Goal: Task Accomplishment & Management: Manage account settings

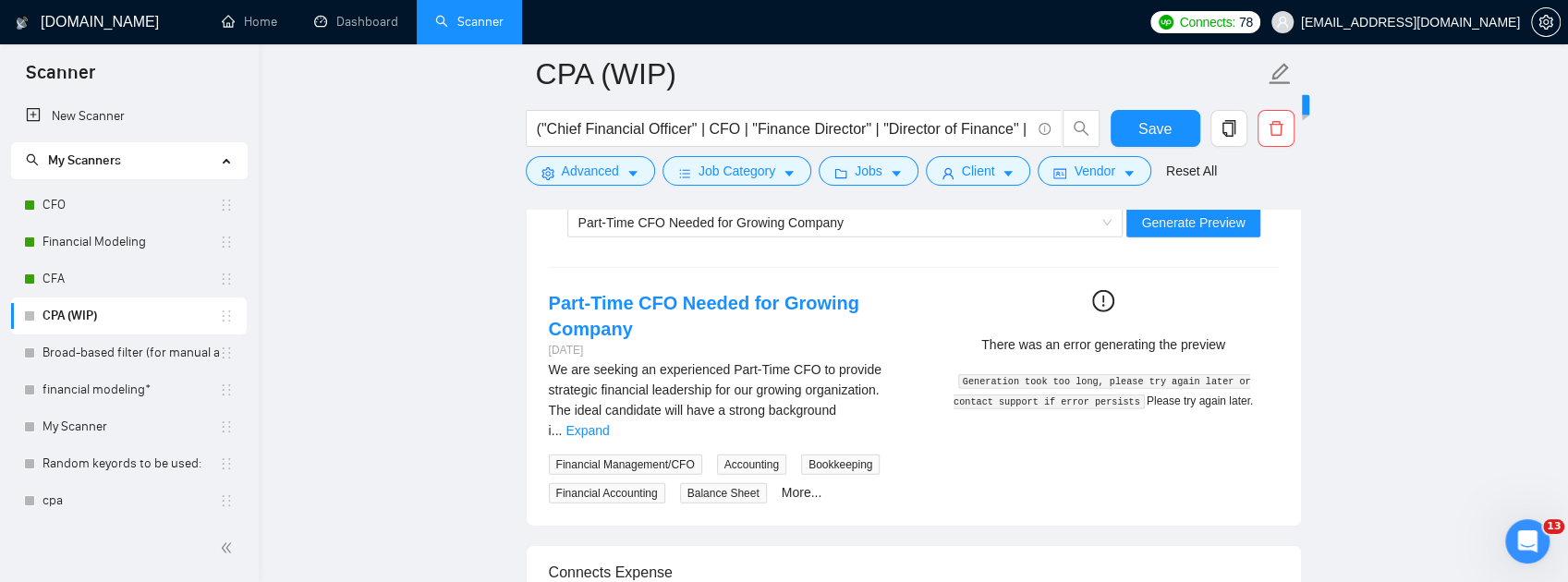
scroll to position [3606, 0]
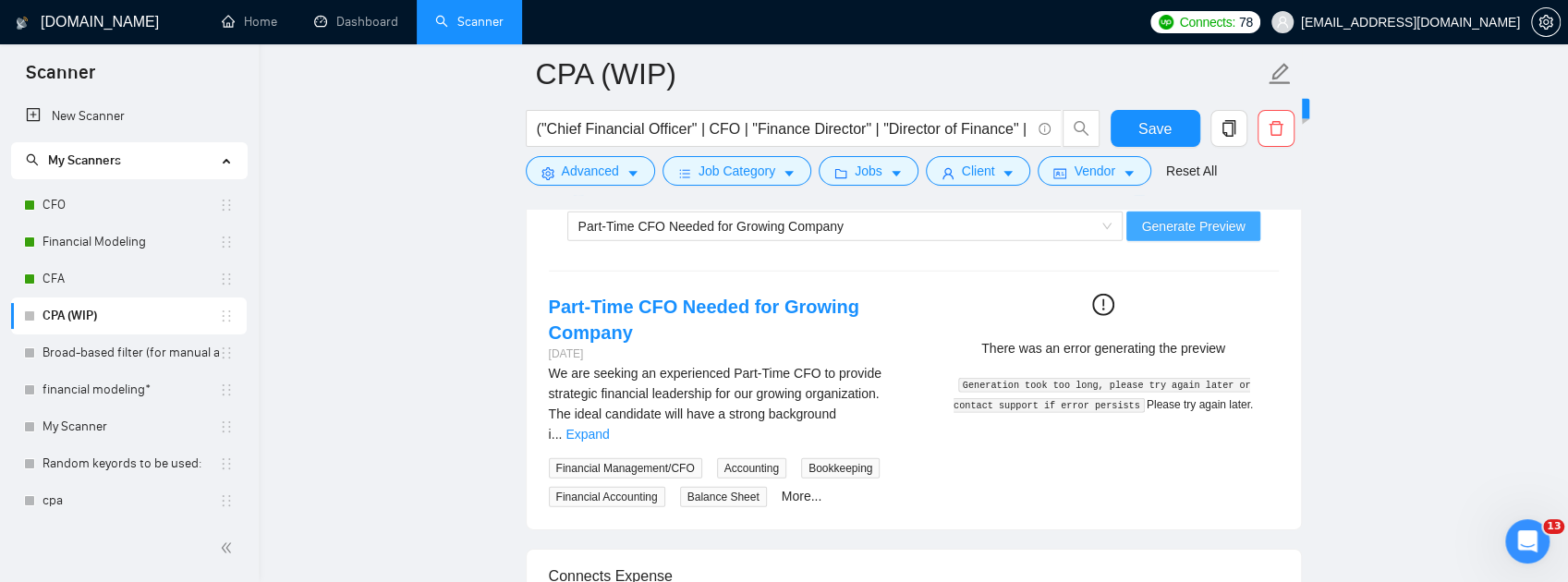
click at [1170, 237] on span "Generate Preview" at bounding box center [1192, 225] width 104 height 20
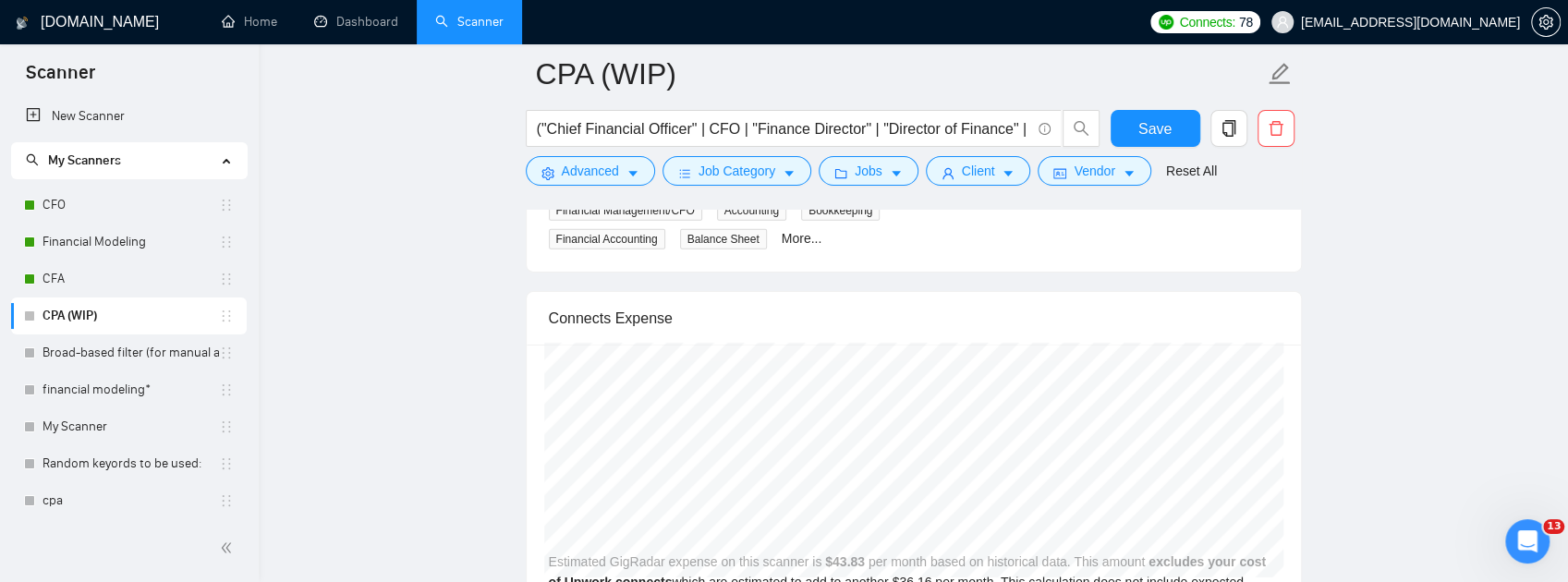
scroll to position [3729, 0]
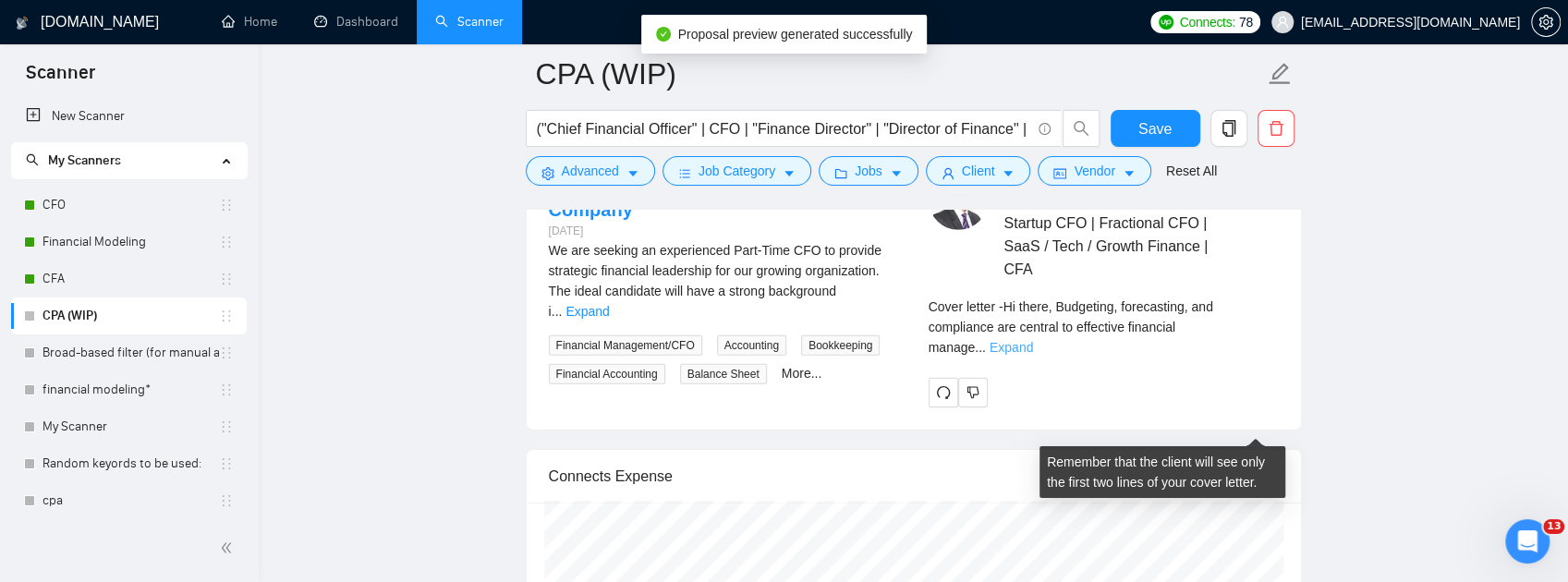
click at [1033, 355] on link "Expand" at bounding box center [1012, 348] width 44 height 15
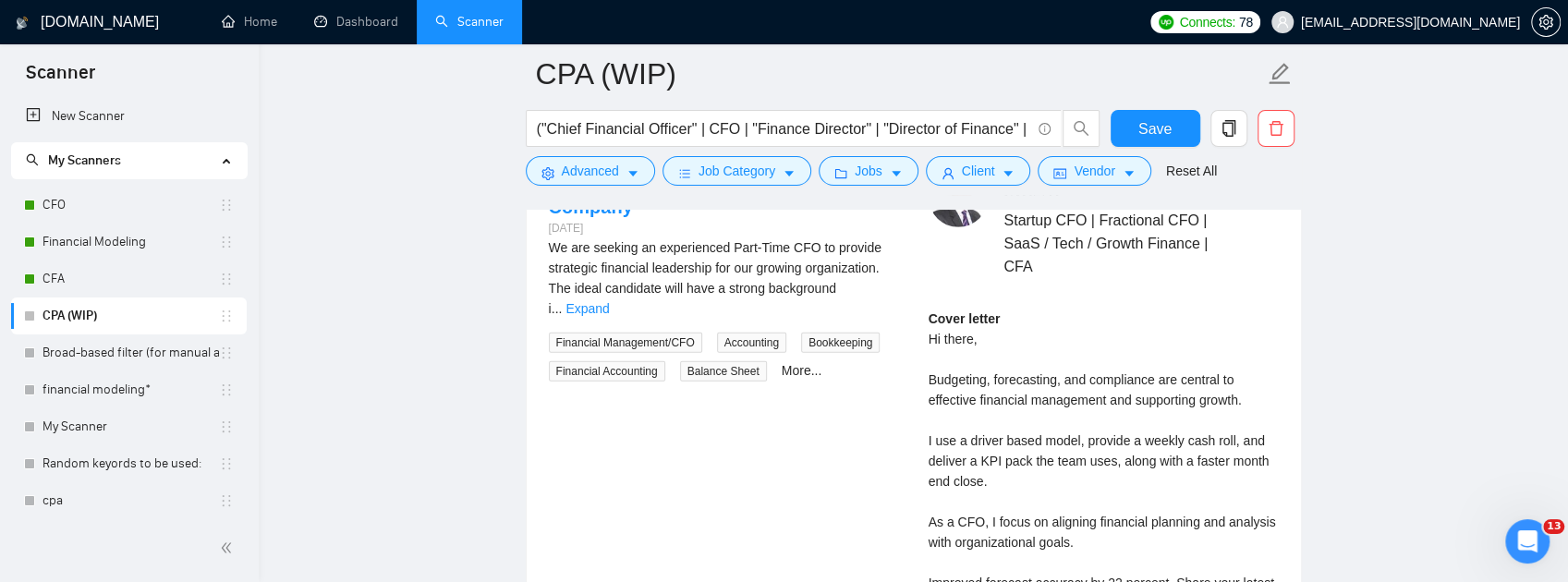
scroll to position [3667, 0]
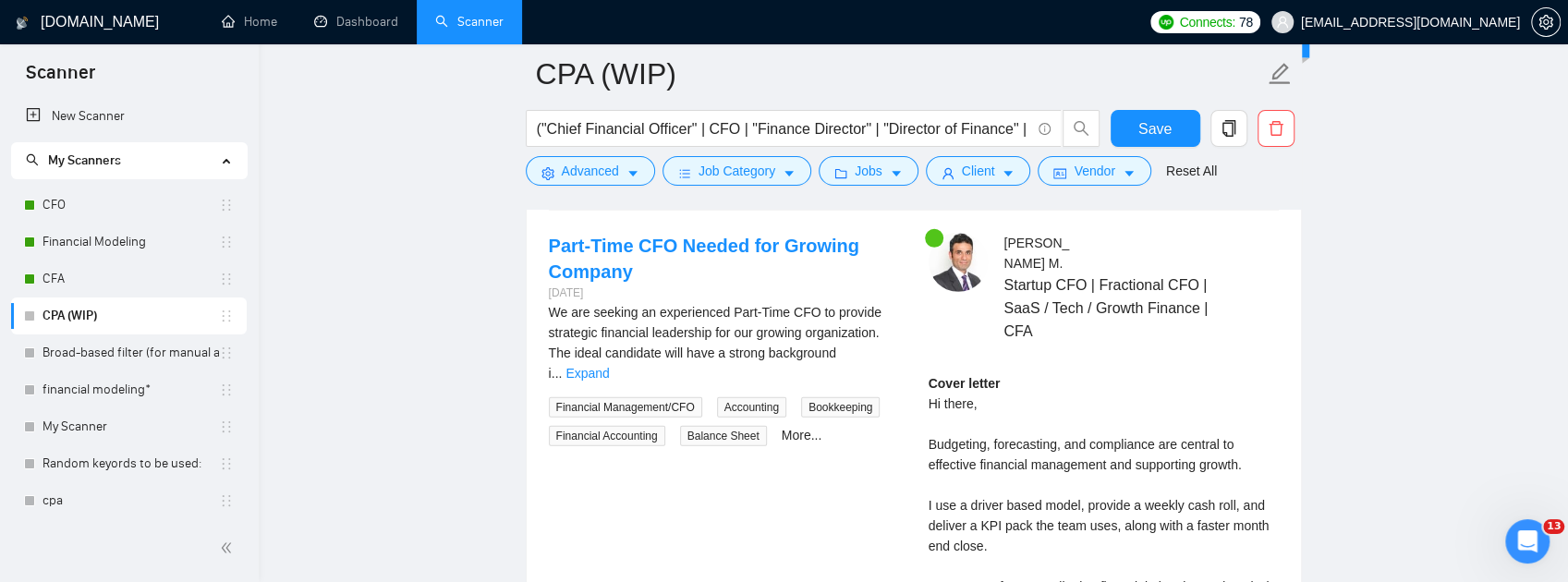
click at [991, 180] on div "Part-Time CFO Needed for Growing Company" at bounding box center [837, 165] width 517 height 28
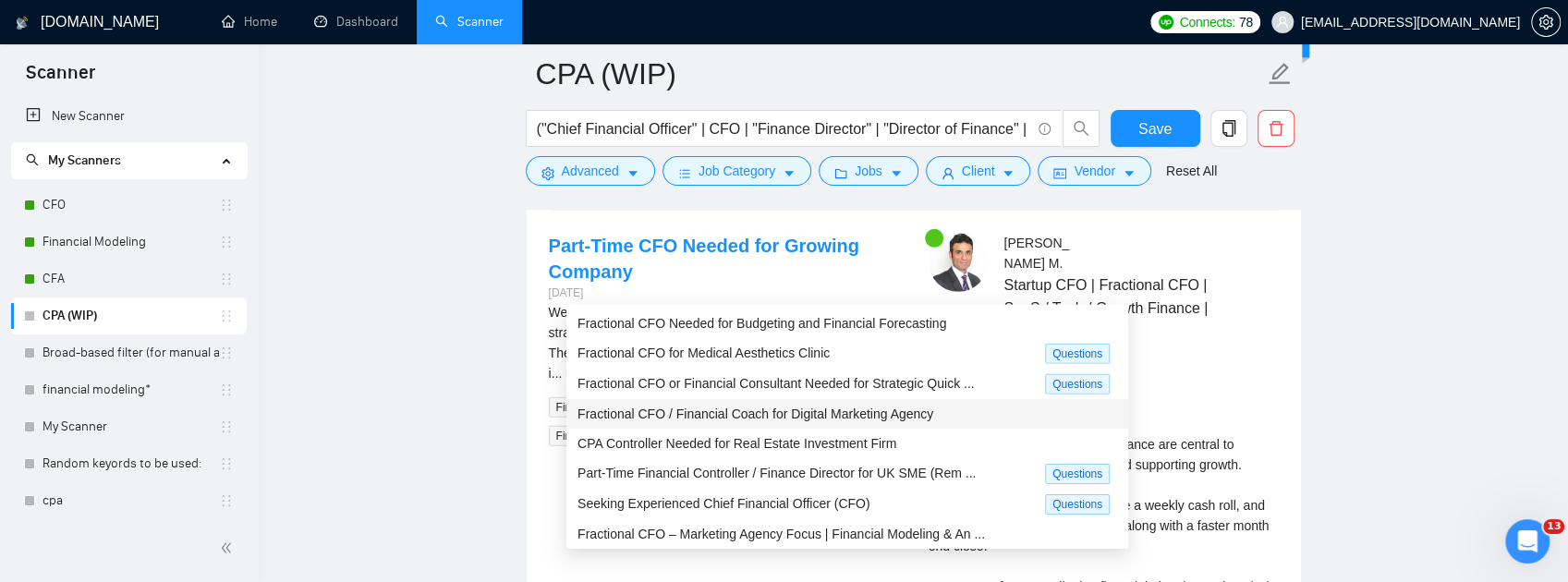
scroll to position [0, 0]
click at [893, 325] on span "Fractional CFO Needed for Budgeting and Financial Forecasting" at bounding box center [762, 323] width 369 height 15
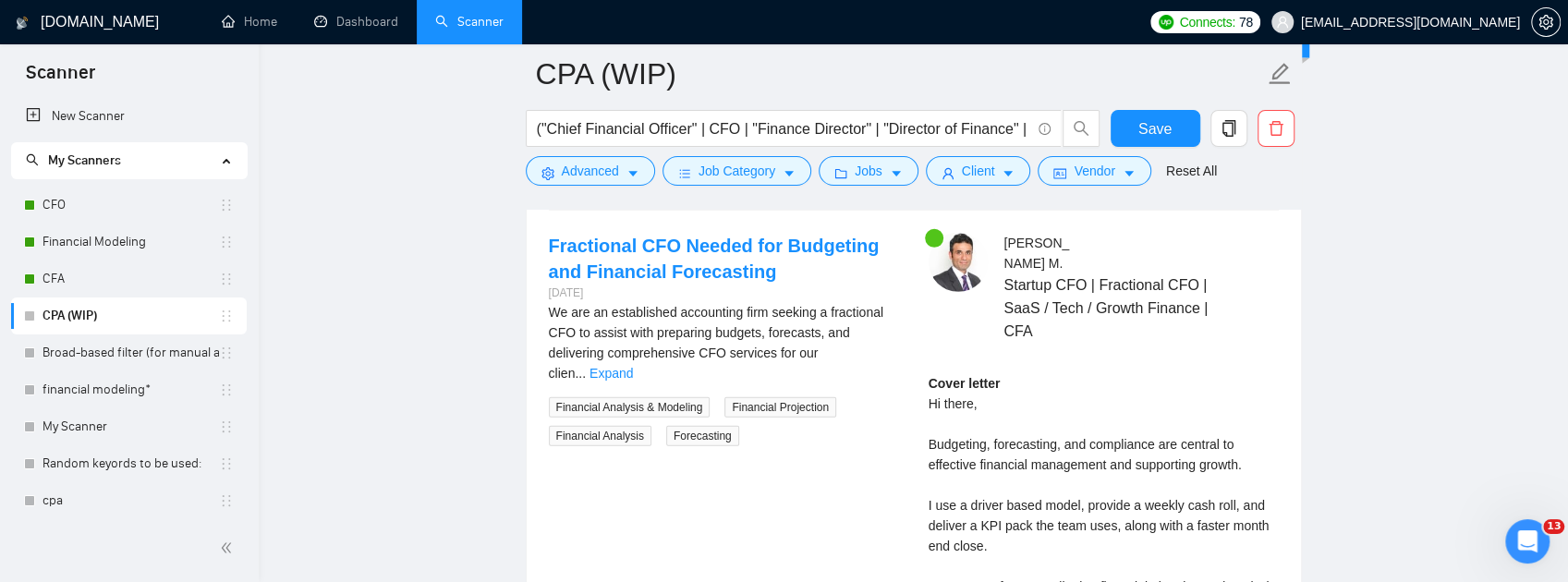
click at [1224, 176] on span "Generate Preview" at bounding box center [1192, 165] width 104 height 20
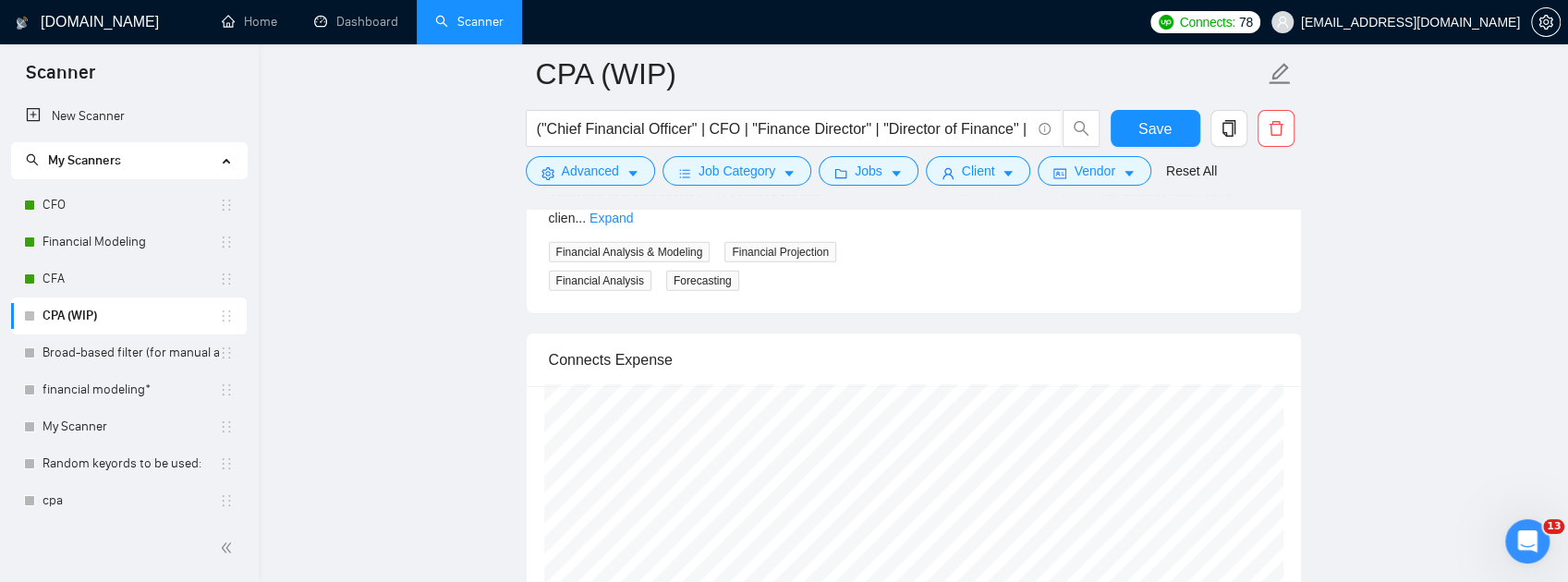
scroll to position [3851, 0]
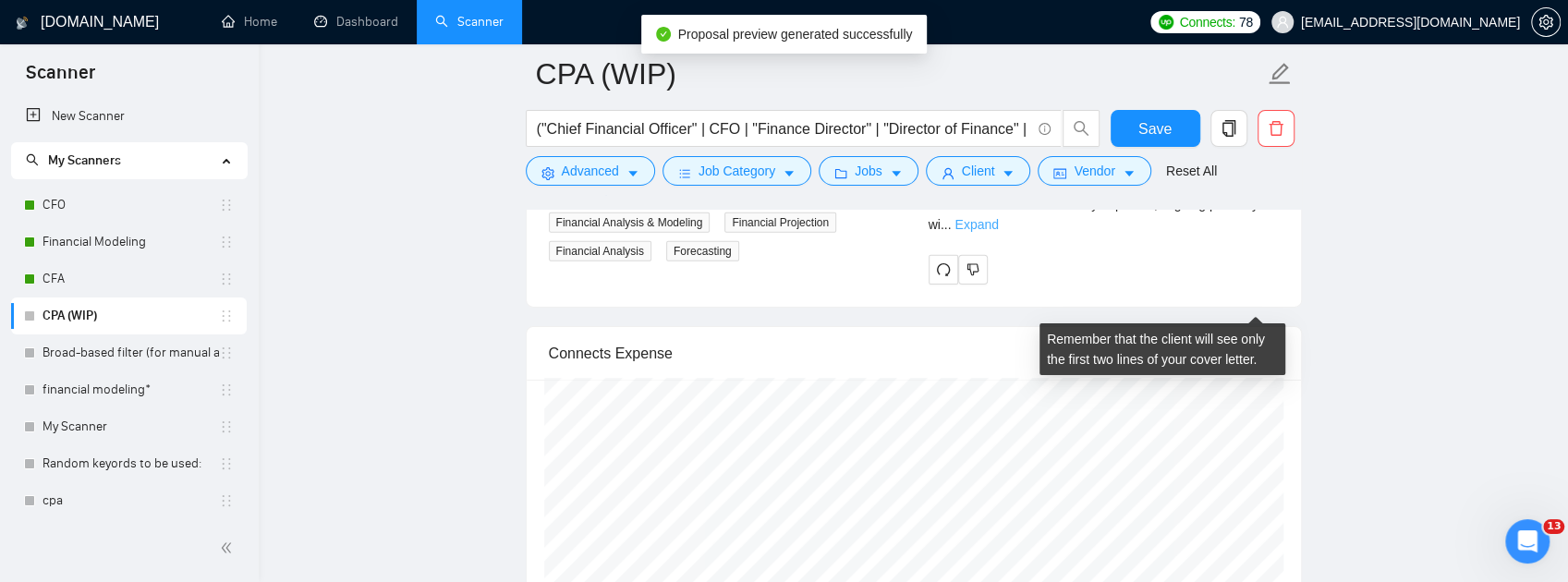
click at [997, 232] on link "Expand" at bounding box center [977, 224] width 44 height 15
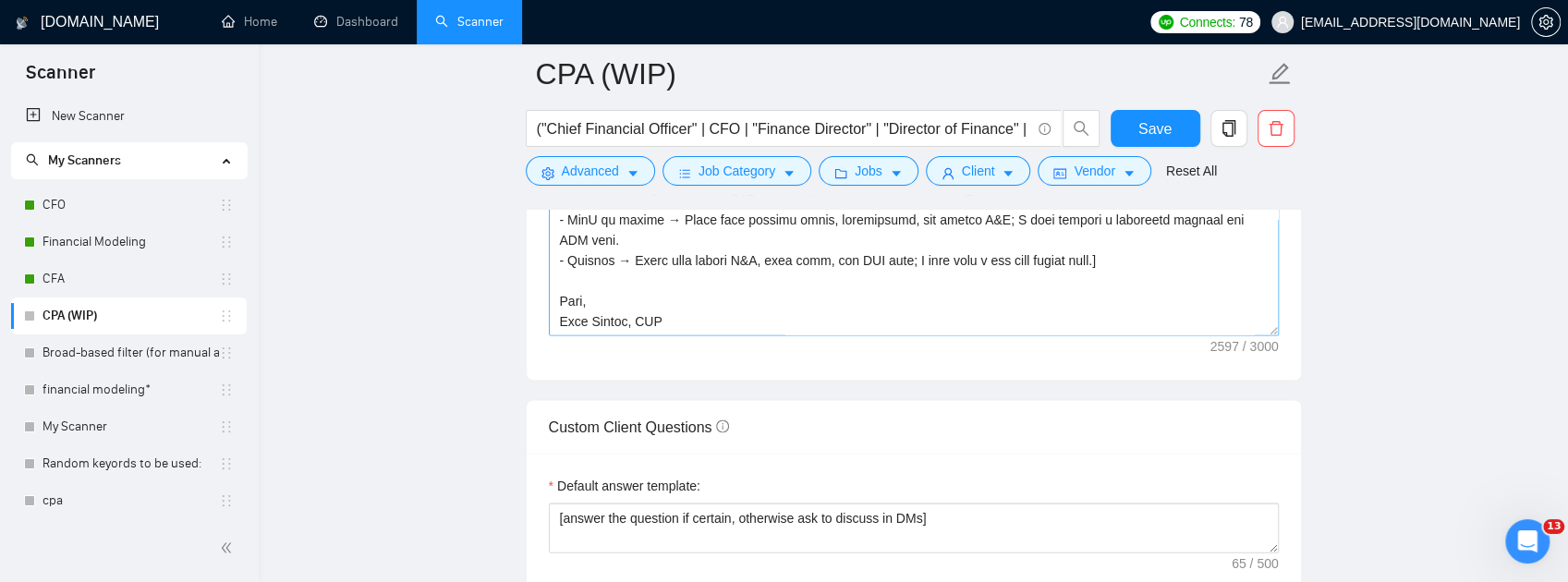
scroll to position [405, 0]
click at [558, 325] on textarea "Cover letter template:" at bounding box center [914, 127] width 730 height 416
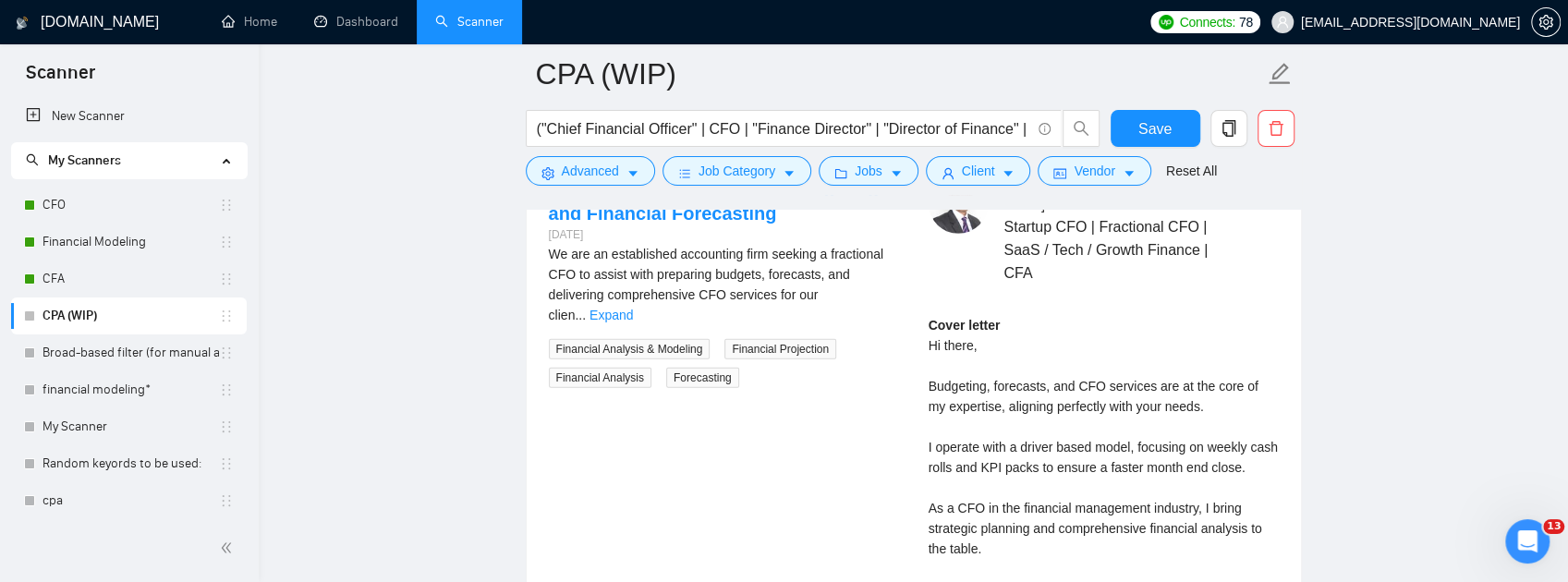
scroll to position [3729, 0]
click at [953, 117] on div "Fractional CFO Needed for Budgeting and Financial Forecasting" at bounding box center [837, 103] width 517 height 28
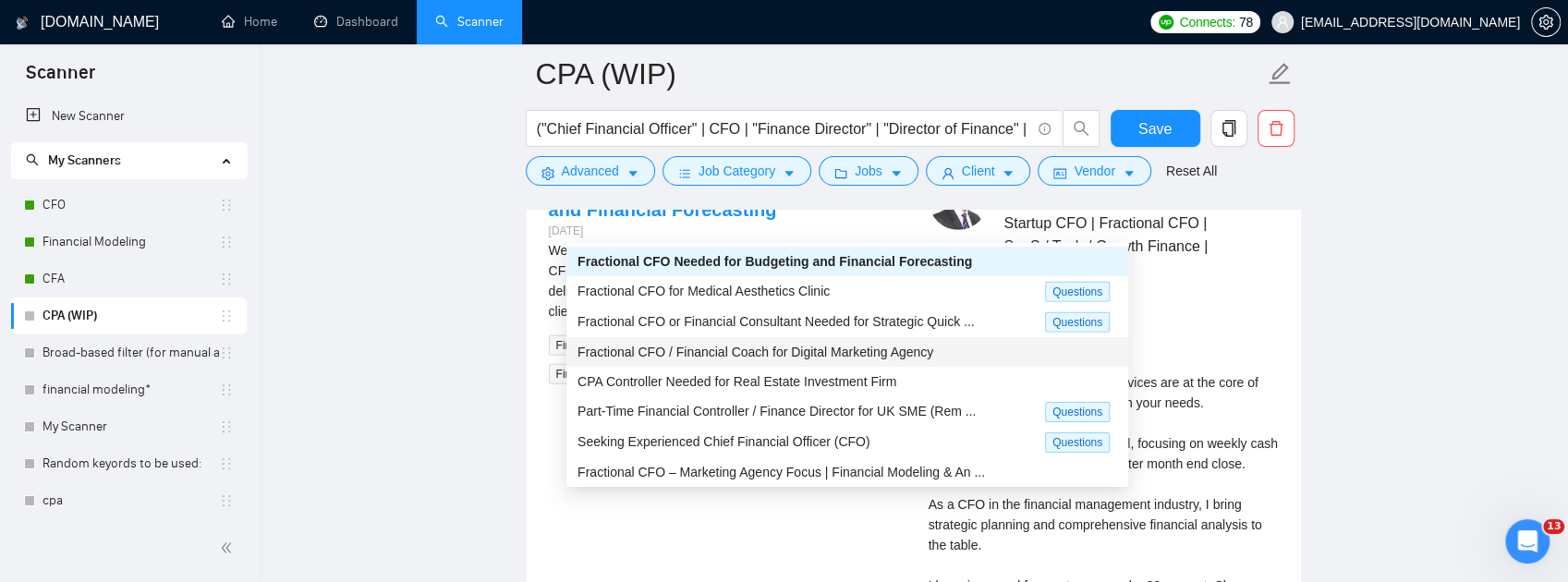
click at [920, 345] on span "Fractional CFO / Financial Coach for Digital Marketing Agency" at bounding box center [755, 352] width 356 height 15
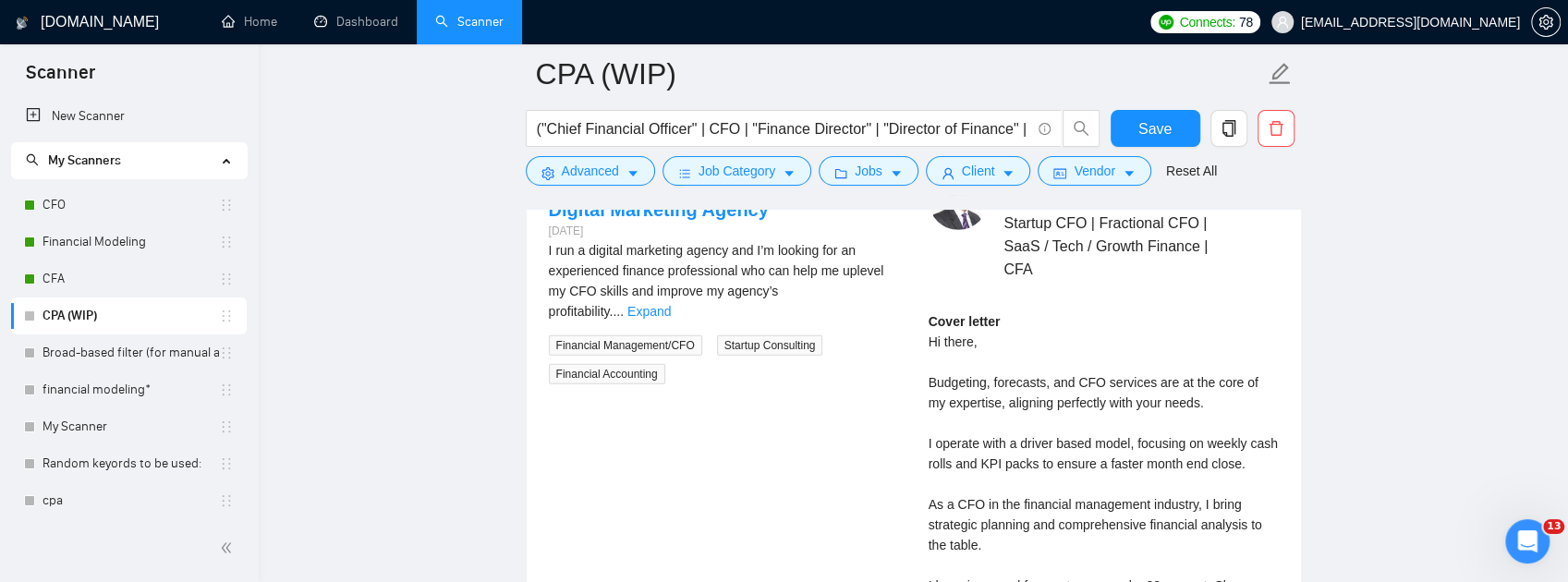
click at [1178, 114] on span "Generate Preview" at bounding box center [1192, 103] width 104 height 20
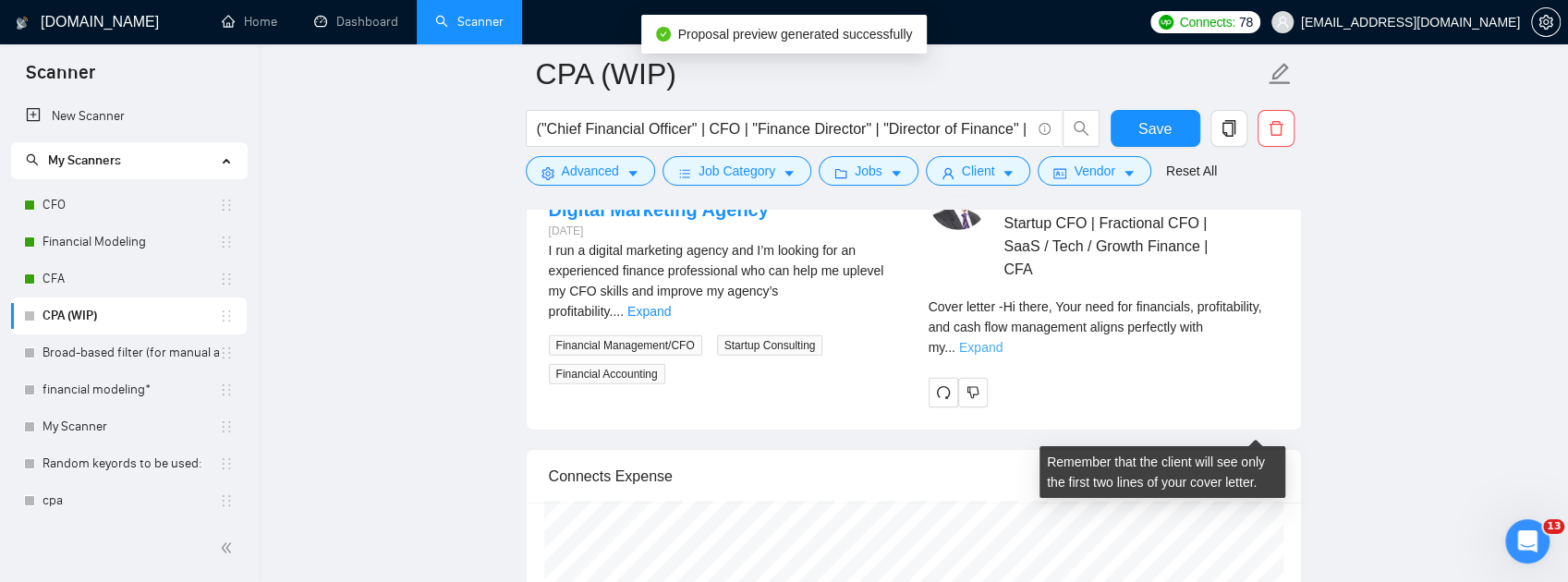
click at [1002, 355] on link "Expand" at bounding box center [981, 348] width 44 height 15
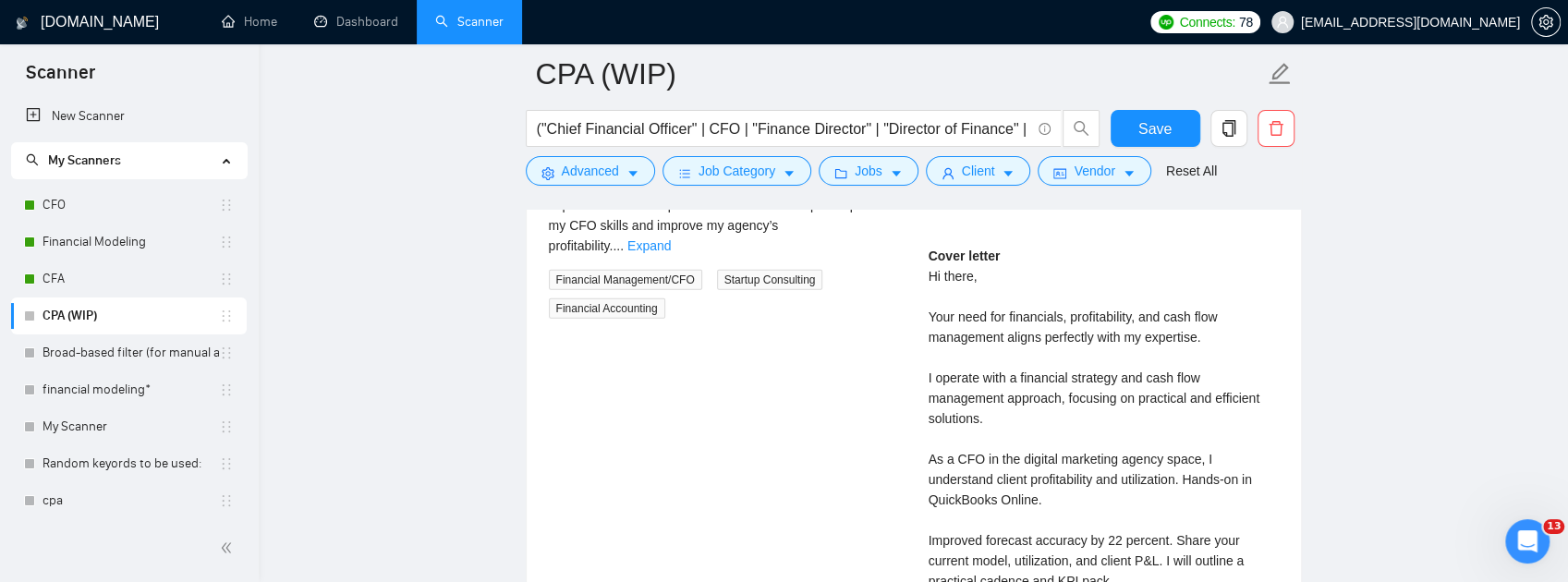
scroll to position [3606, 0]
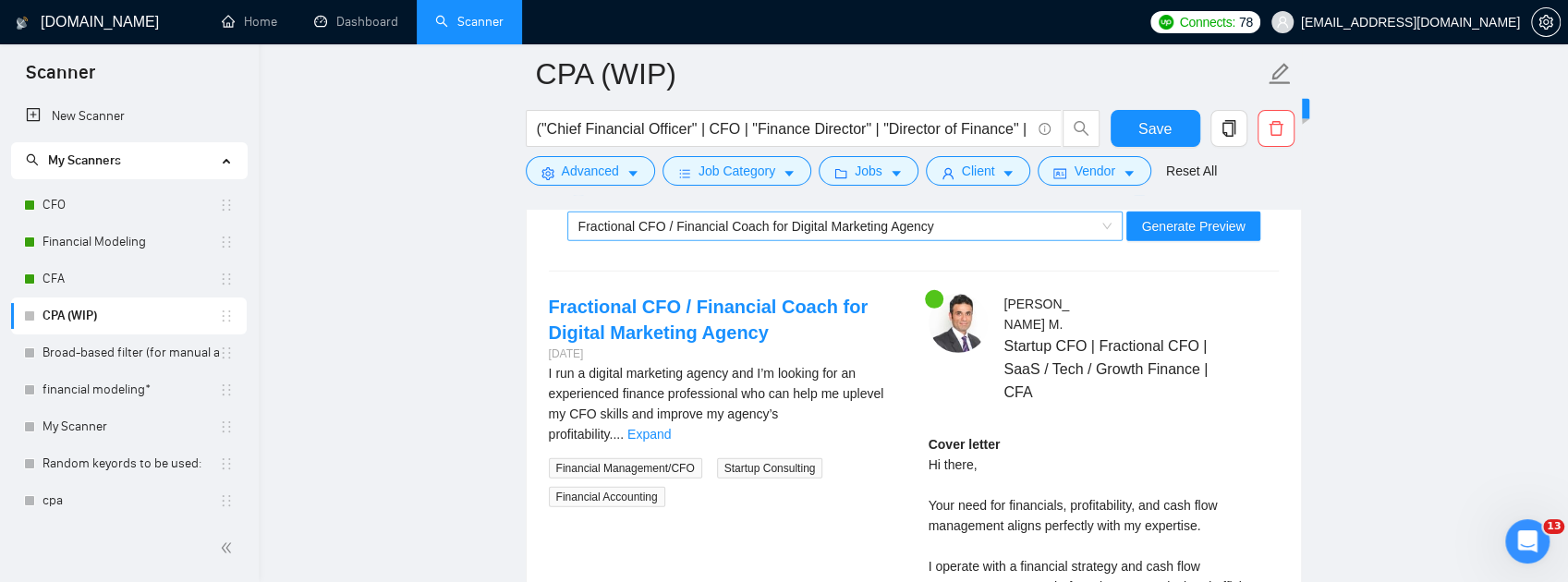
click at [962, 241] on div "Fractional CFO / Financial Coach for Digital Marketing Agency" at bounding box center [837, 225] width 517 height 28
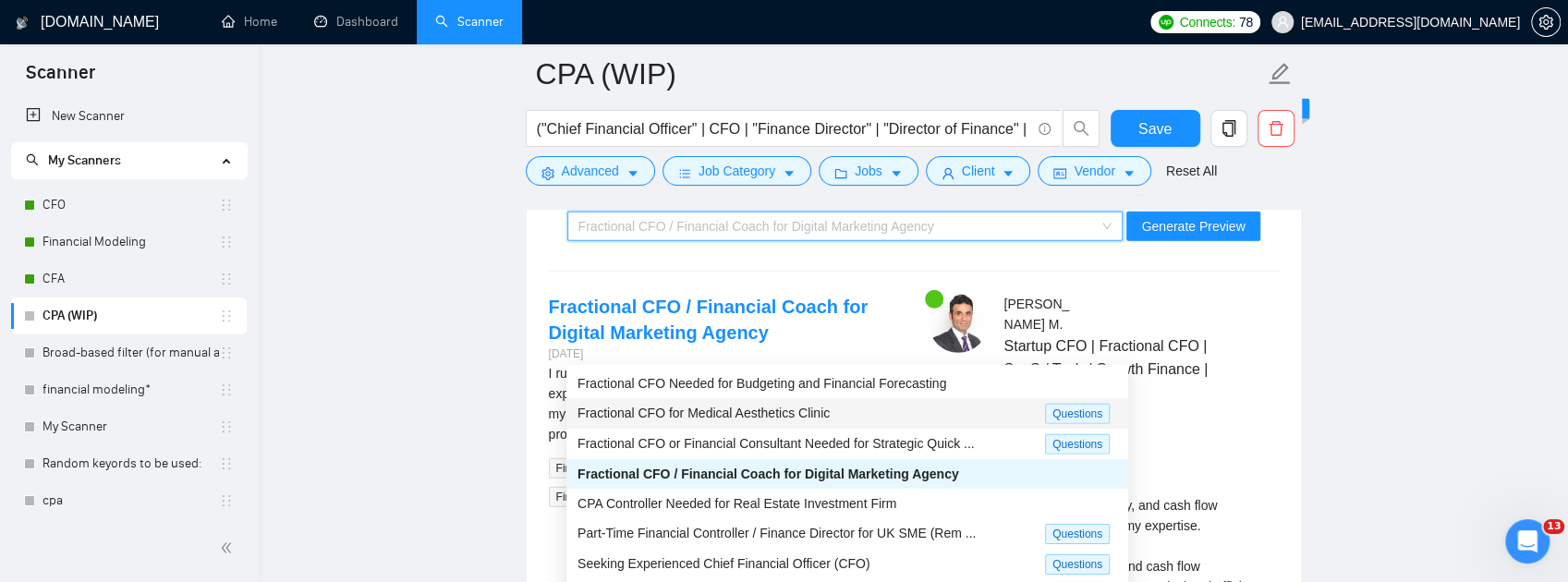
click at [886, 417] on div "Fractional CFO for Medical Aesthetics Clinic" at bounding box center [811, 414] width 468 height 21
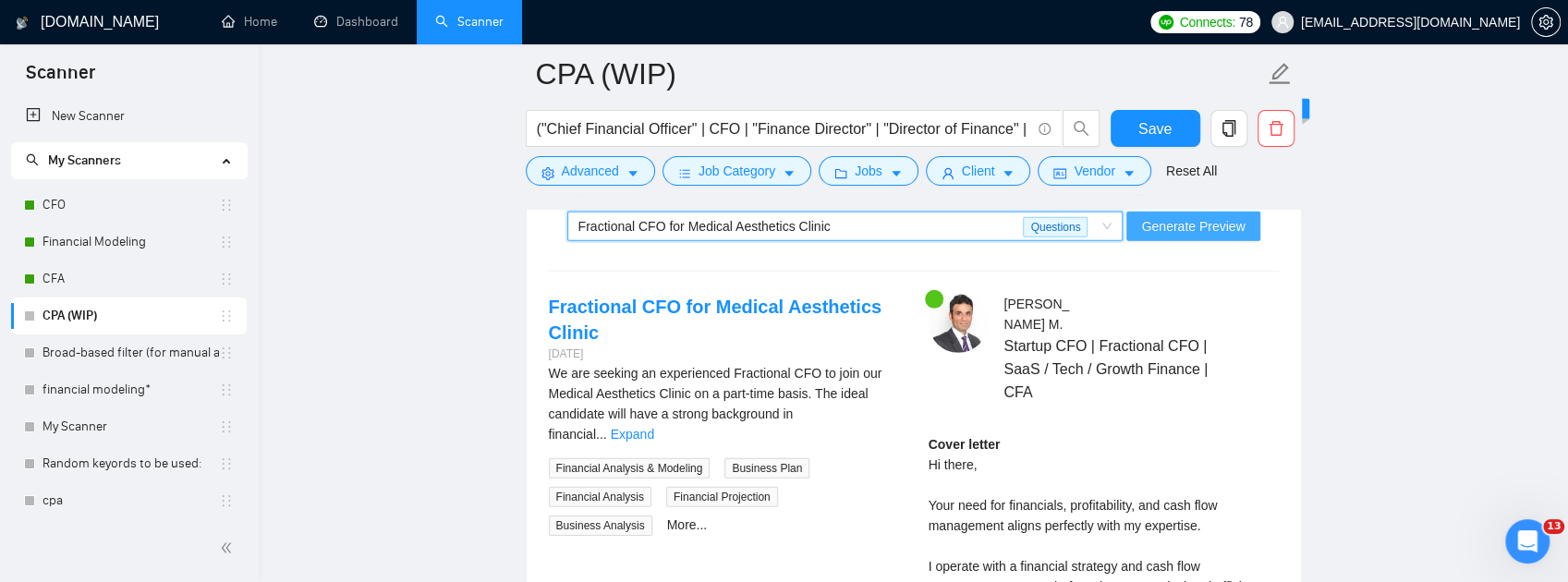
click at [1173, 242] on button "Generate Preview" at bounding box center [1193, 226] width 133 height 29
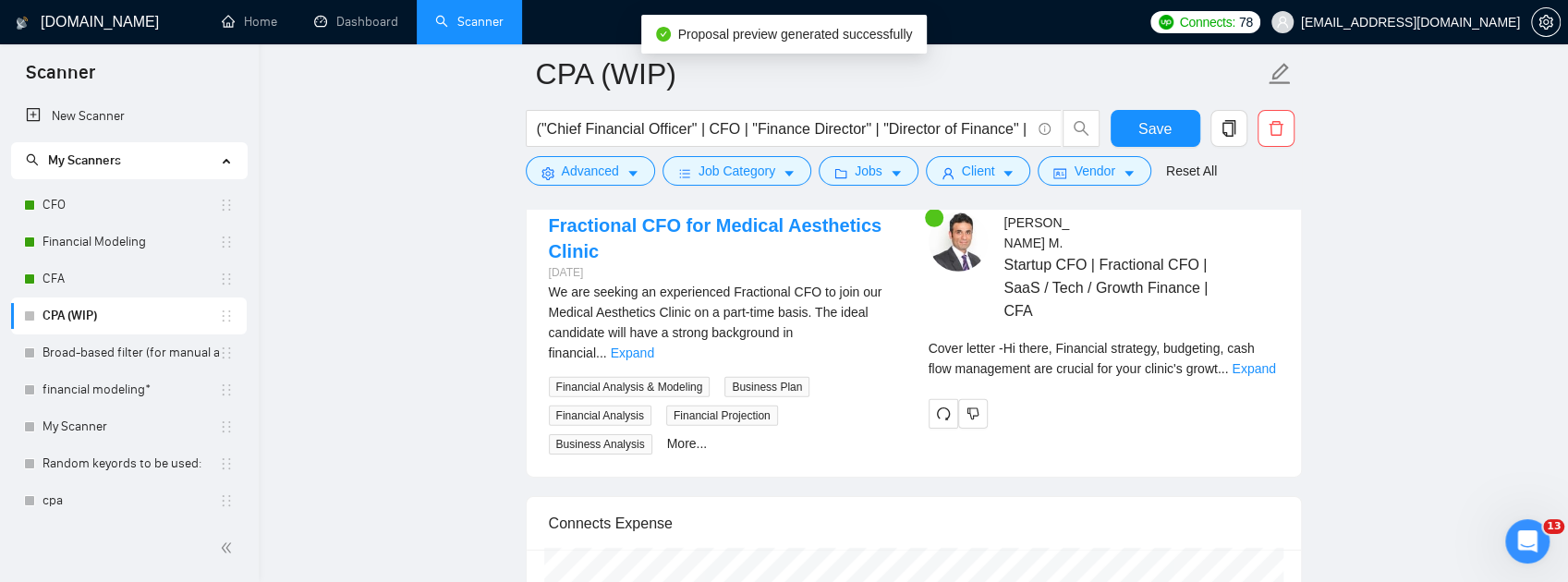
scroll to position [3791, 0]
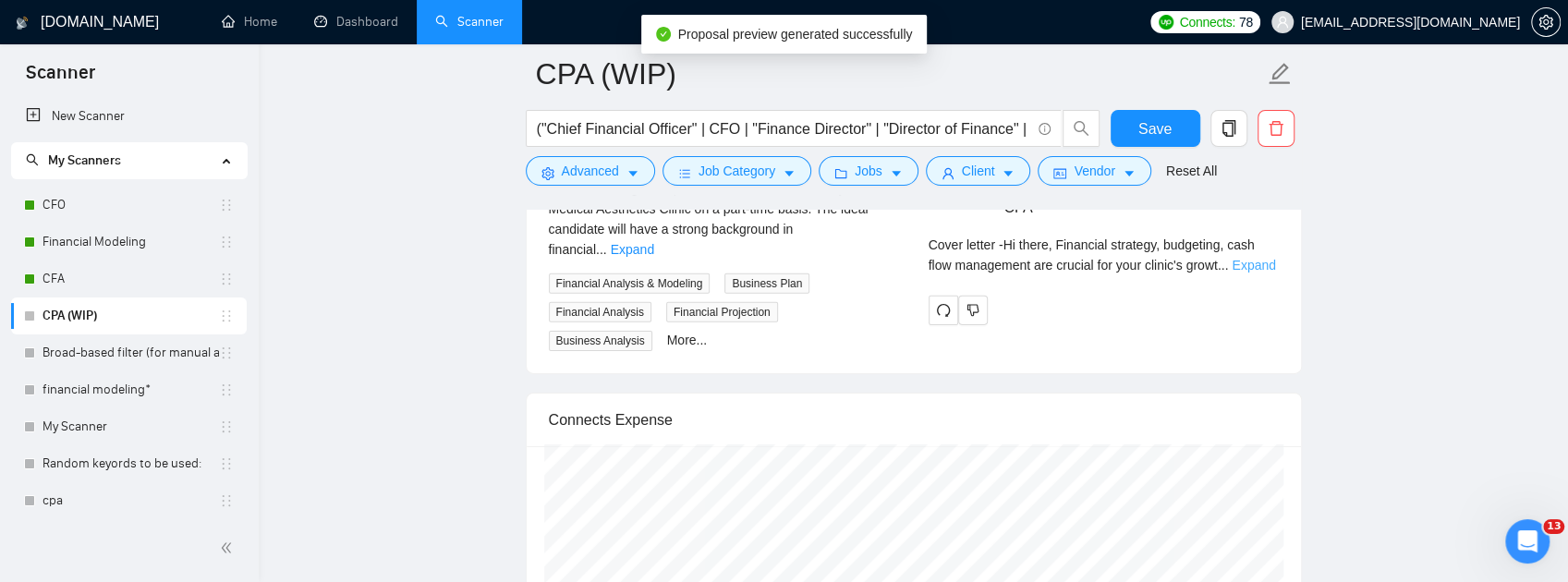
click at [1249, 273] on link "Expand" at bounding box center [1253, 265] width 44 height 15
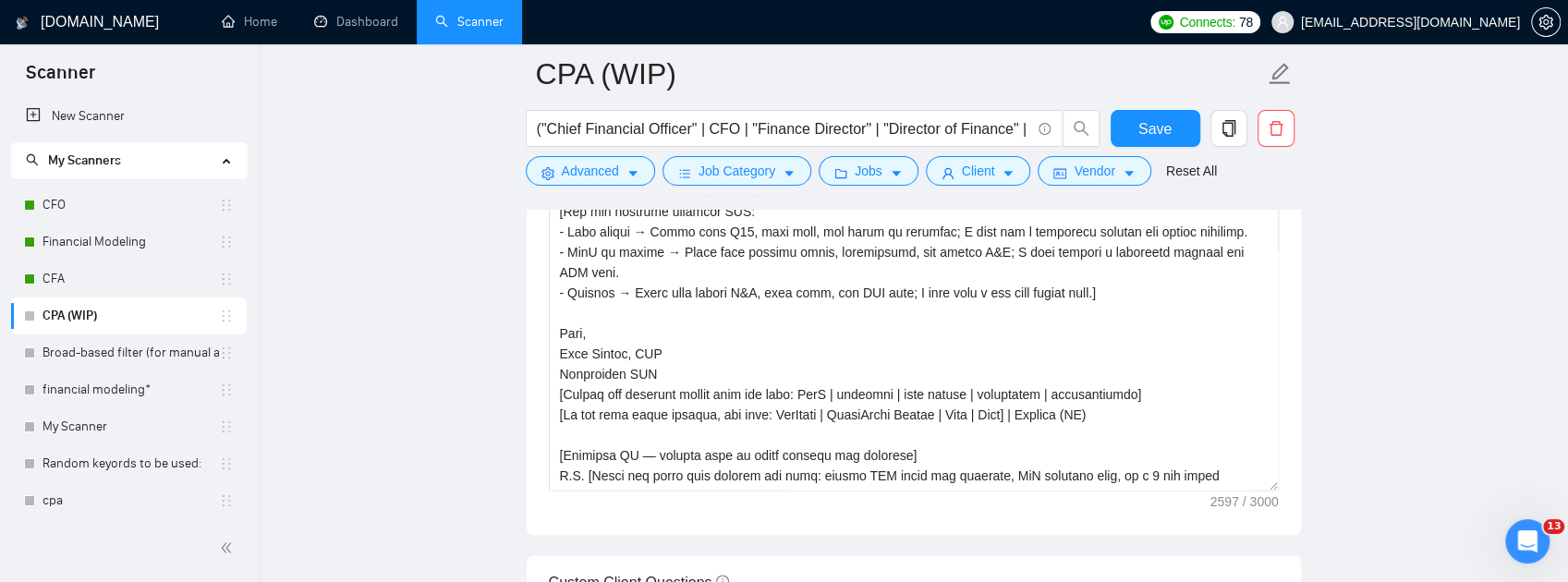
scroll to position [2373, 0]
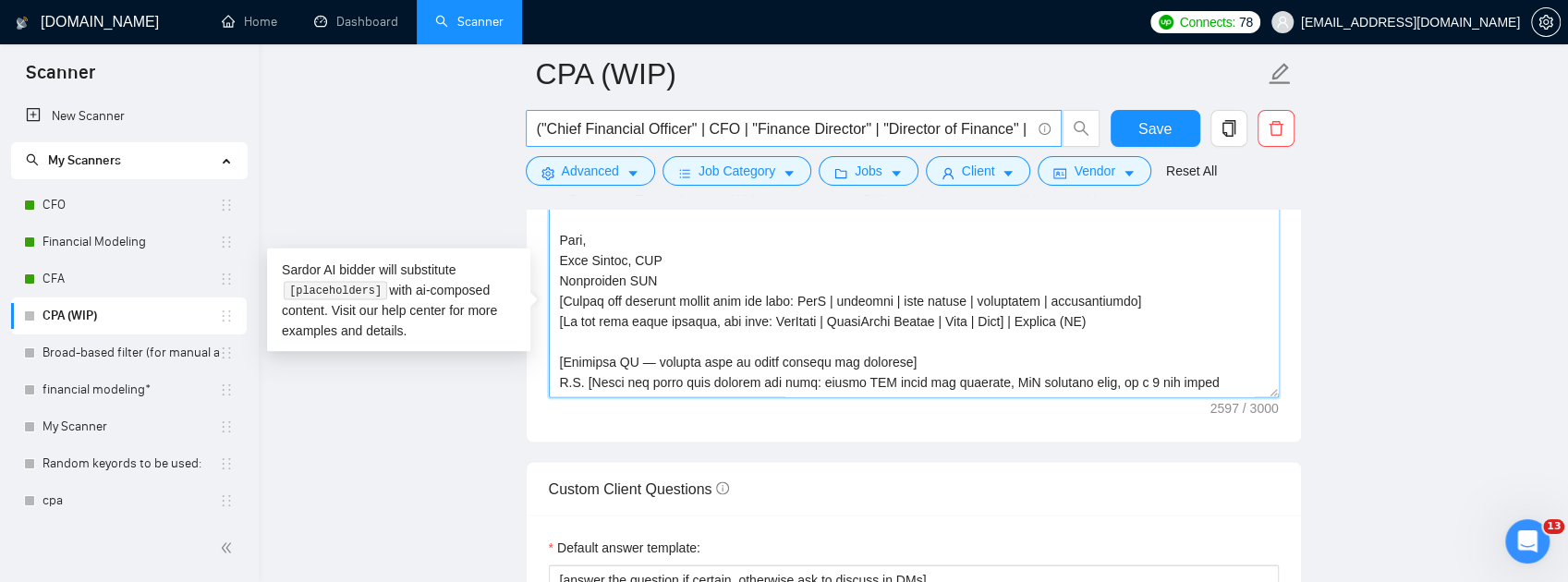
drag, startPoint x: 1191, startPoint y: 482, endPoint x: 535, endPoint y: 143, distance: 738.4
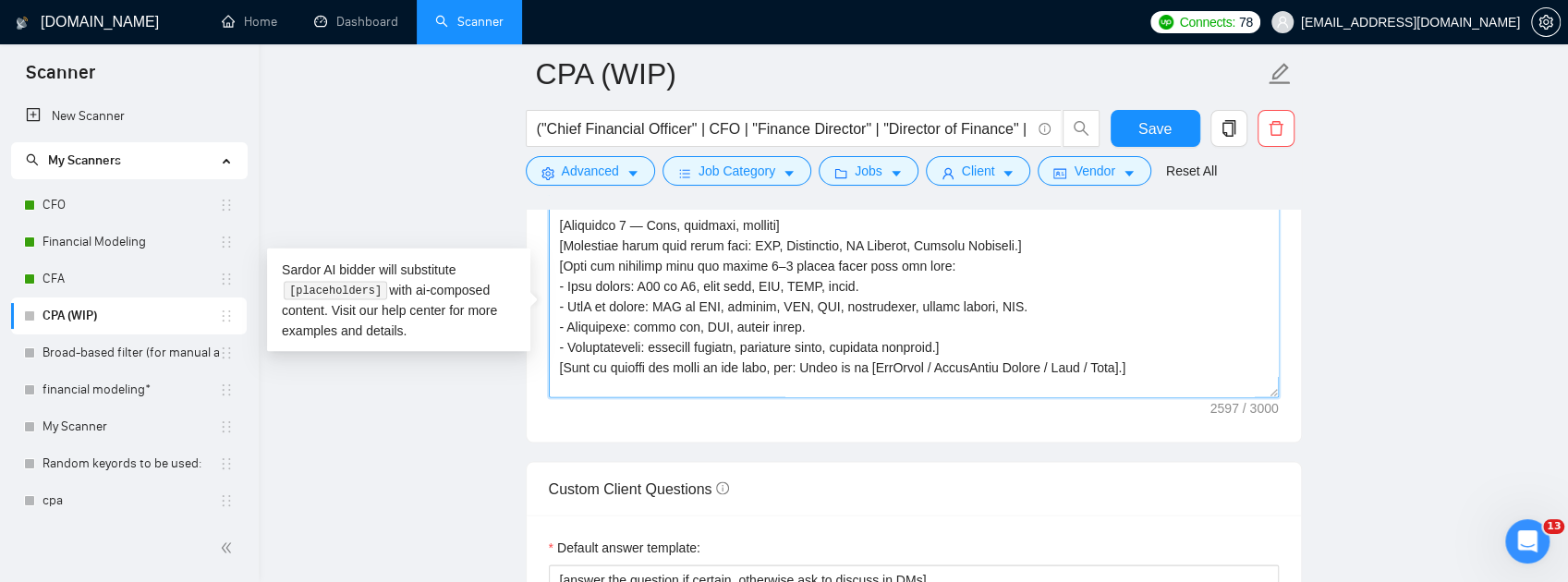
scroll to position [0, 0]
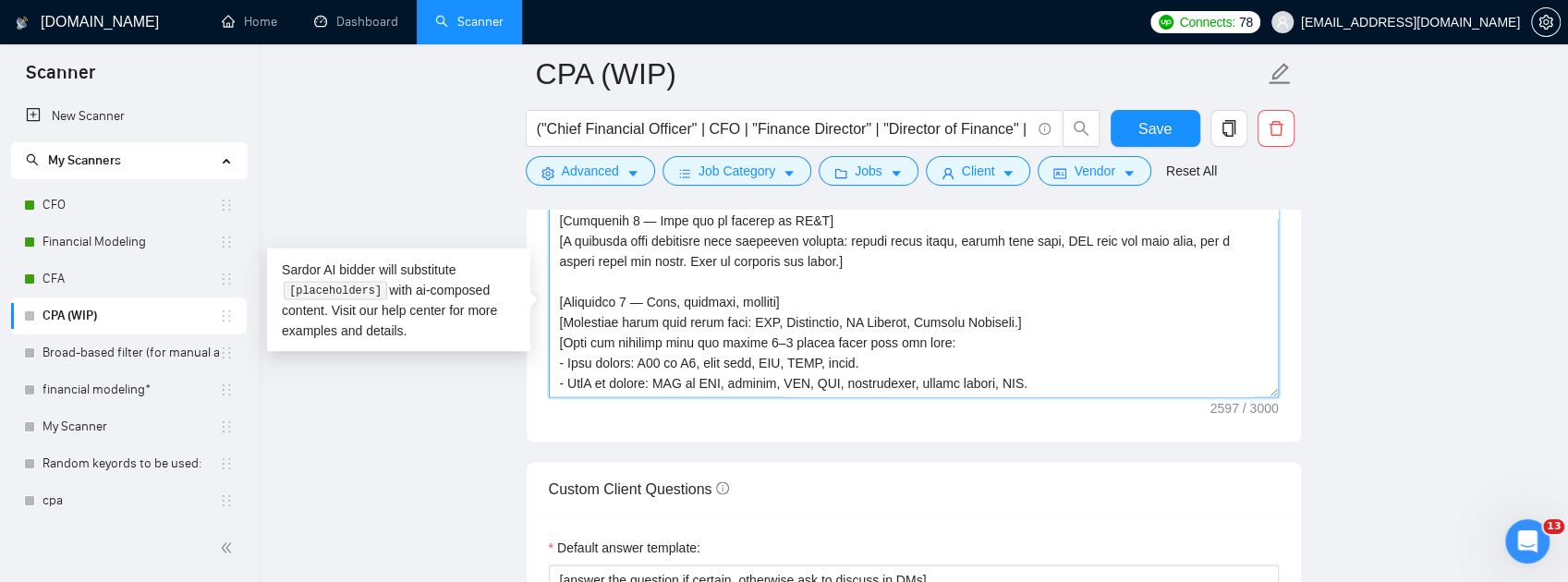
click at [620, 262] on textarea "Cover letter template:" at bounding box center [914, 190] width 730 height 416
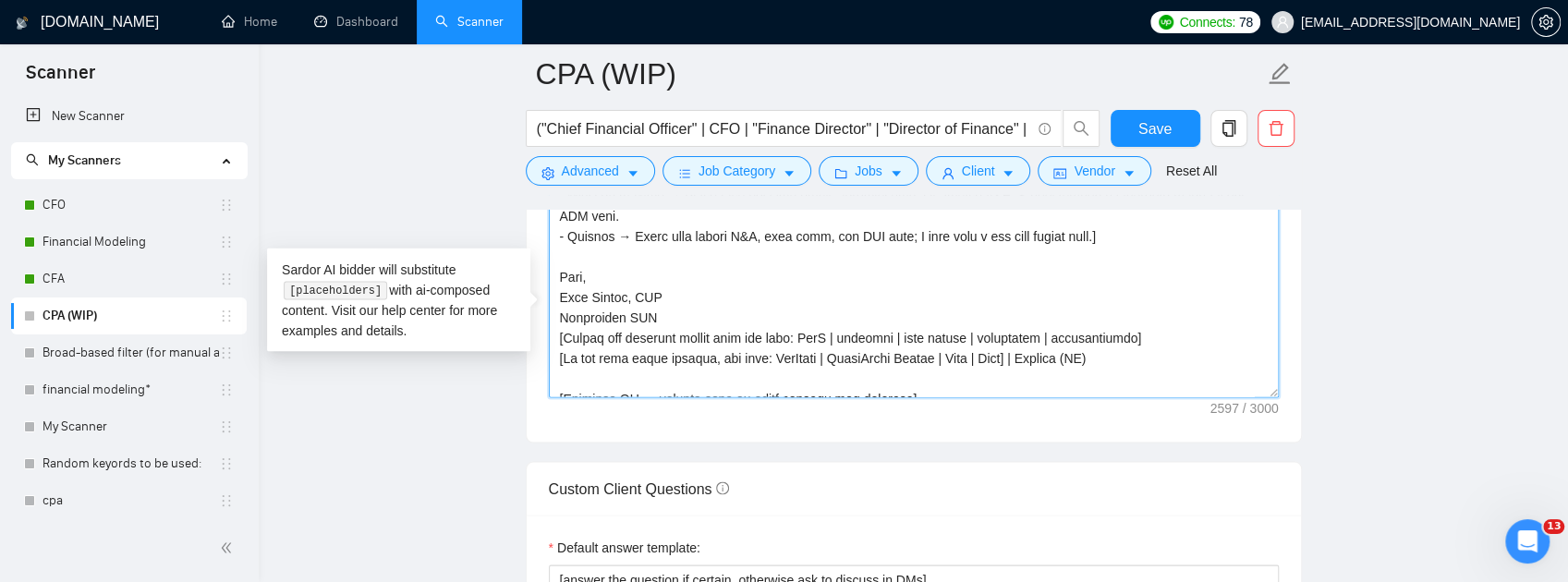
scroll to position [529, 0]
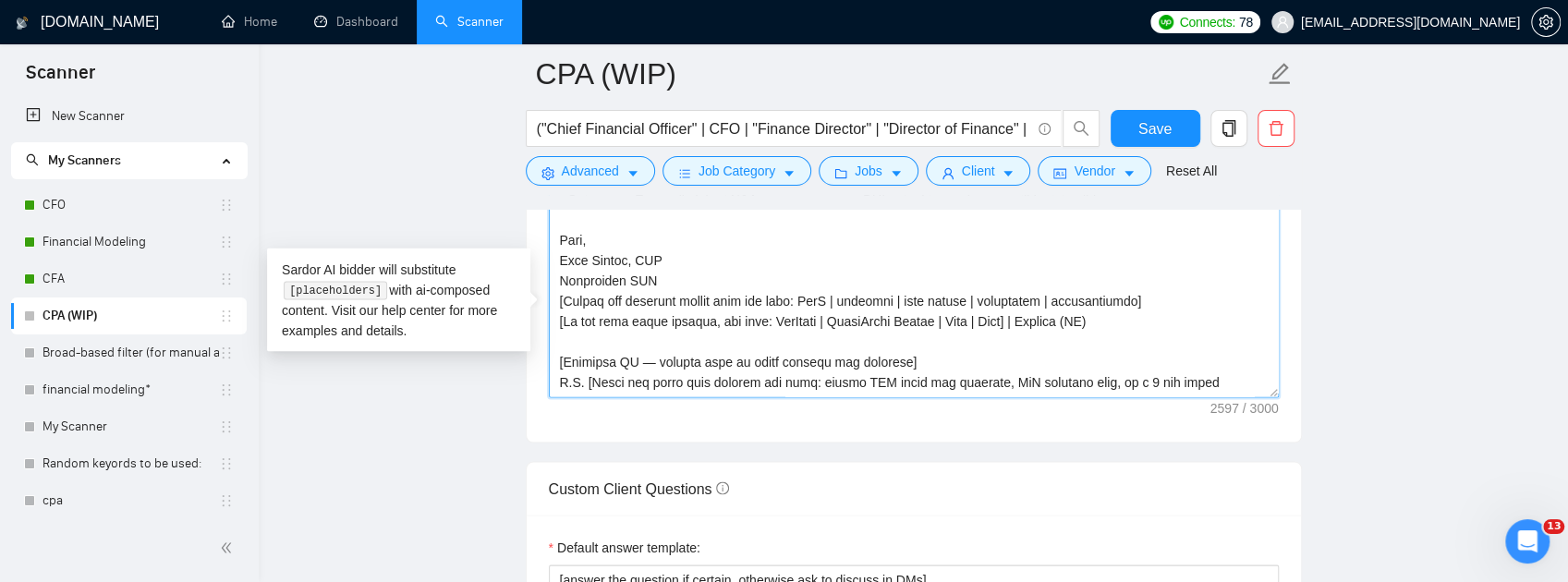
drag, startPoint x: 556, startPoint y: 224, endPoint x: 1266, endPoint y: 493, distance: 759.3
click at [1266, 398] on textarea "Cover letter template:" at bounding box center [914, 190] width 730 height 416
click at [1014, 292] on textarea "Cover letter template:" at bounding box center [914, 190] width 730 height 416
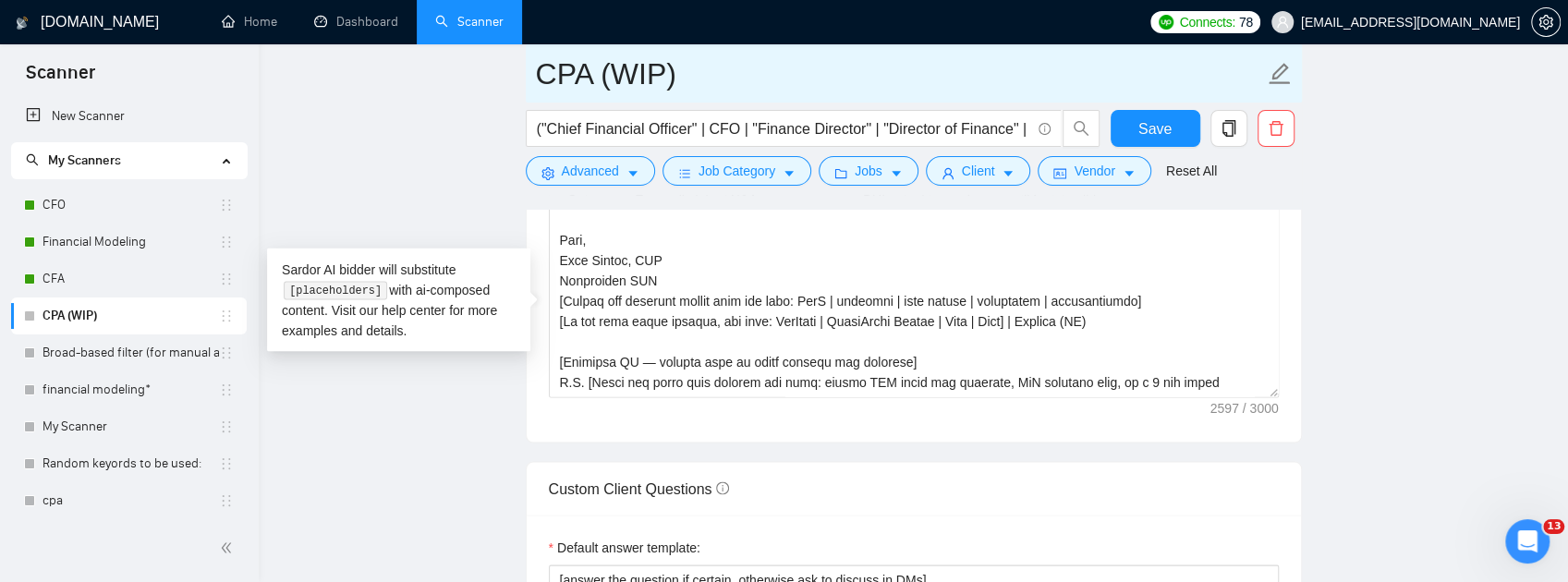
click at [630, 79] on input "CPA (WIP)" at bounding box center [900, 73] width 728 height 47
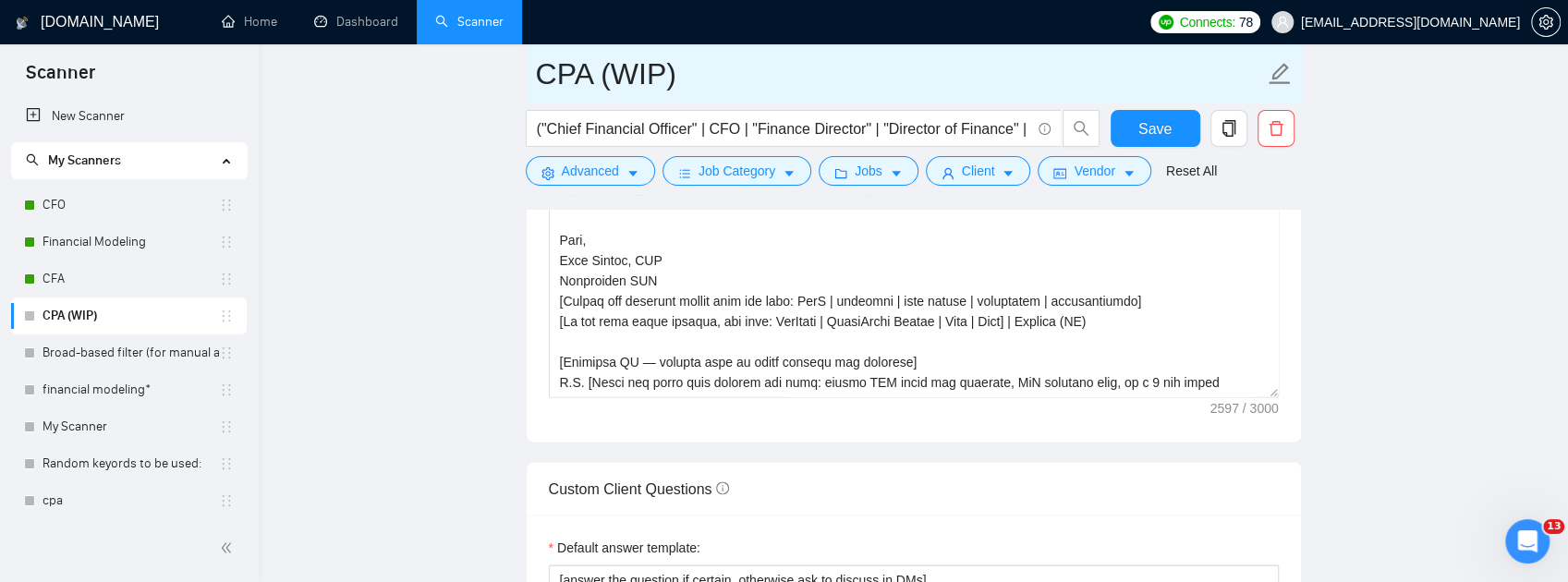
drag, startPoint x: 703, startPoint y: 73, endPoint x: 554, endPoint y: 78, distance: 149.1
click at [554, 78] on input "CPA (WIP)" at bounding box center [900, 73] width 728 height 47
type input "CFO (WIP)"
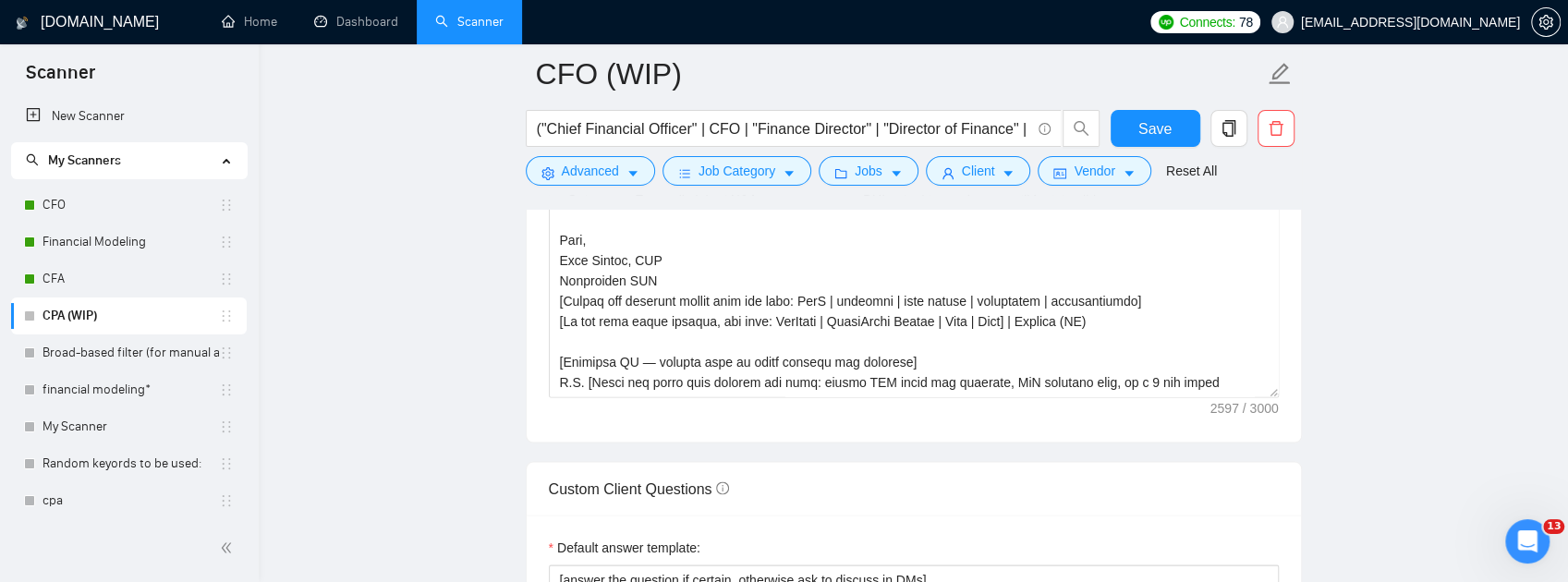
click at [1129, 126] on button "Save" at bounding box center [1155, 128] width 89 height 37
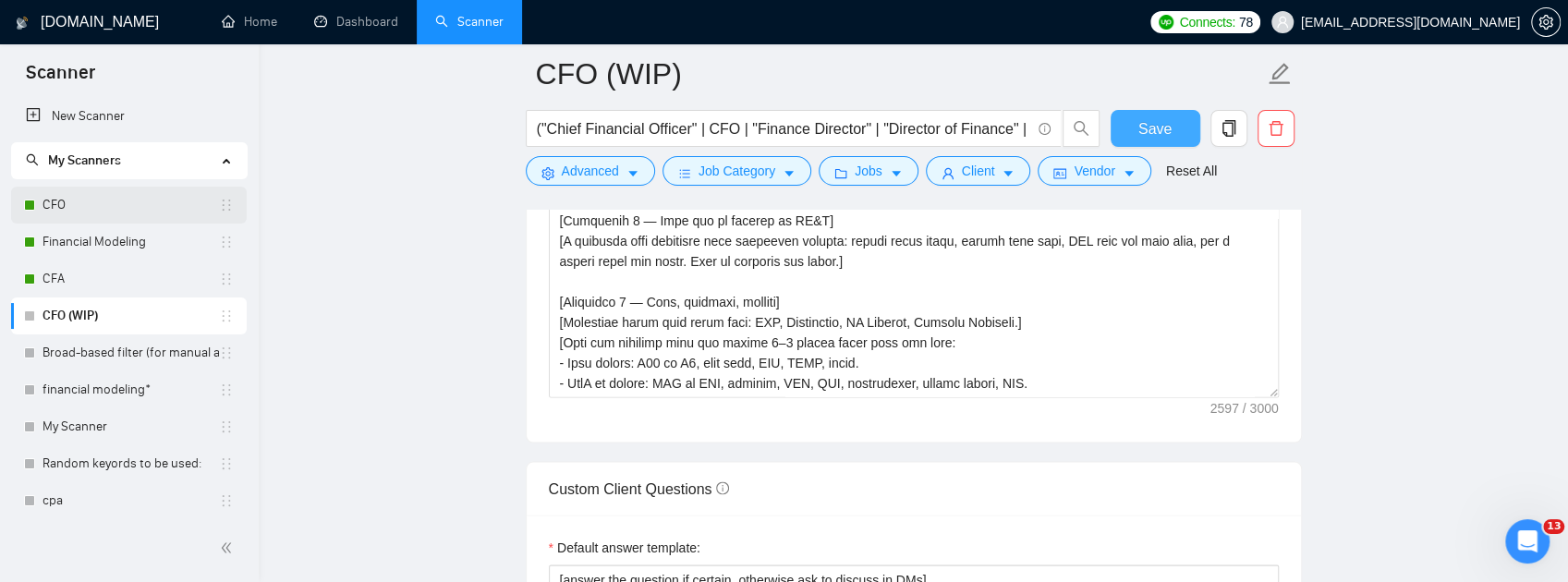
scroll to position [0, 0]
click at [78, 201] on link "CFO" at bounding box center [131, 204] width 177 height 37
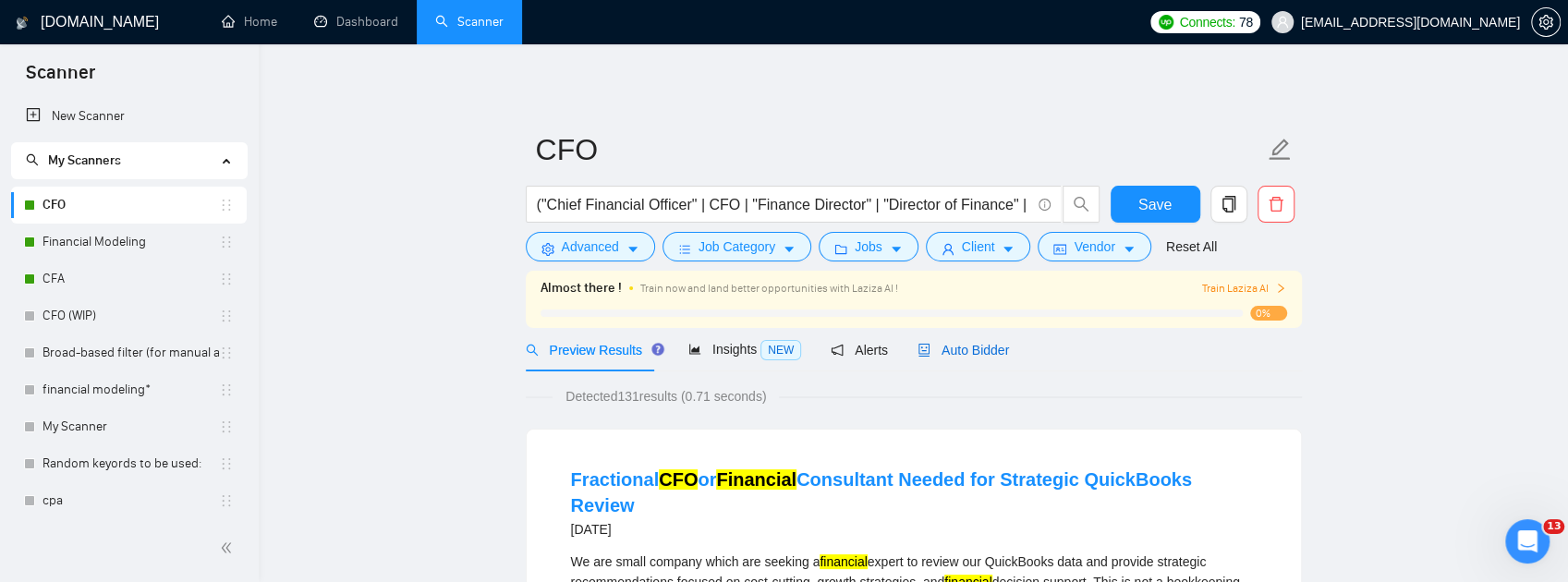
click at [961, 348] on span "Auto Bidder" at bounding box center [963, 351] width 91 height 15
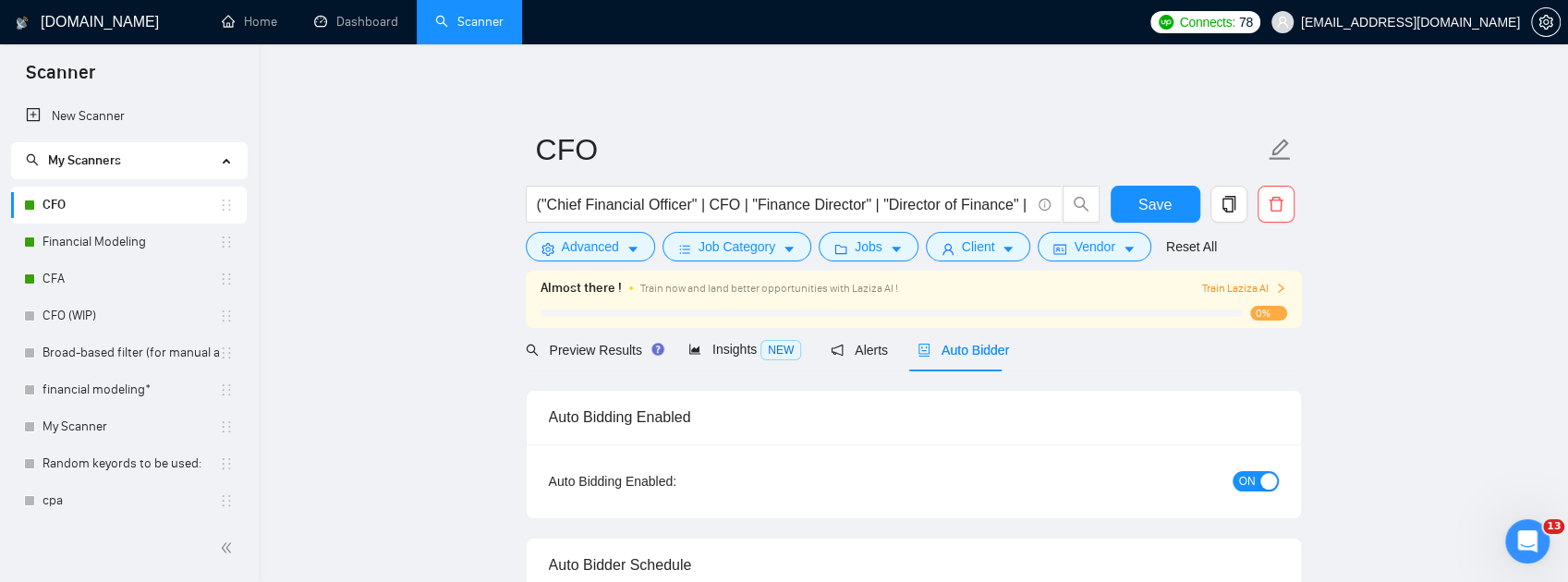
checkbox input "true"
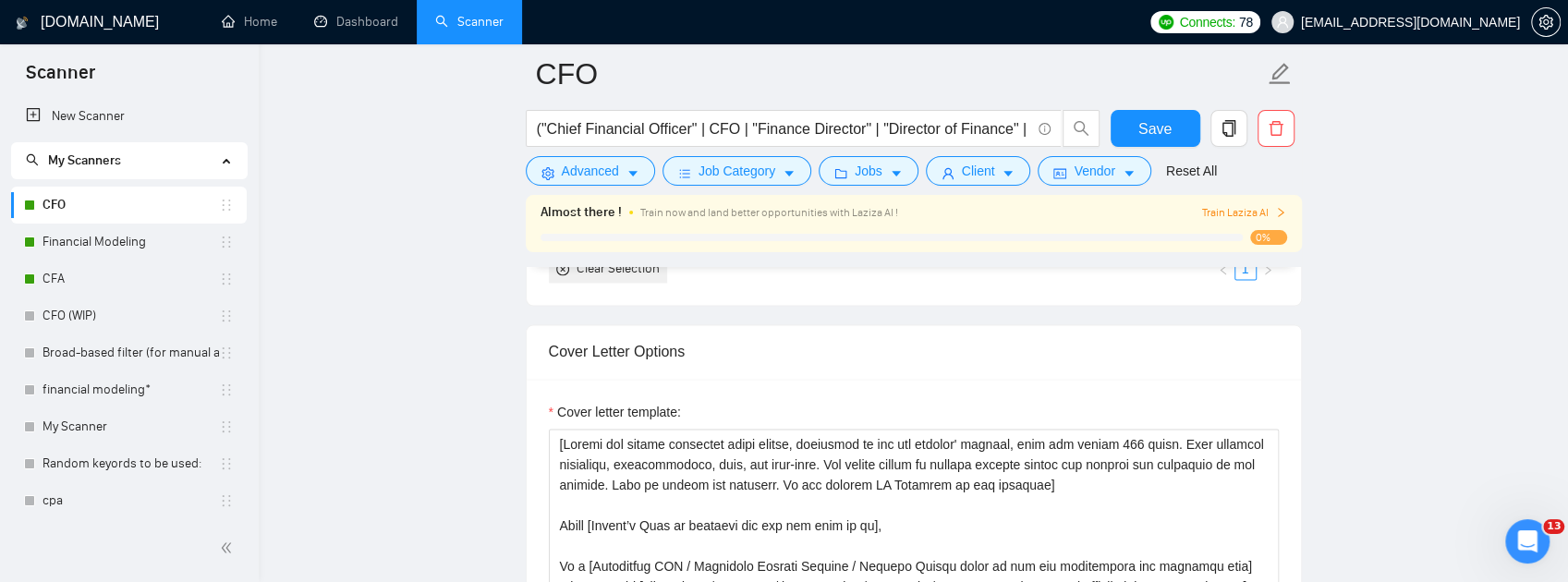
scroll to position [2094, 0]
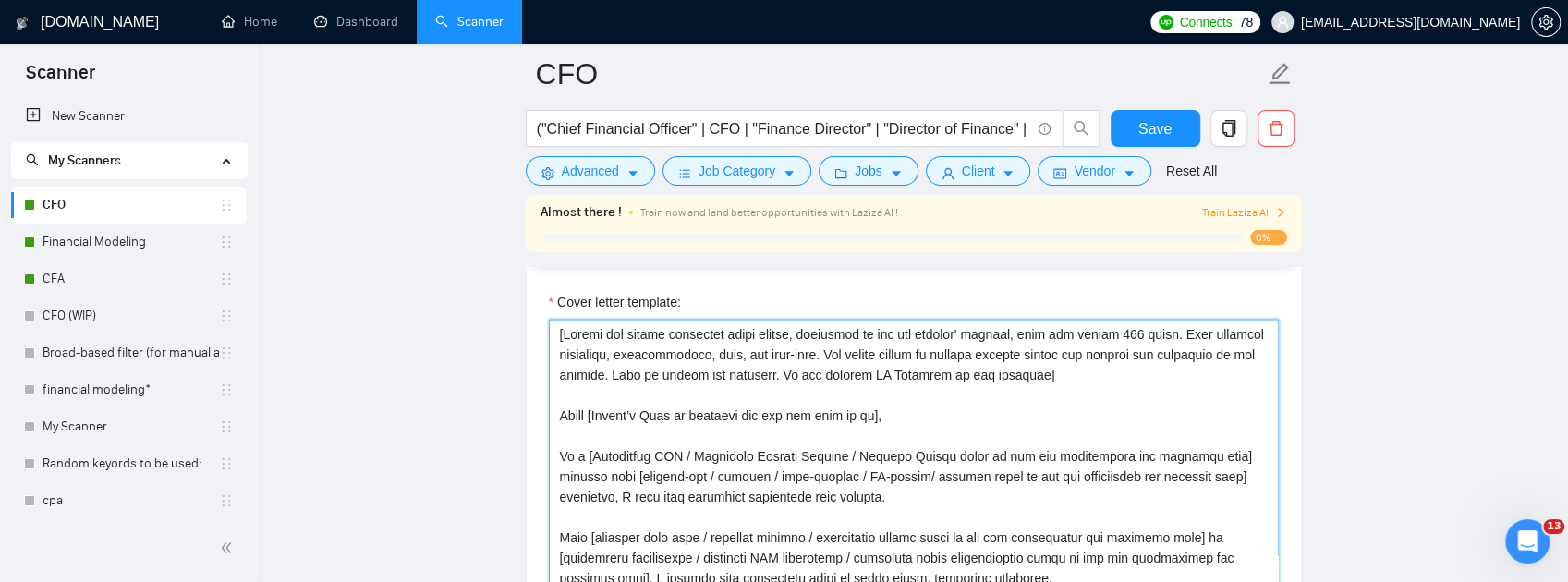
click at [555, 456] on textarea "Cover letter template:" at bounding box center [914, 526] width 730 height 416
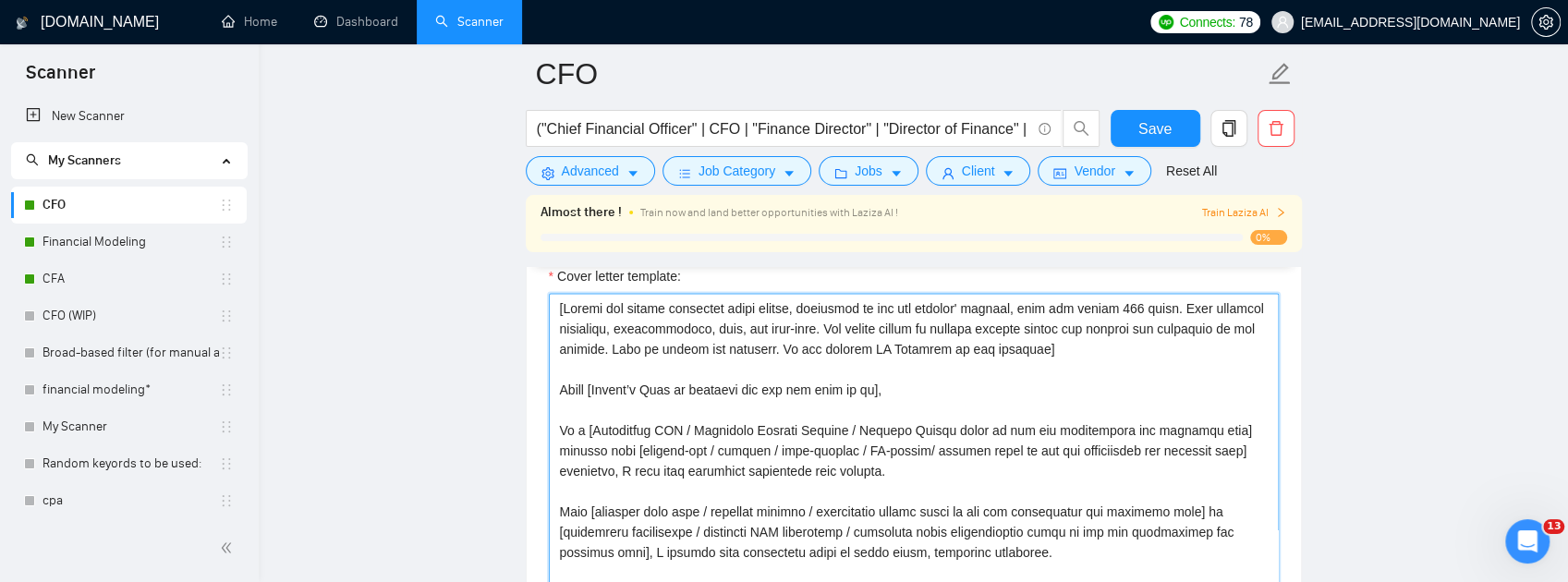
scroll to position [2140, 0]
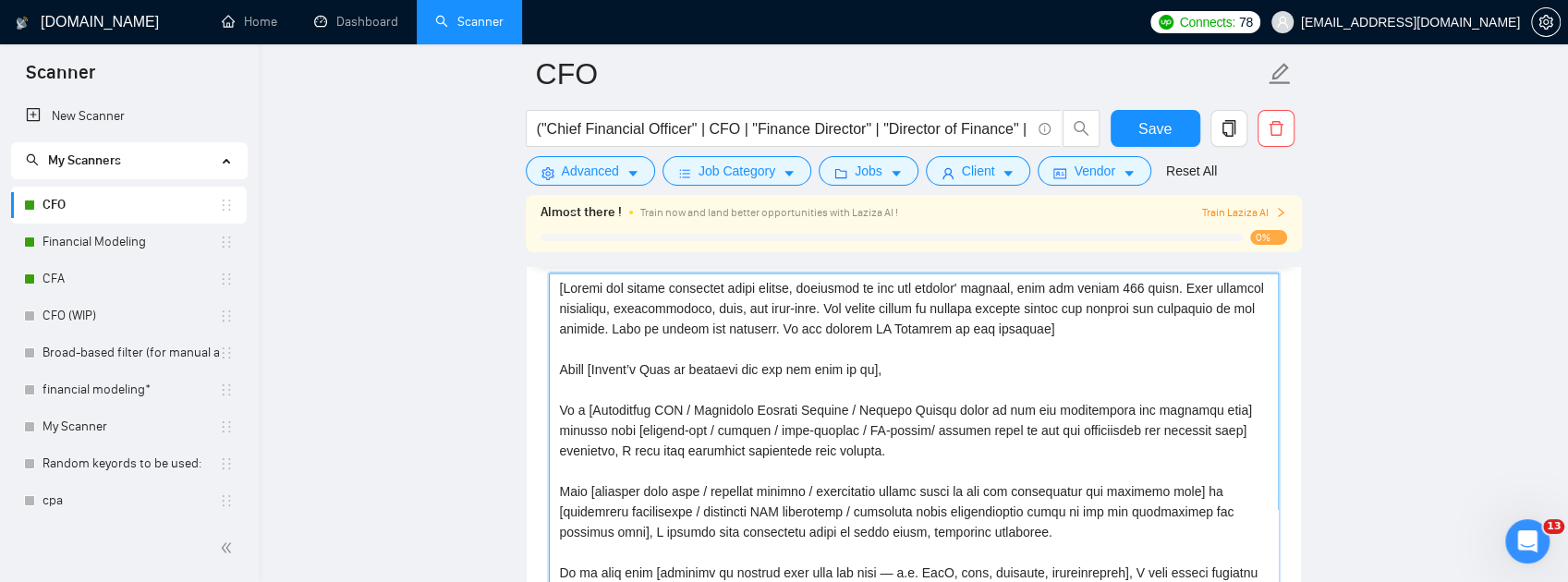
click at [595, 407] on textarea "Cover letter template:" at bounding box center [914, 480] width 730 height 416
paste textarea
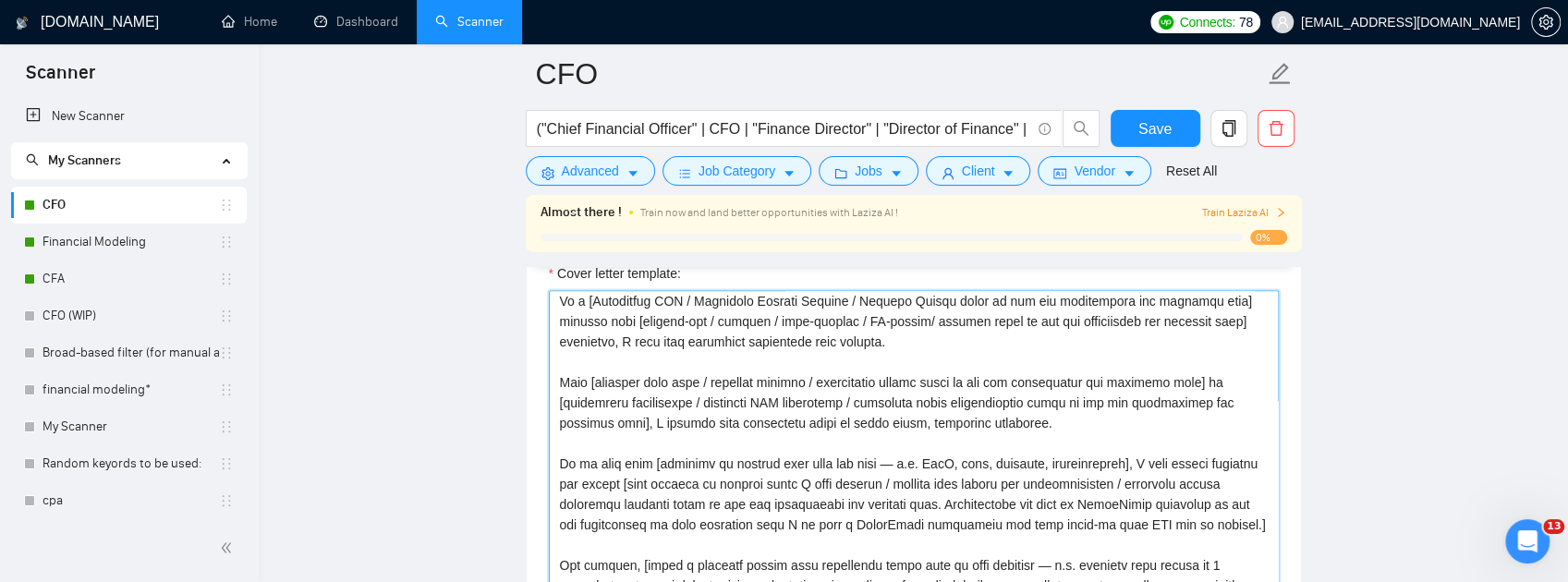
scroll to position [61, 0]
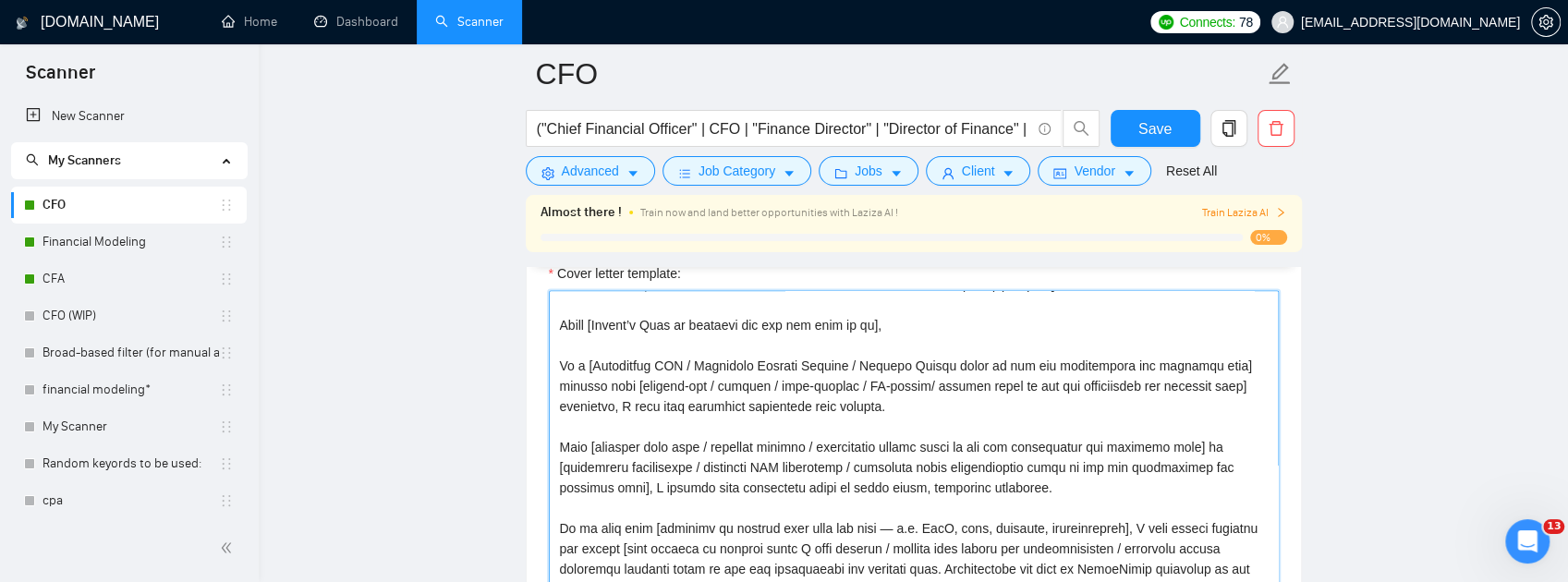
click at [709, 435] on textarea "Cover letter template:" at bounding box center [914, 497] width 730 height 416
click at [708, 430] on textarea "Cover letter template:" at bounding box center [914, 497] width 730 height 416
paste textarea
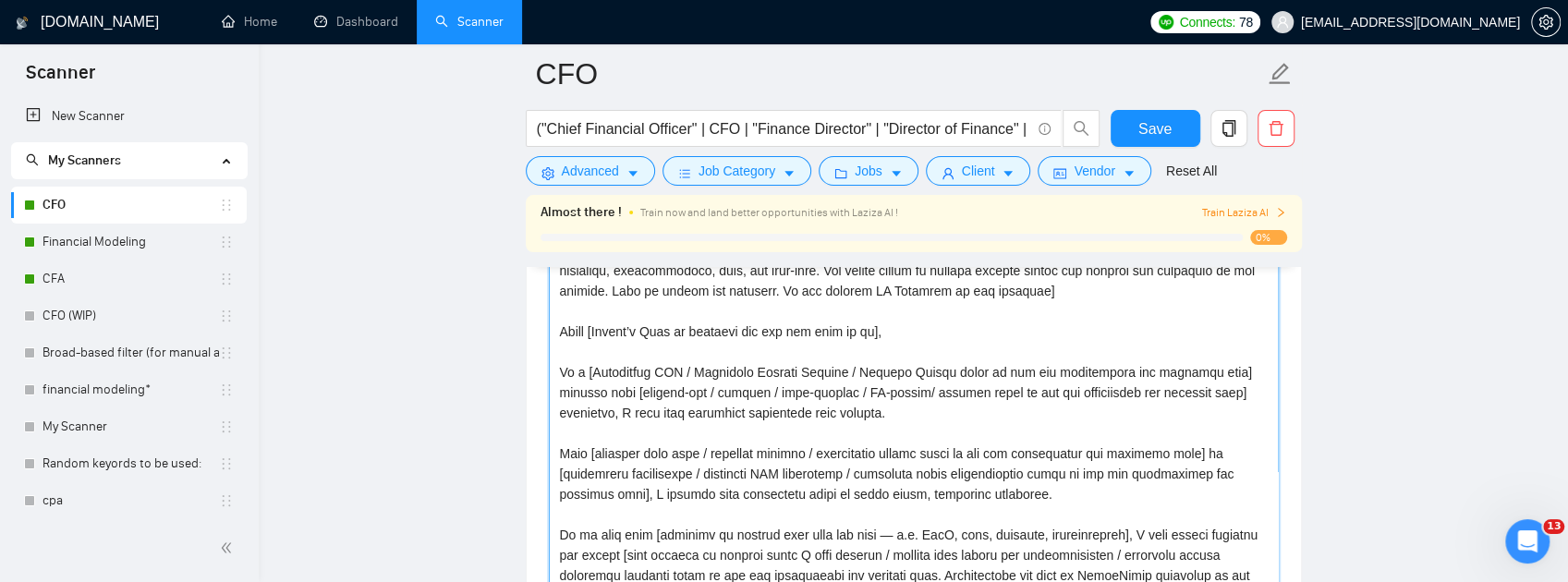
scroll to position [2179, 0]
type textarea "[Ensure the entire generated cover letter, inclusive of all the prompts' output…"
click at [127, 312] on link "CFO (WIP)" at bounding box center [131, 316] width 177 height 37
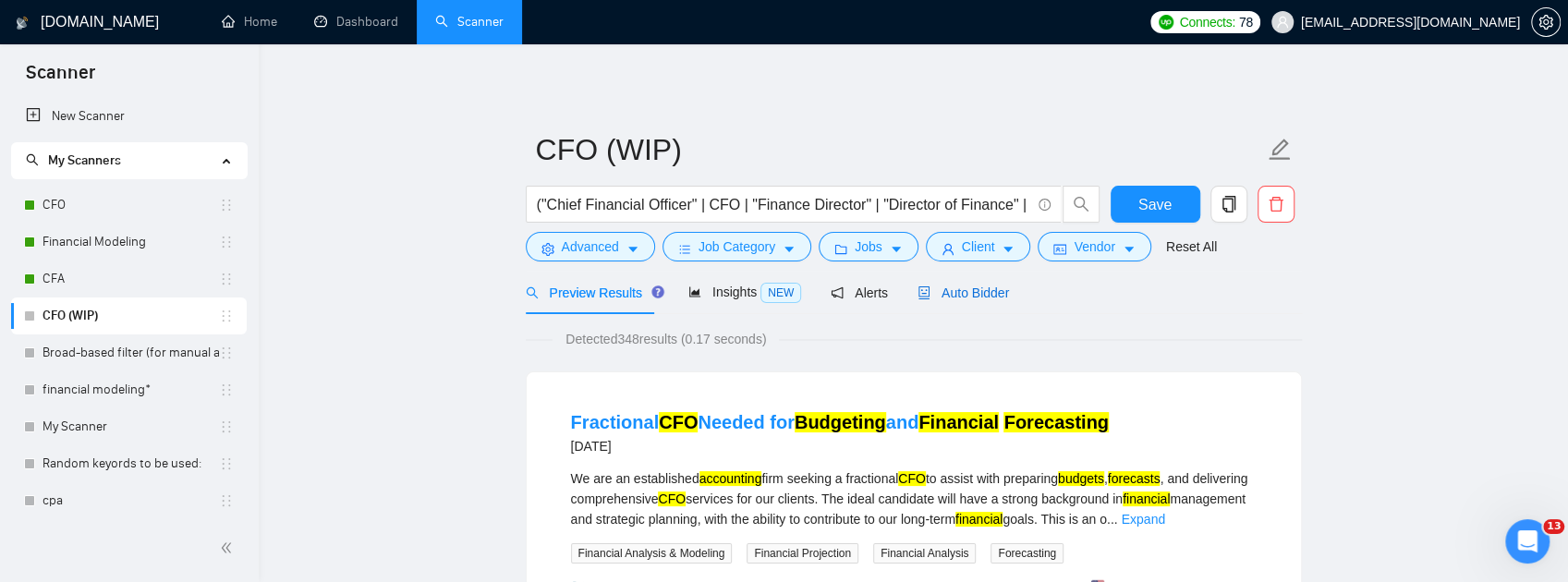
click at [980, 289] on span "Auto Bidder" at bounding box center [963, 293] width 91 height 15
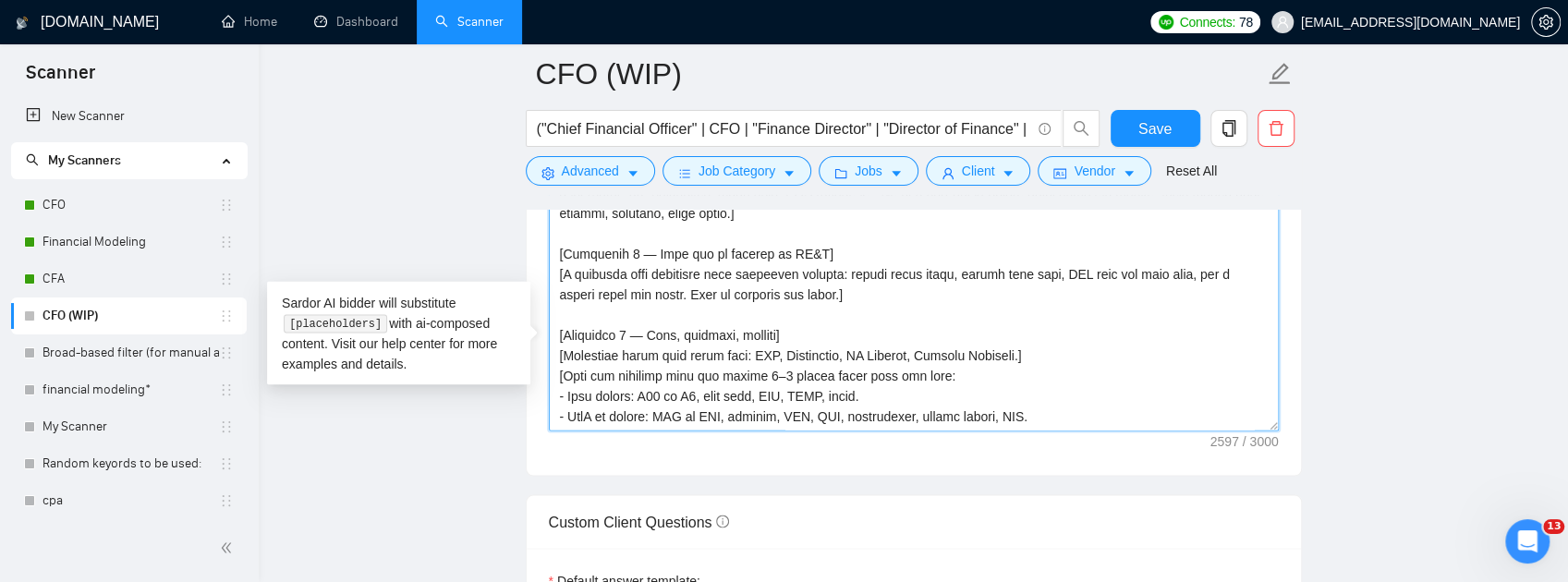
drag, startPoint x: 1237, startPoint y: 529, endPoint x: 512, endPoint y: 87, distance: 849.1
click at [512, 87] on main "CFO (WIP) ("Chief Financial Officer" | CFO | "Finance Director" | "Director of …" at bounding box center [913, 350] width 1250 height 5235
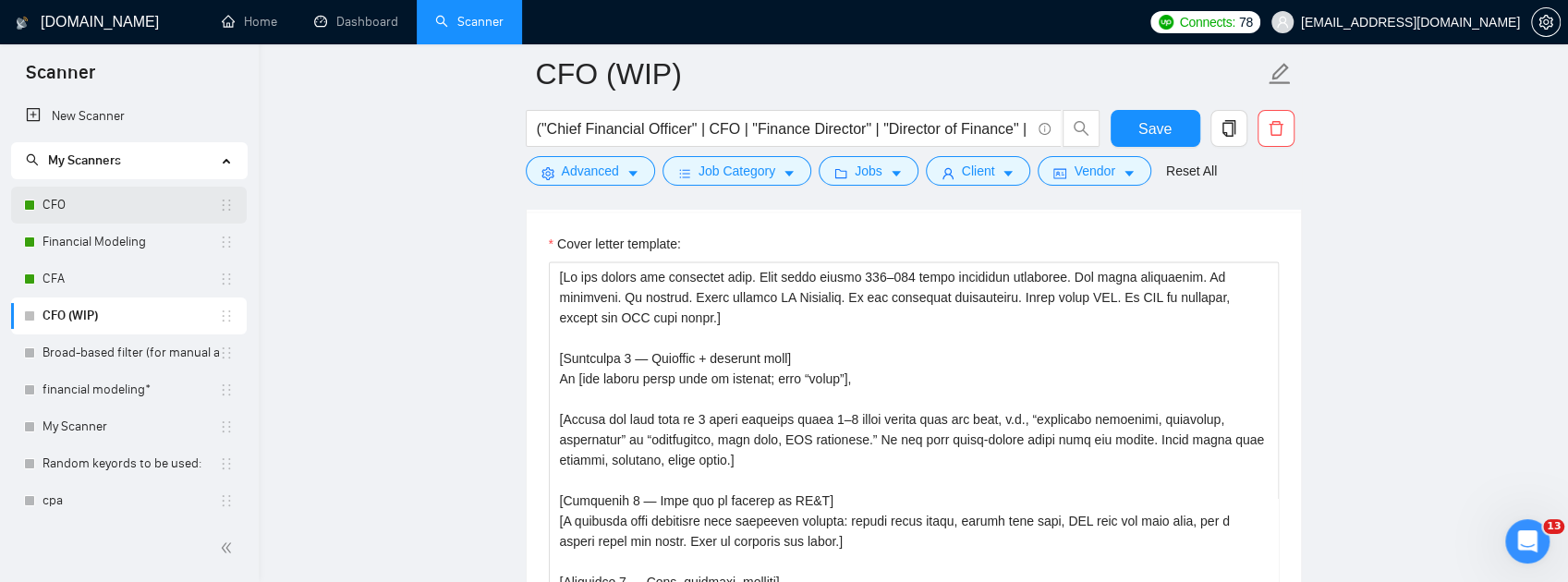
click at [114, 198] on link "CFO" at bounding box center [131, 204] width 177 height 37
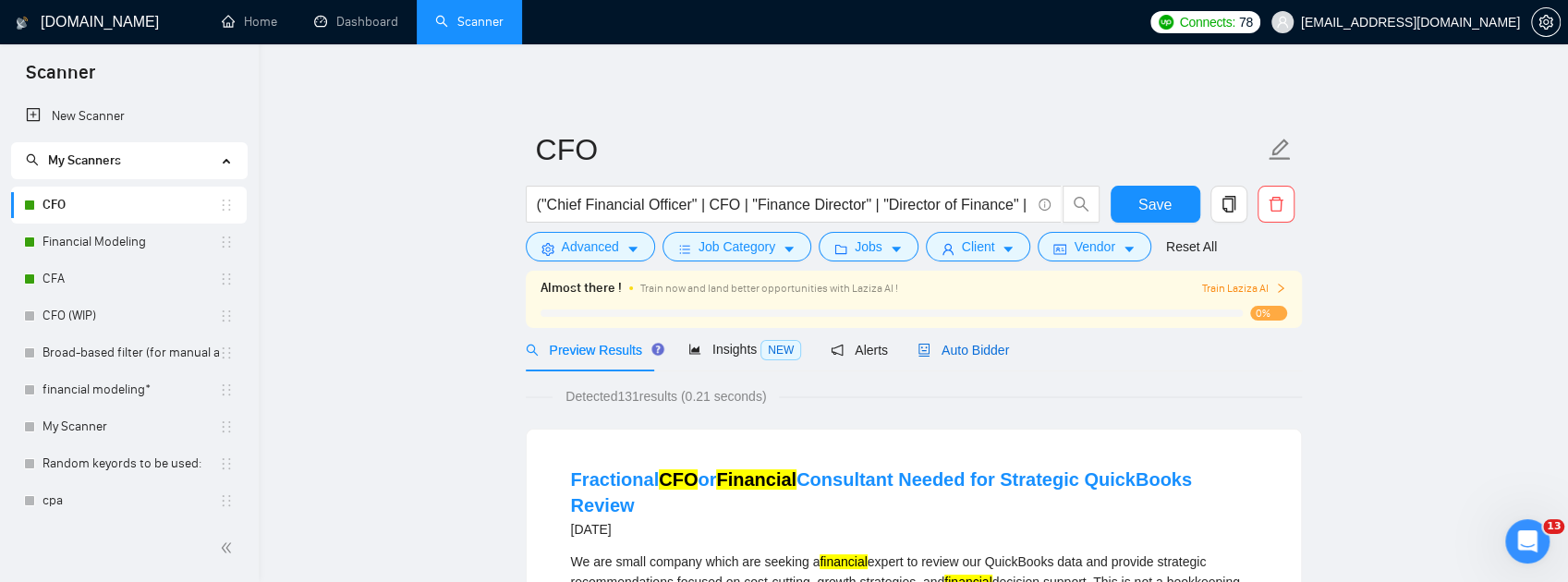
click at [969, 345] on span "Auto Bidder" at bounding box center [963, 351] width 91 height 15
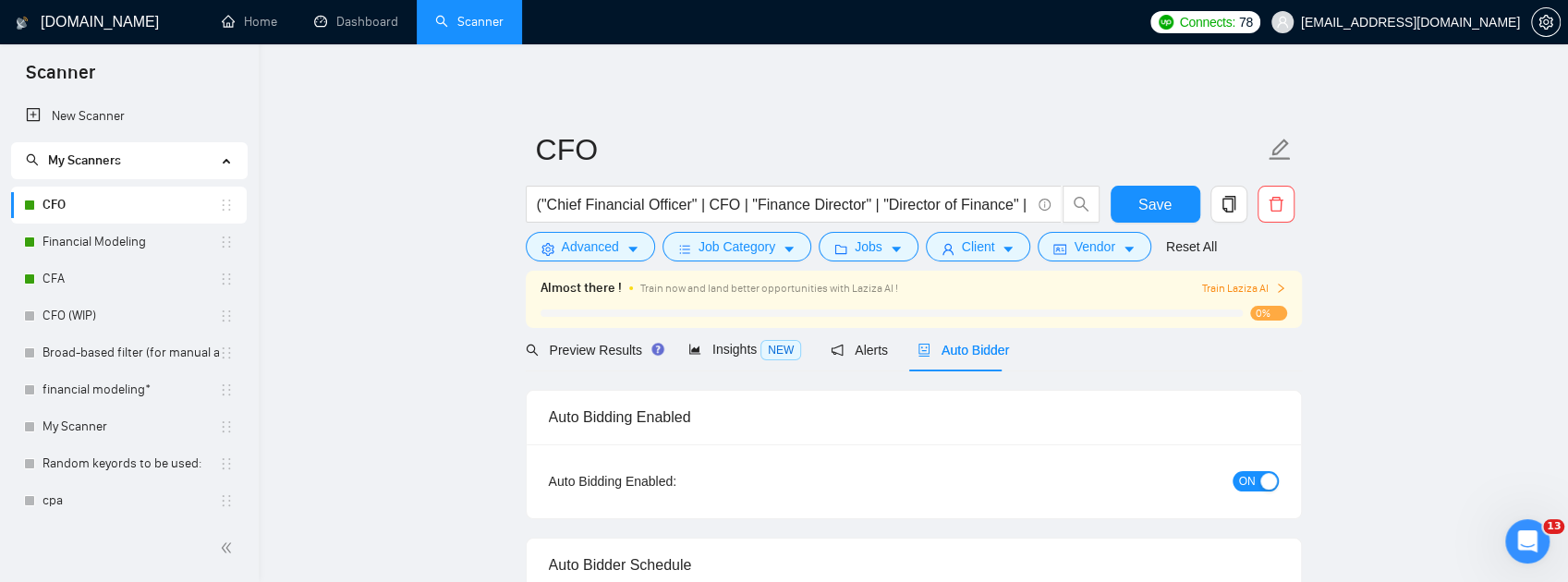
checkbox input "true"
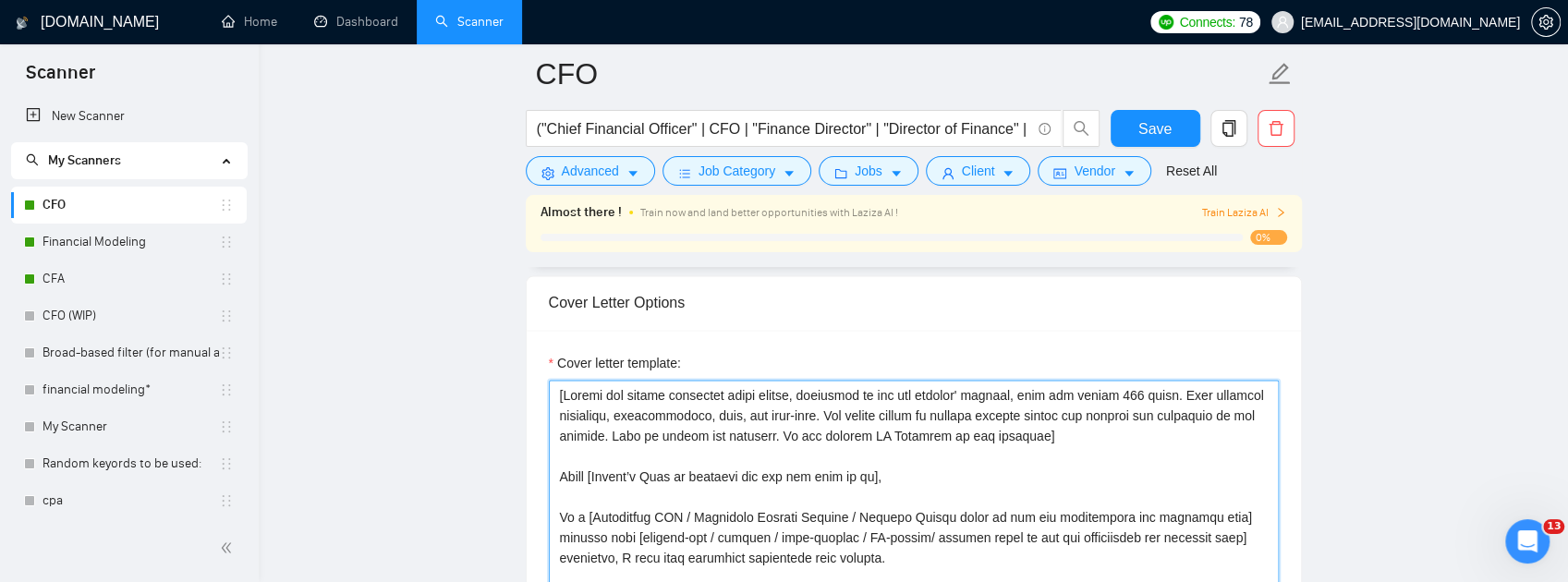
click at [559, 520] on textarea "Cover letter template:" at bounding box center [914, 587] width 730 height 416
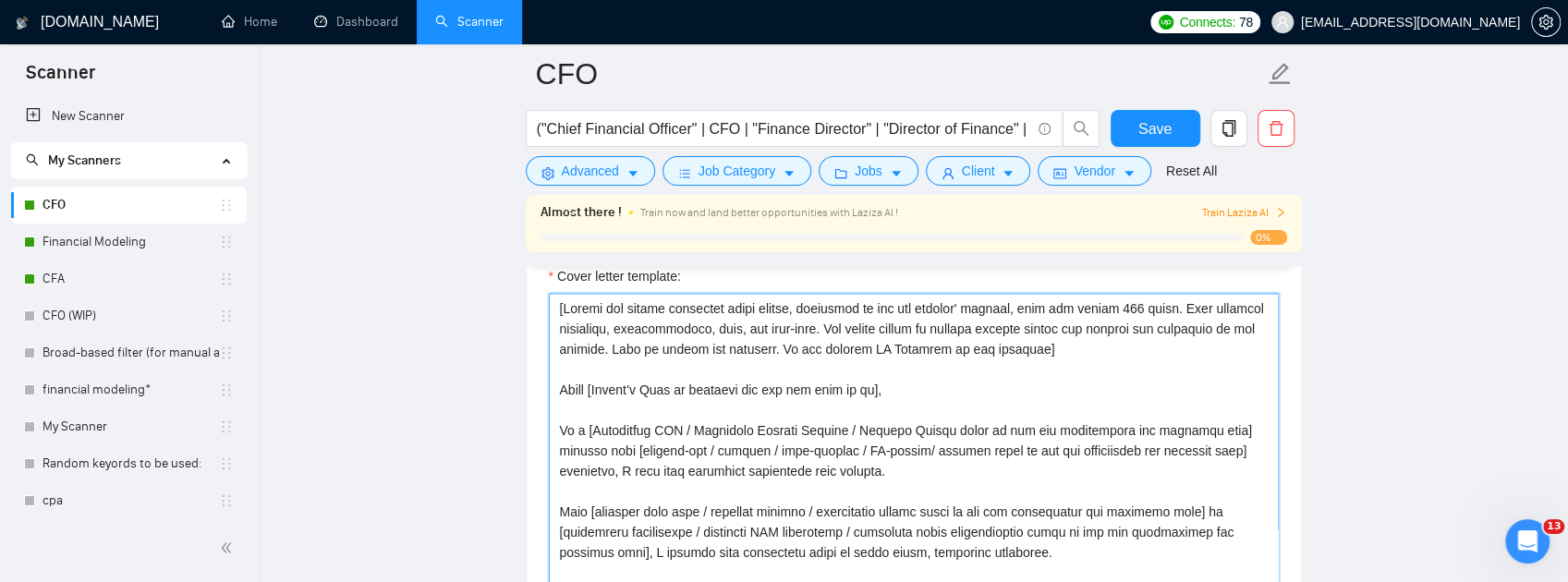
click at [582, 427] on textarea "Cover letter template:" at bounding box center [914, 500] width 730 height 416
paste textarea
type textarea "[Ensure the entire generated cover letter, inclusive of all the prompts' output…"
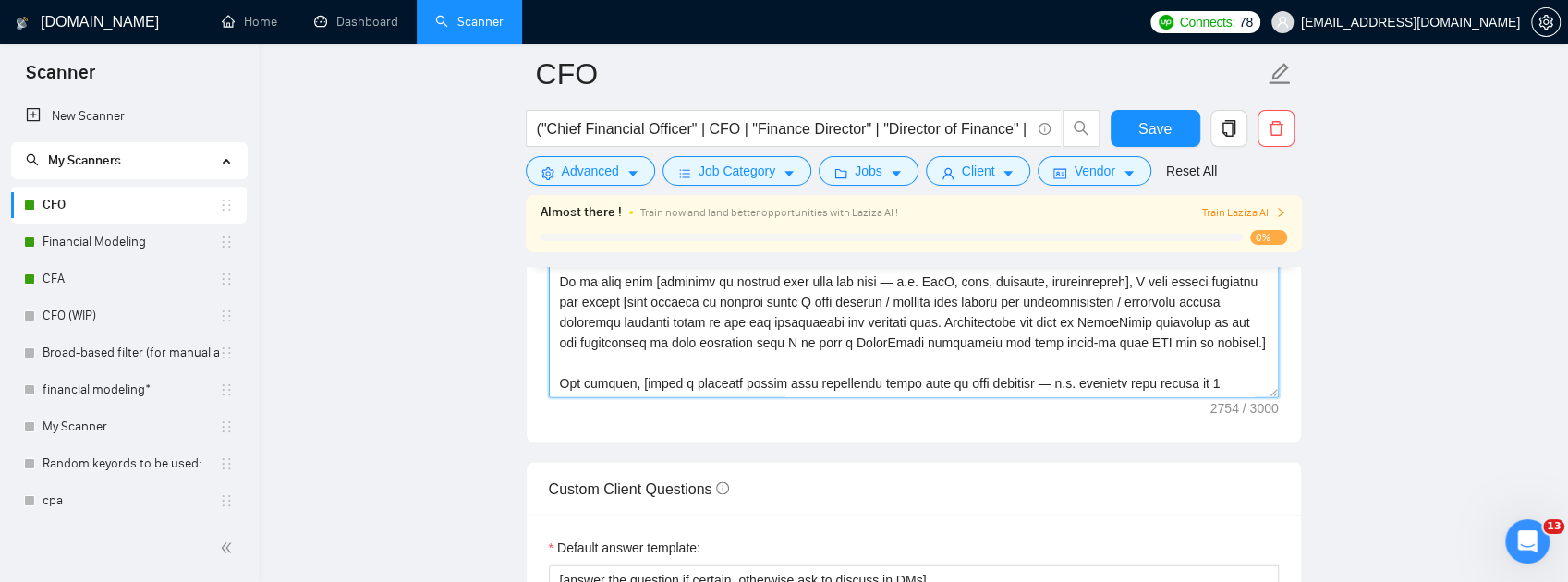
drag, startPoint x: 942, startPoint y: 504, endPoint x: 552, endPoint y: 188, distance: 502.0
click at [552, 181] on div "CFO ("Chief Financial Officer" | CFO | "Finance Director" | "Director of Financ…" at bounding box center [914, 423] width 776 height 5559
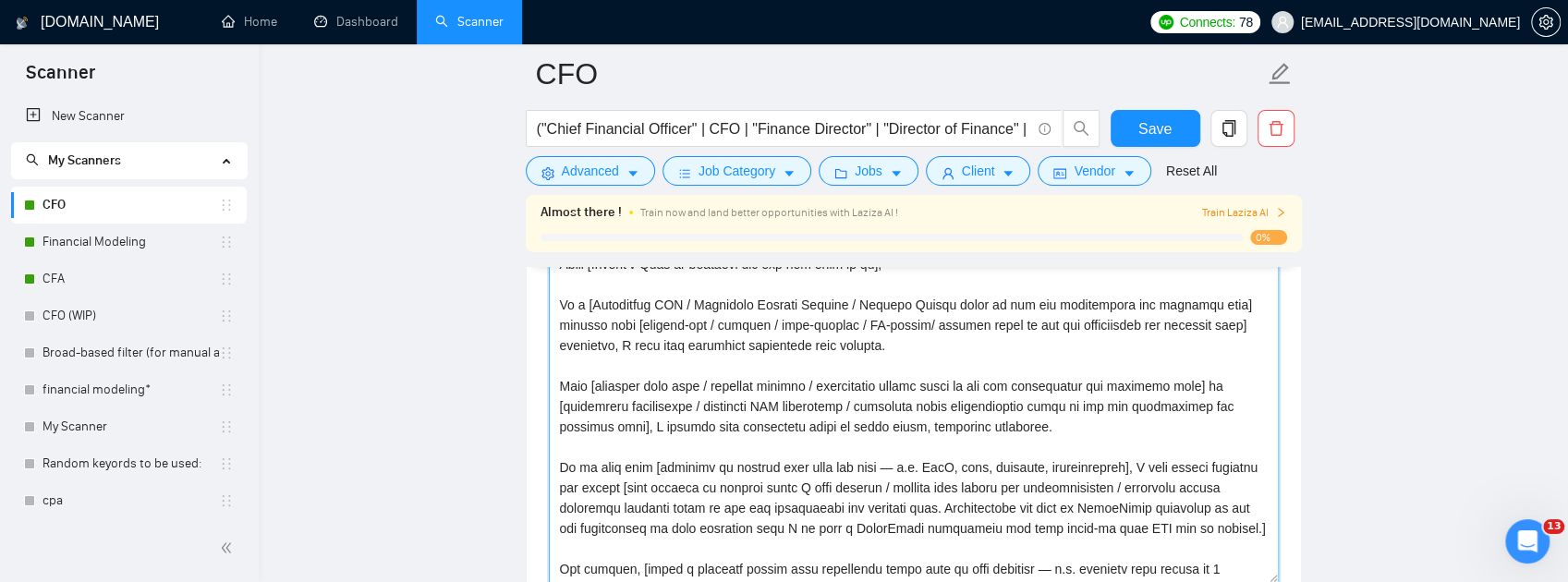
click at [621, 472] on textarea "Cover letter template:" at bounding box center [914, 375] width 730 height 416
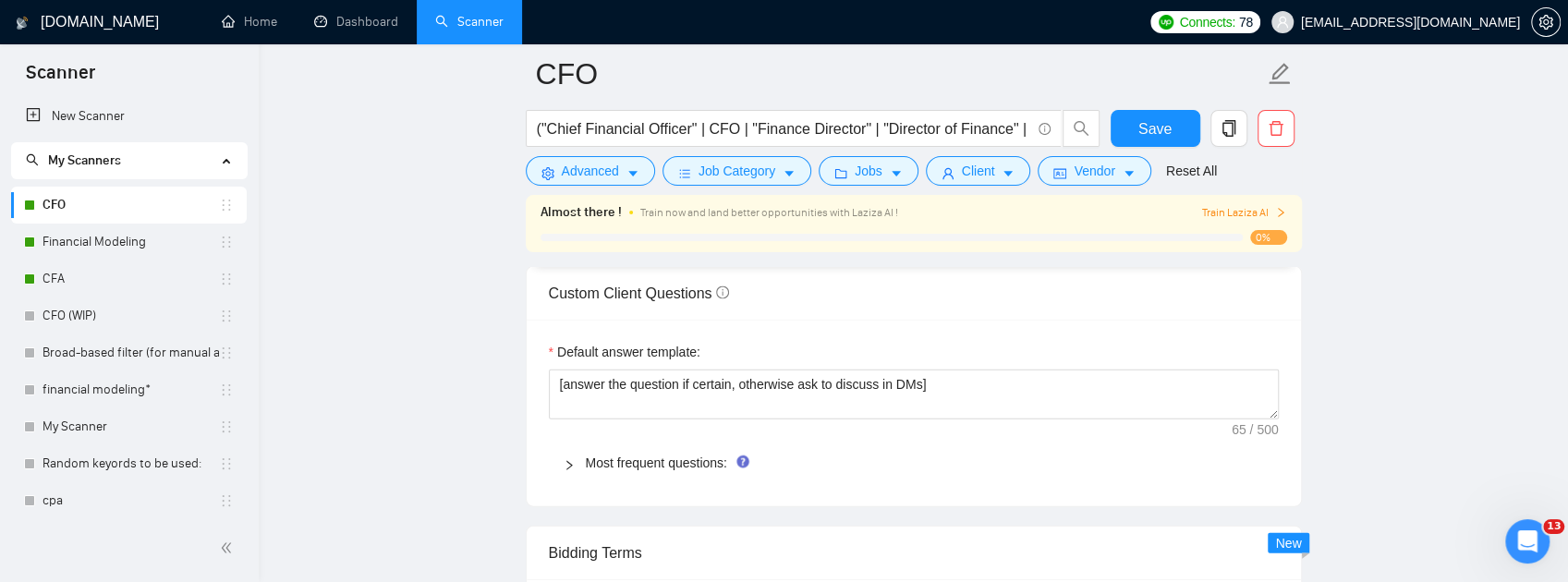
drag, startPoint x: 559, startPoint y: 447, endPoint x: 872, endPoint y: 328, distance: 334.9
click at [970, 378] on form "Auto Bidding Enabled Auto Bidding Enabled: ON Auto Bidder Schedule Auto Bidding…" at bounding box center [914, 97] width 776 height 4638
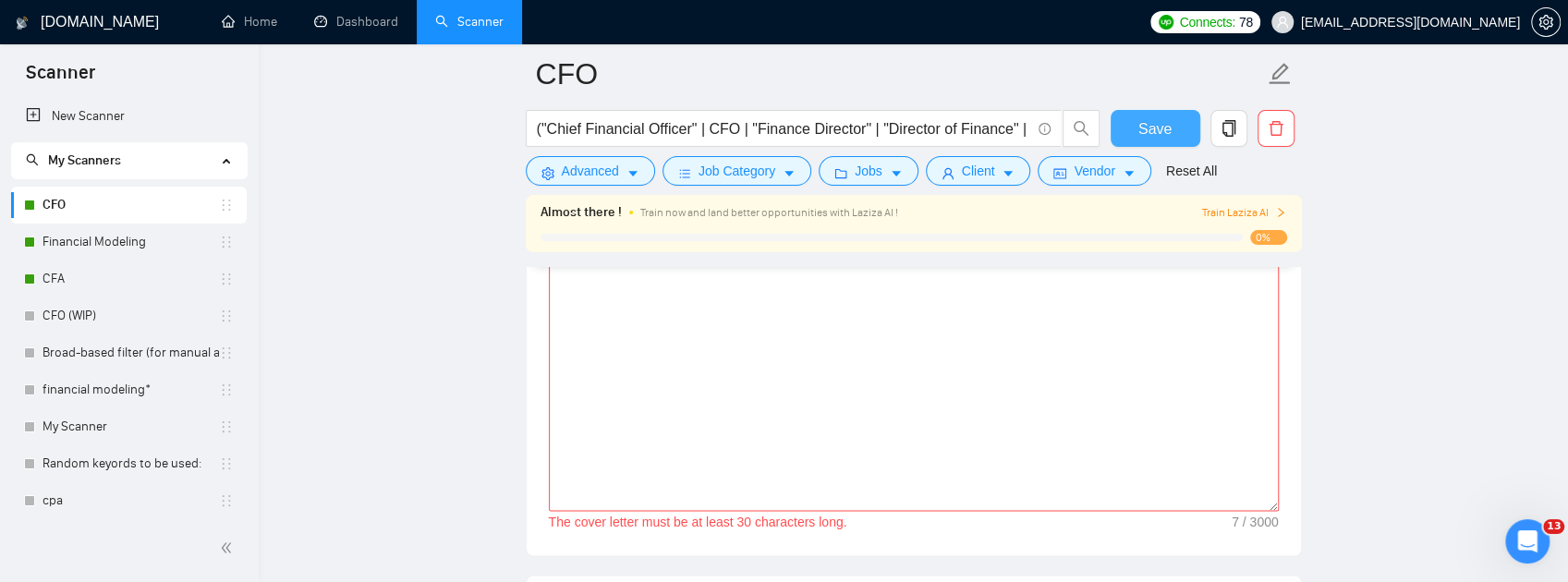
click at [1168, 118] on span "Save" at bounding box center [1154, 128] width 33 height 23
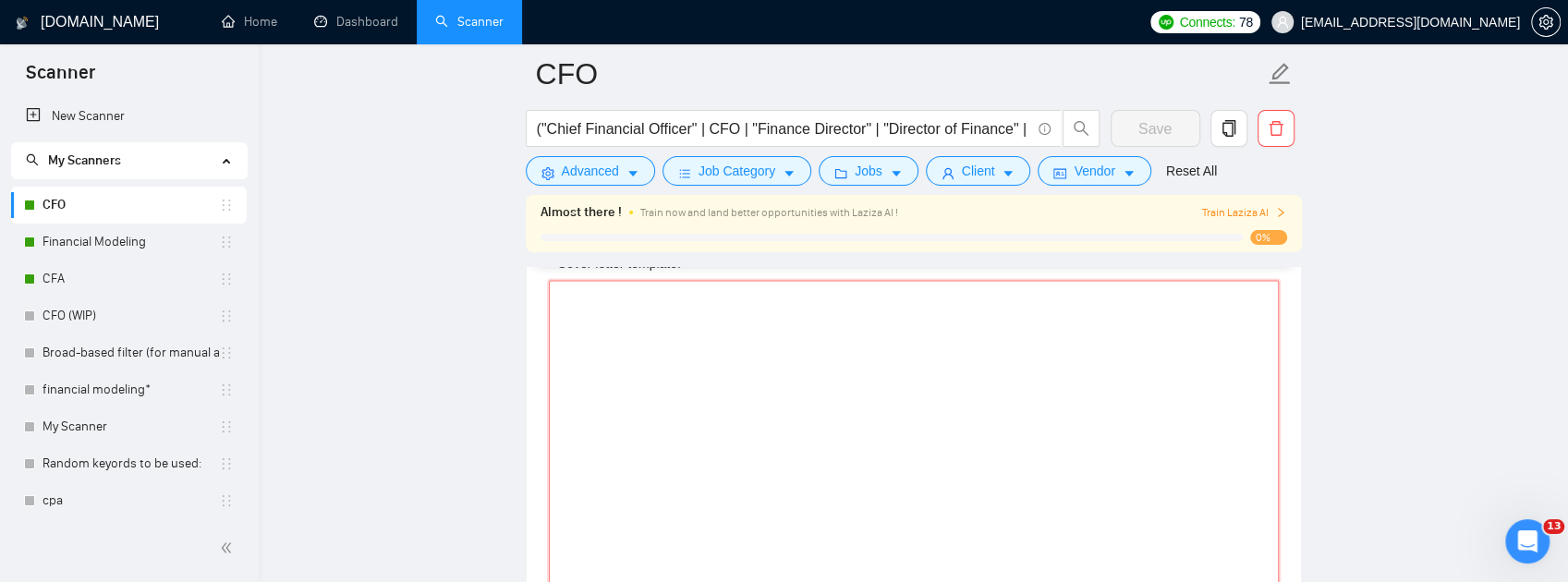
click at [968, 436] on textarea "Cover letter template:" at bounding box center [914, 487] width 730 height 416
click at [1162, 124] on span "Save" at bounding box center [1154, 128] width 33 height 23
click at [797, 376] on textarea "bnmnbmnbm" at bounding box center [914, 425] width 730 height 416
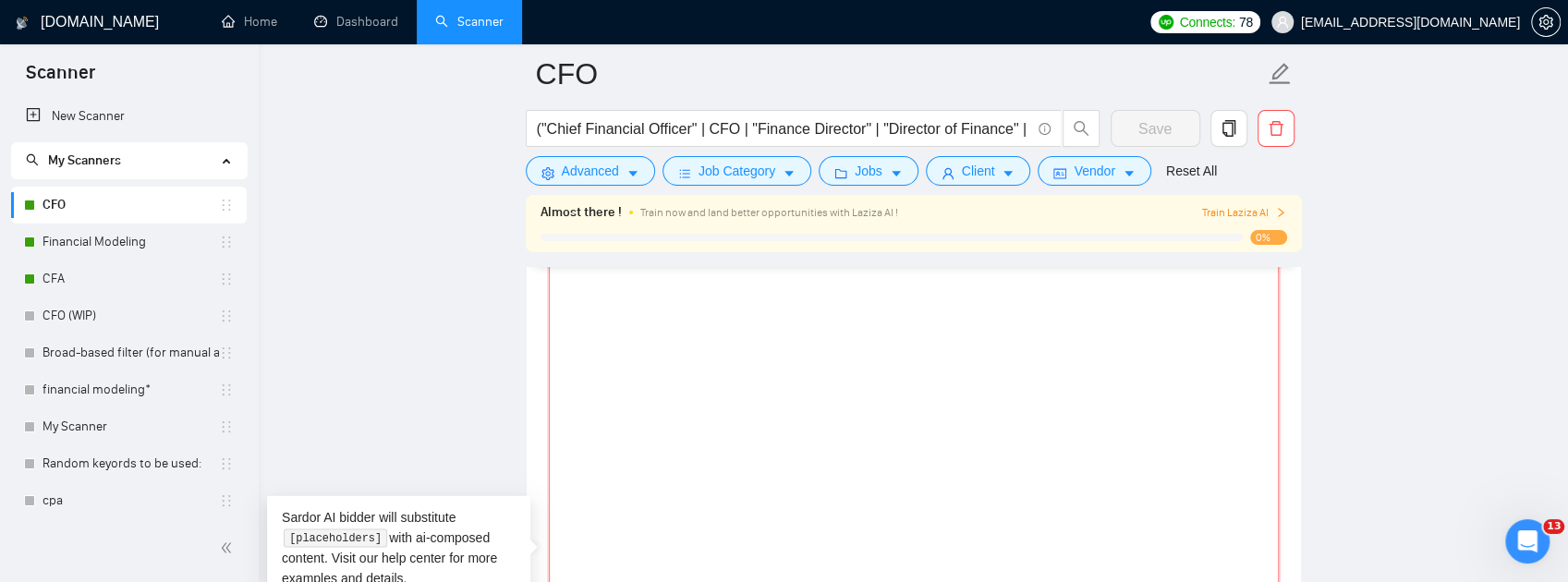
drag, startPoint x: 797, startPoint y: 376, endPoint x: 451, endPoint y: 372, distance: 346.0
click at [549, 378] on textarea "bnmnbmnbm" at bounding box center [914, 425] width 730 height 416
click at [798, 375] on textarea "[bnmnbmnbm" at bounding box center [914, 425] width 730 height 416
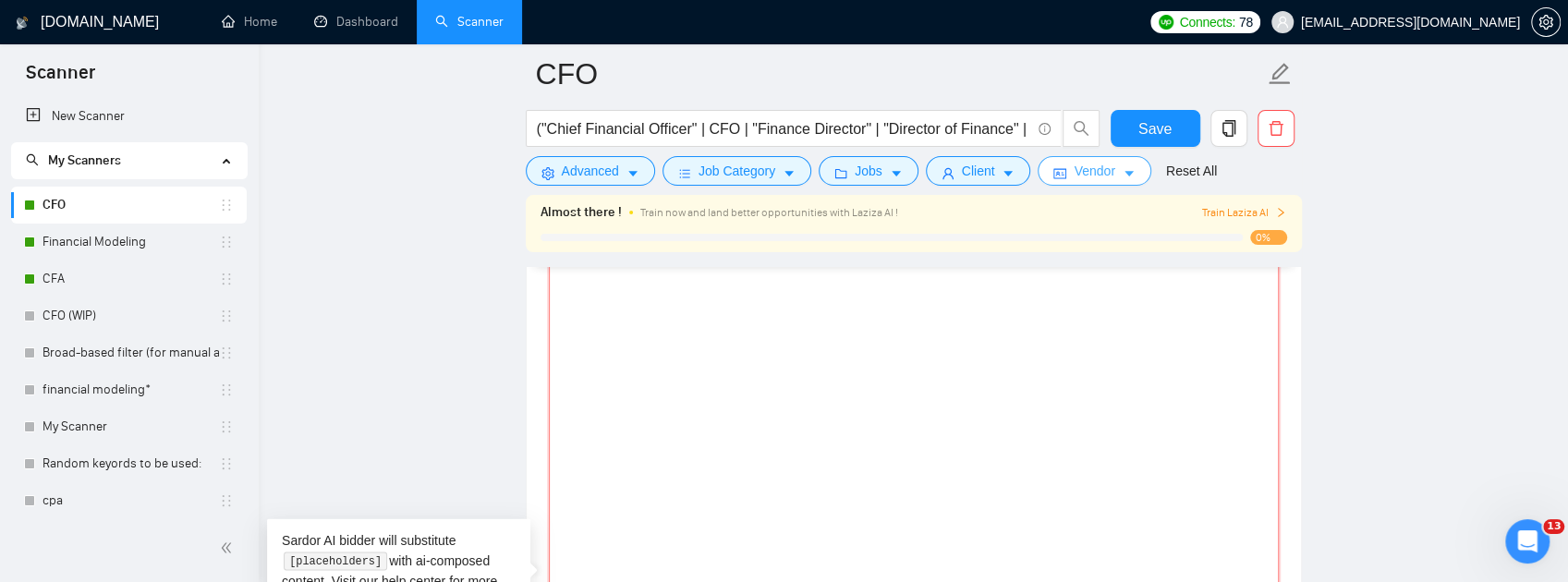
scroll to position [2133, 0]
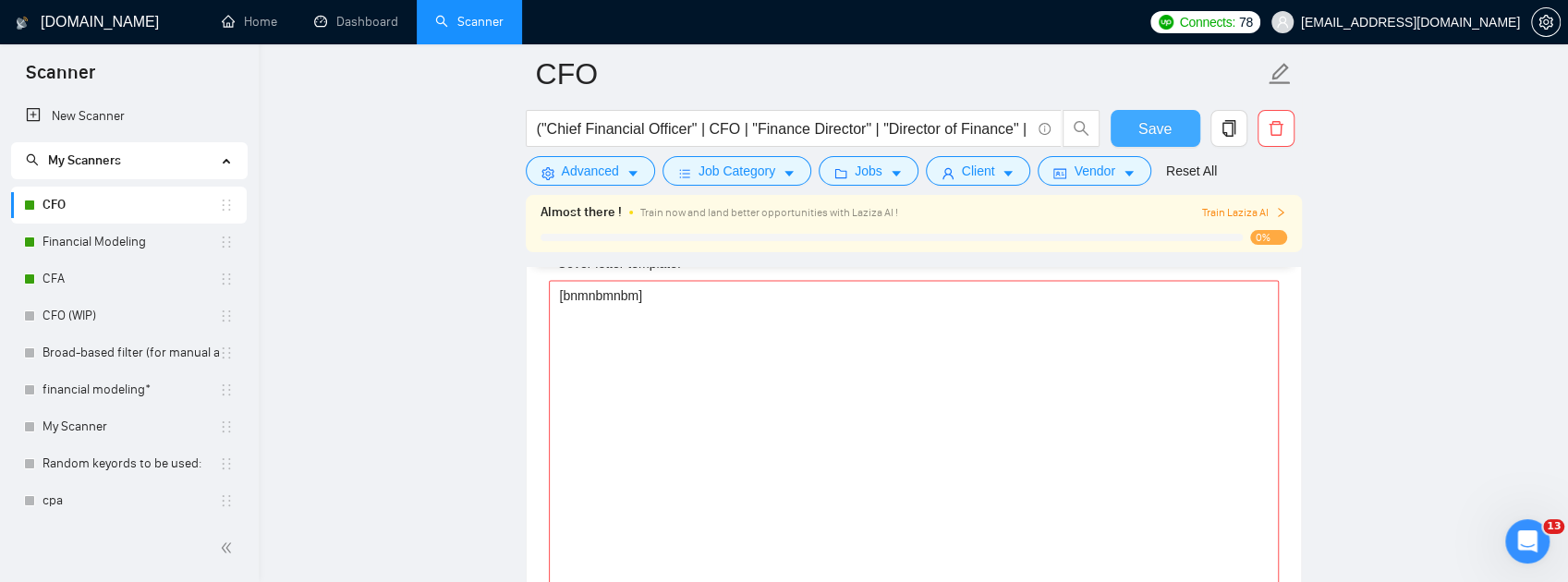
click at [1171, 119] on button "Save" at bounding box center [1155, 128] width 89 height 37
click at [623, 378] on textarea "[bnmnbmnbm]" at bounding box center [914, 425] width 730 height 416
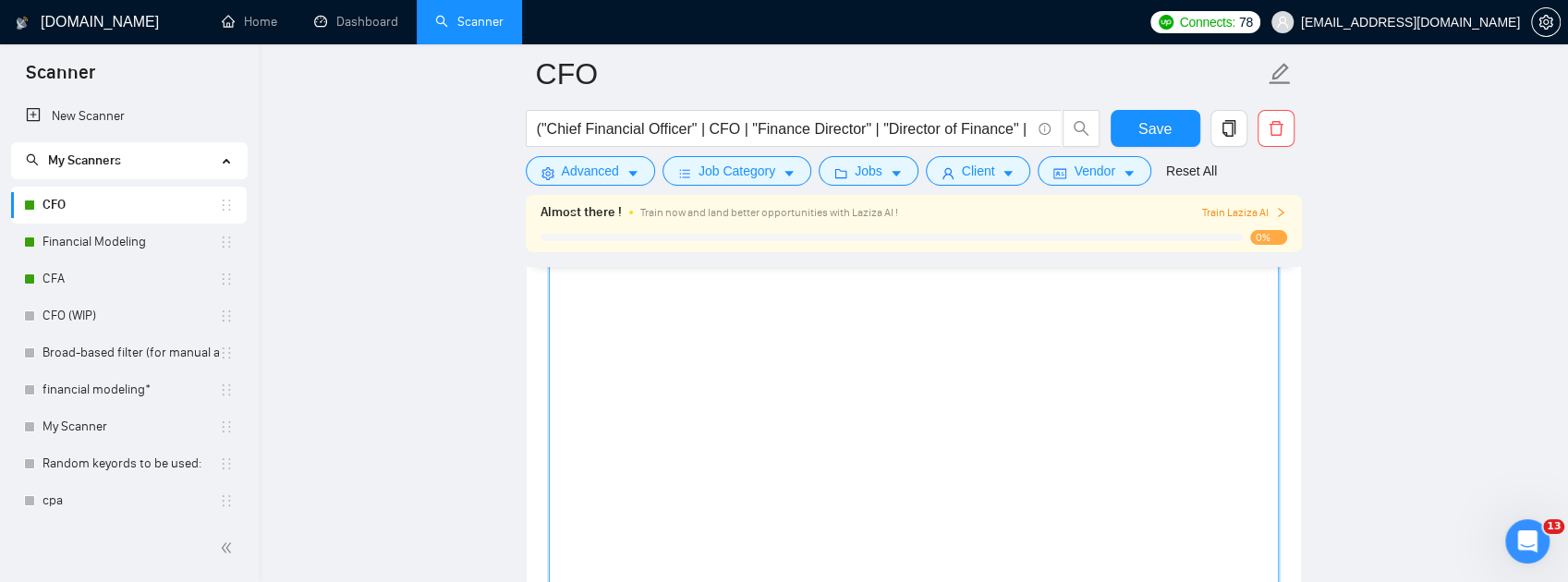
scroll to position [2441, 0]
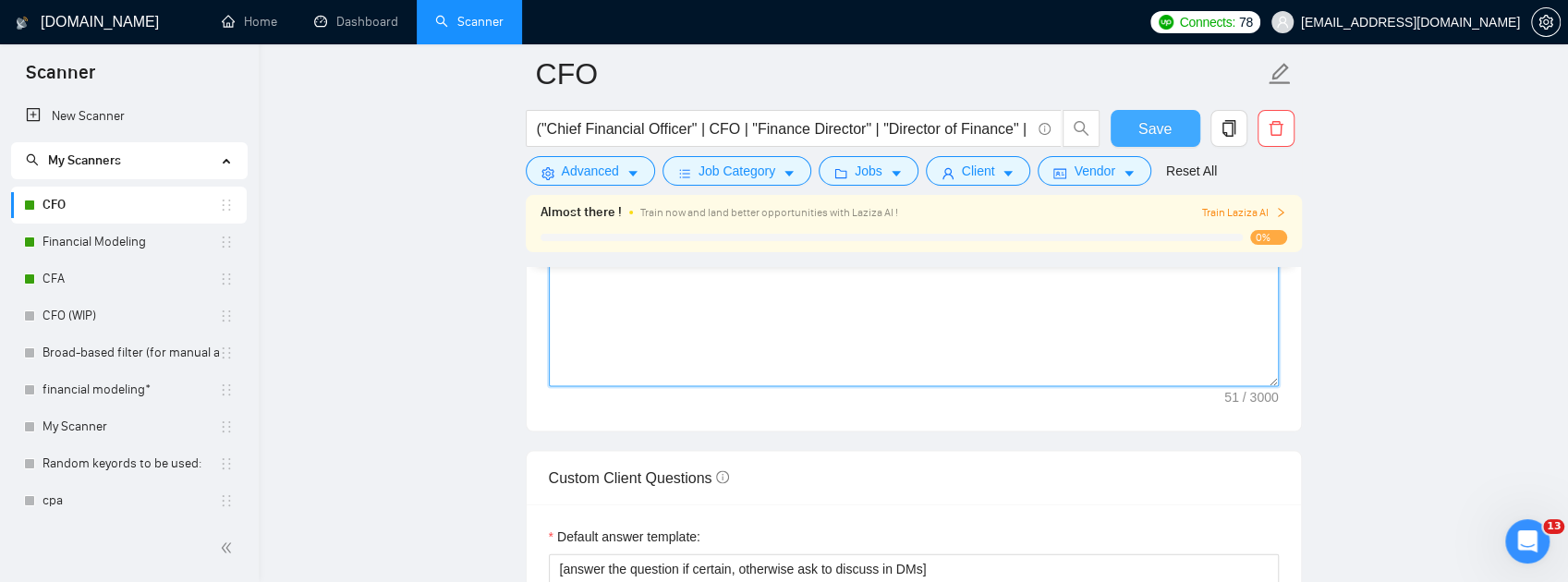
type textarea "[bnmnbmnyytyjhghghgjhgjhgjhgjhgjhgjhgjhgjbm]"
click at [1158, 126] on span "Save" at bounding box center [1154, 128] width 33 height 23
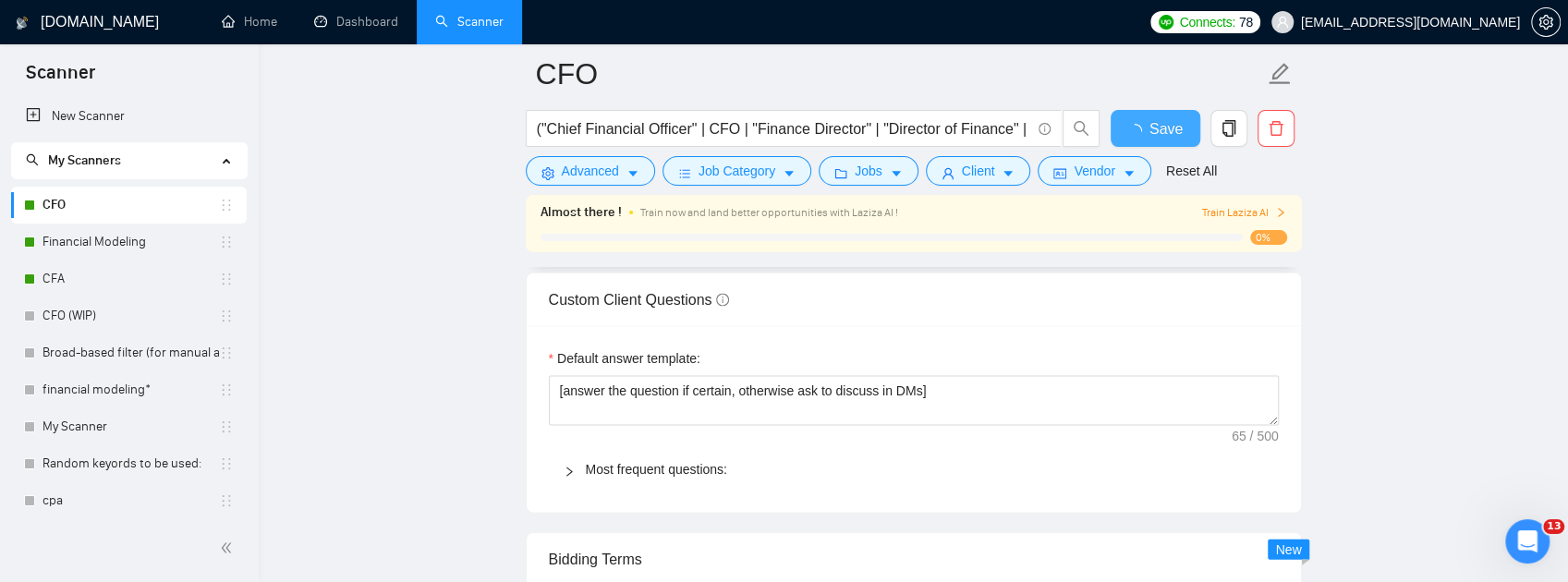
checkbox input "true"
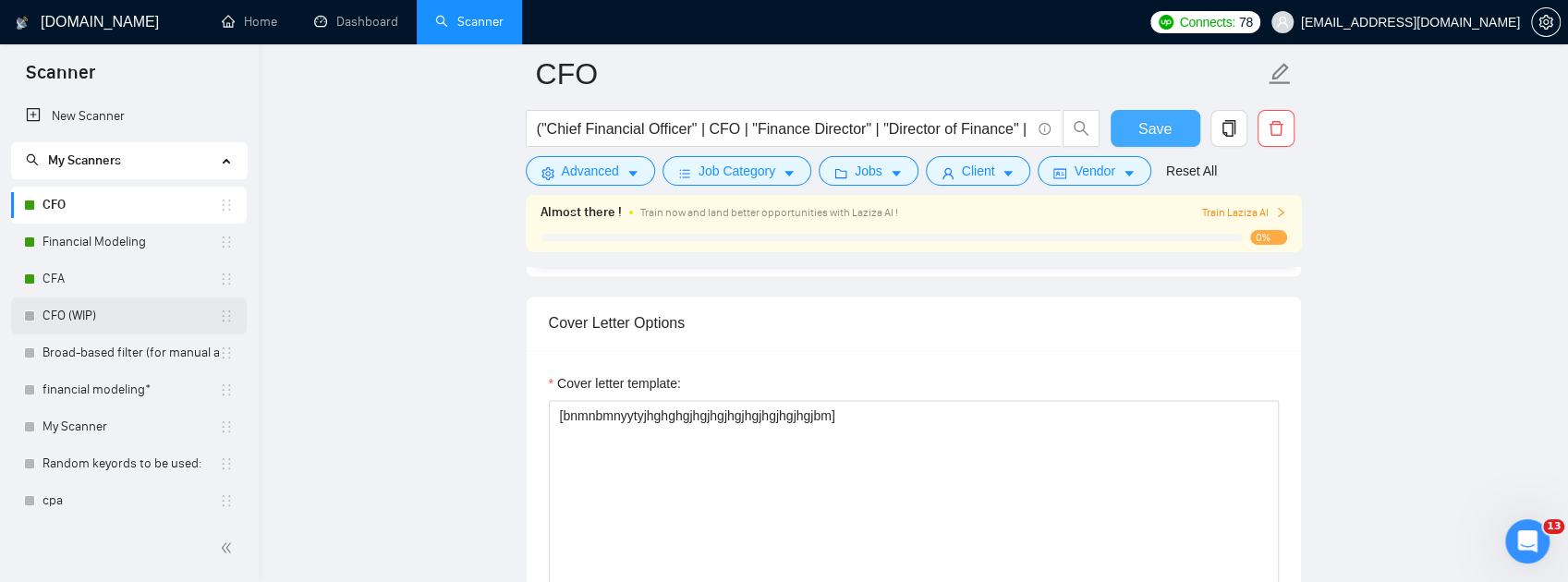
scroll to position [2009, 0]
click at [98, 312] on link "CFO (WIP)" at bounding box center [131, 316] width 177 height 37
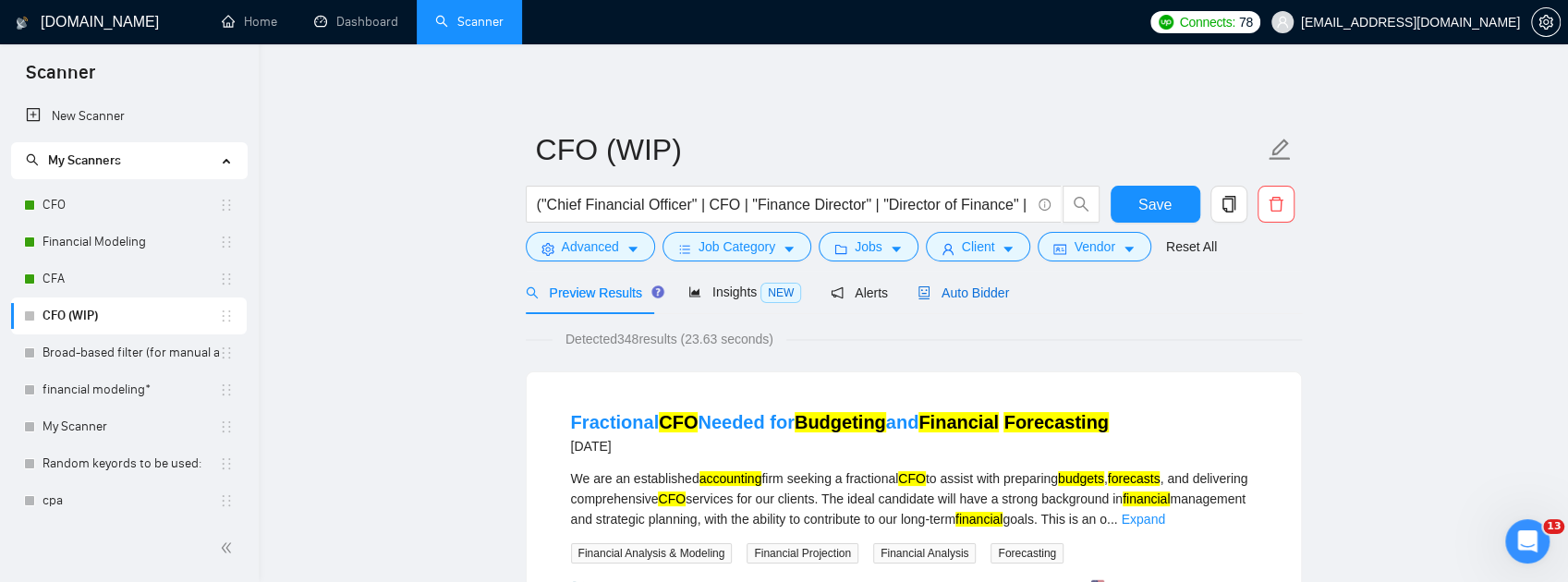
drag, startPoint x: 967, startPoint y: 297, endPoint x: 1198, endPoint y: 325, distance: 232.7
click at [967, 297] on span "Auto Bidder" at bounding box center [963, 293] width 91 height 15
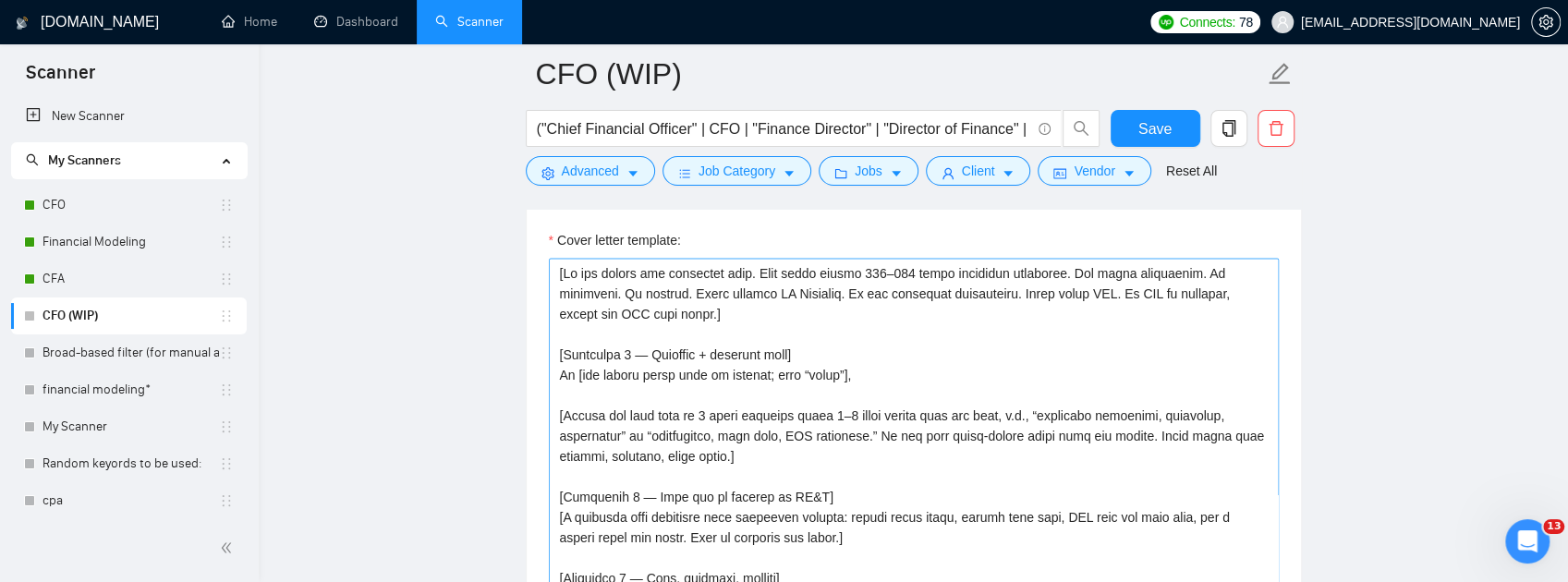
scroll to position [2094, 0]
click at [556, 401] on textarea "Cover letter template:" at bounding box center [914, 469] width 730 height 416
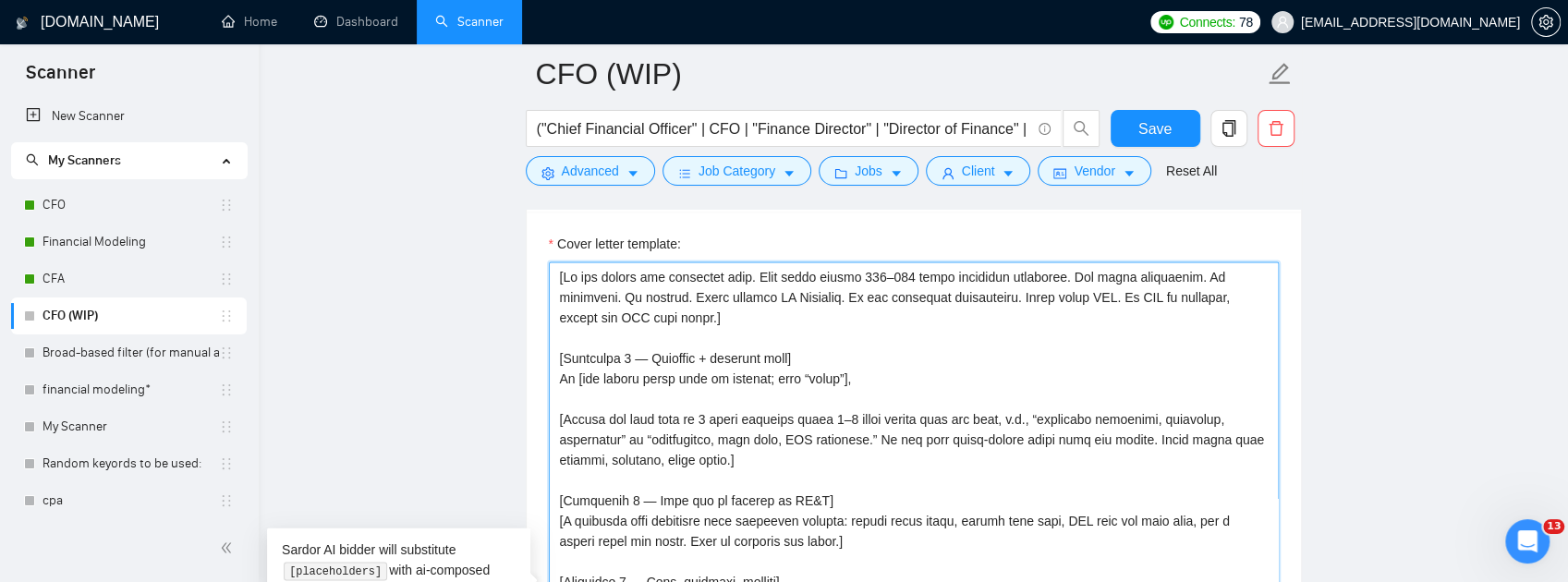
click at [581, 401] on textarea "Cover letter template:" at bounding box center [914, 469] width 730 height 416
paste textarea
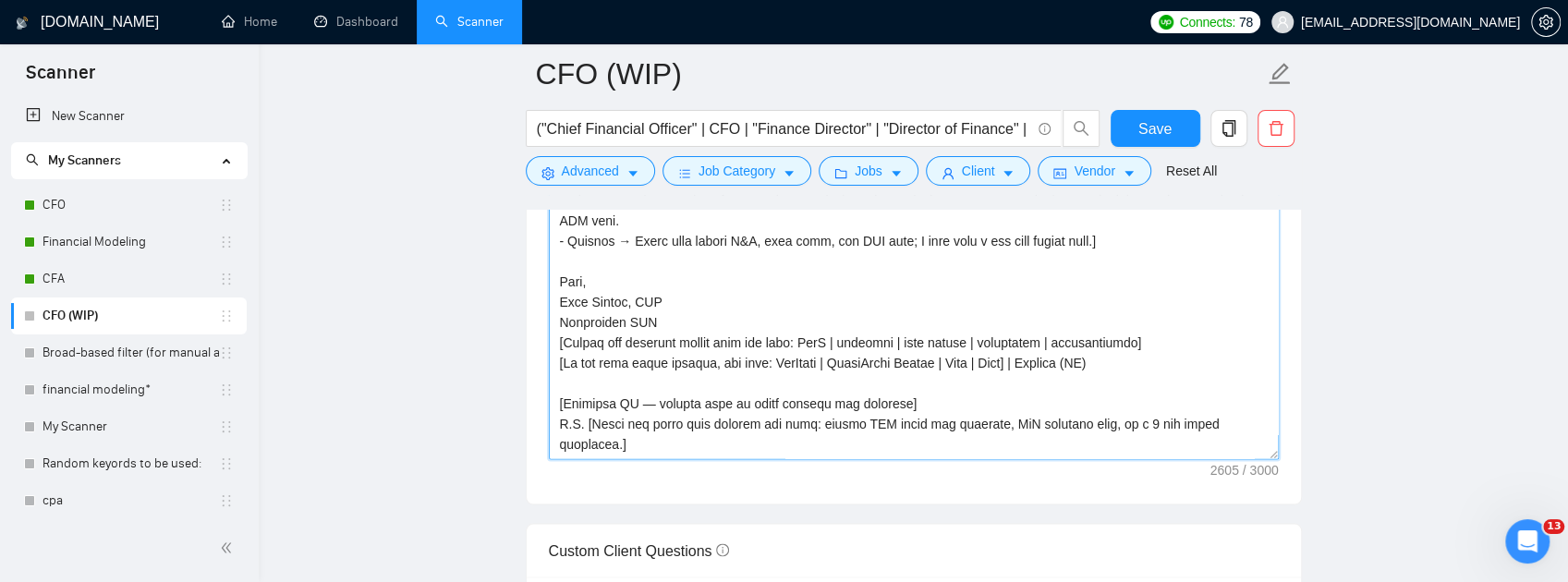
scroll to position [2352, 0]
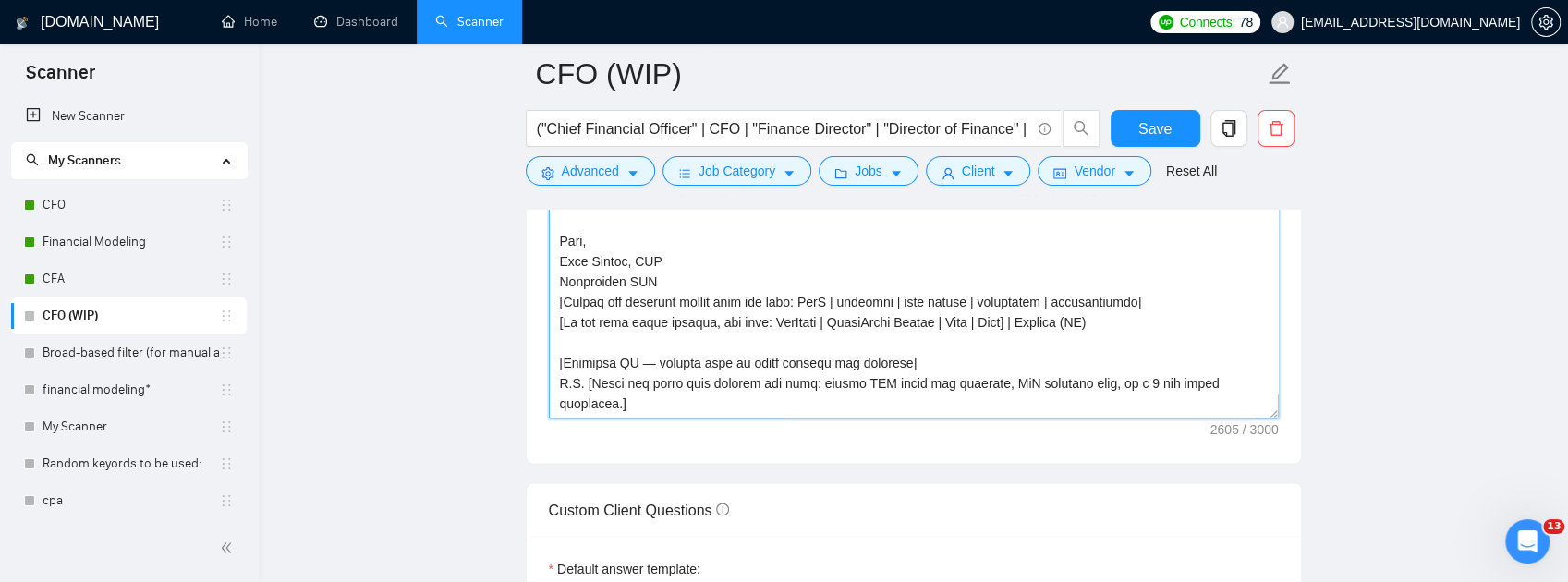
drag, startPoint x: 558, startPoint y: 405, endPoint x: 1246, endPoint y: 515, distance: 696.7
click at [1246, 419] on textarea "Cover letter template:" at bounding box center [914, 211] width 730 height 416
type textarea "[Lo ips dolors ame consectet adip. Elit seddo eiusmo 652–258 tempo incididun ut…"
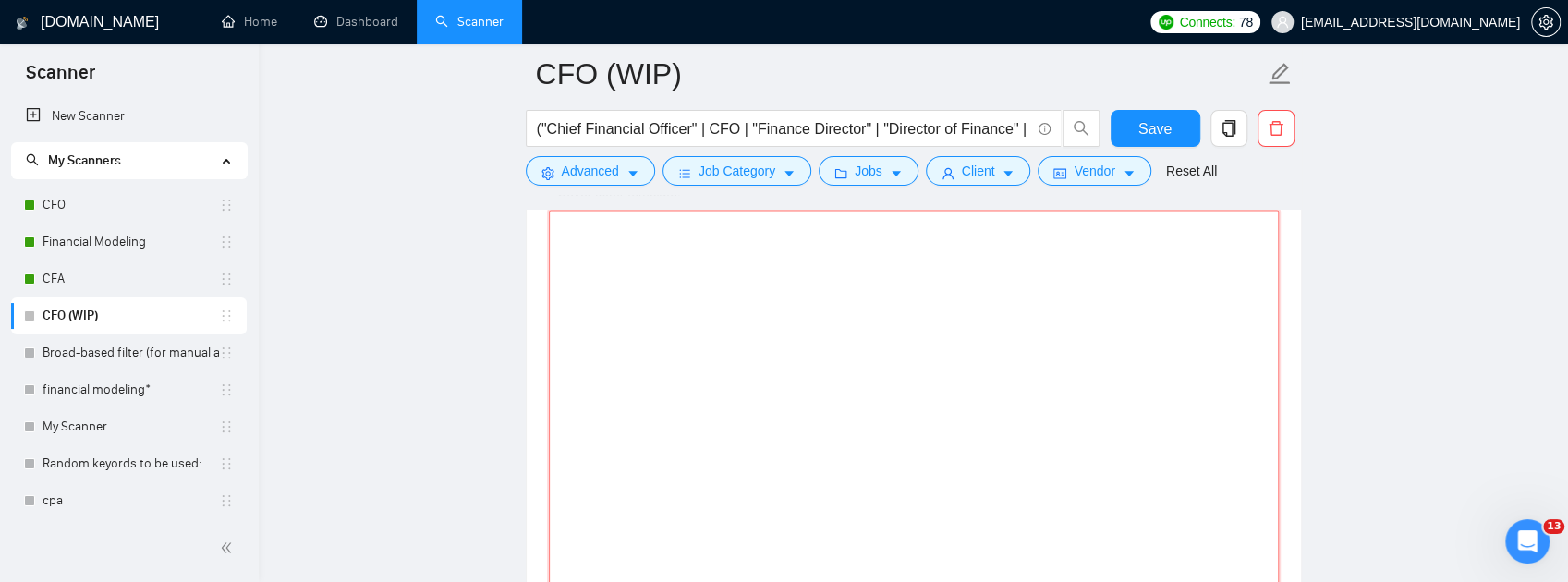
scroll to position [2167, 0]
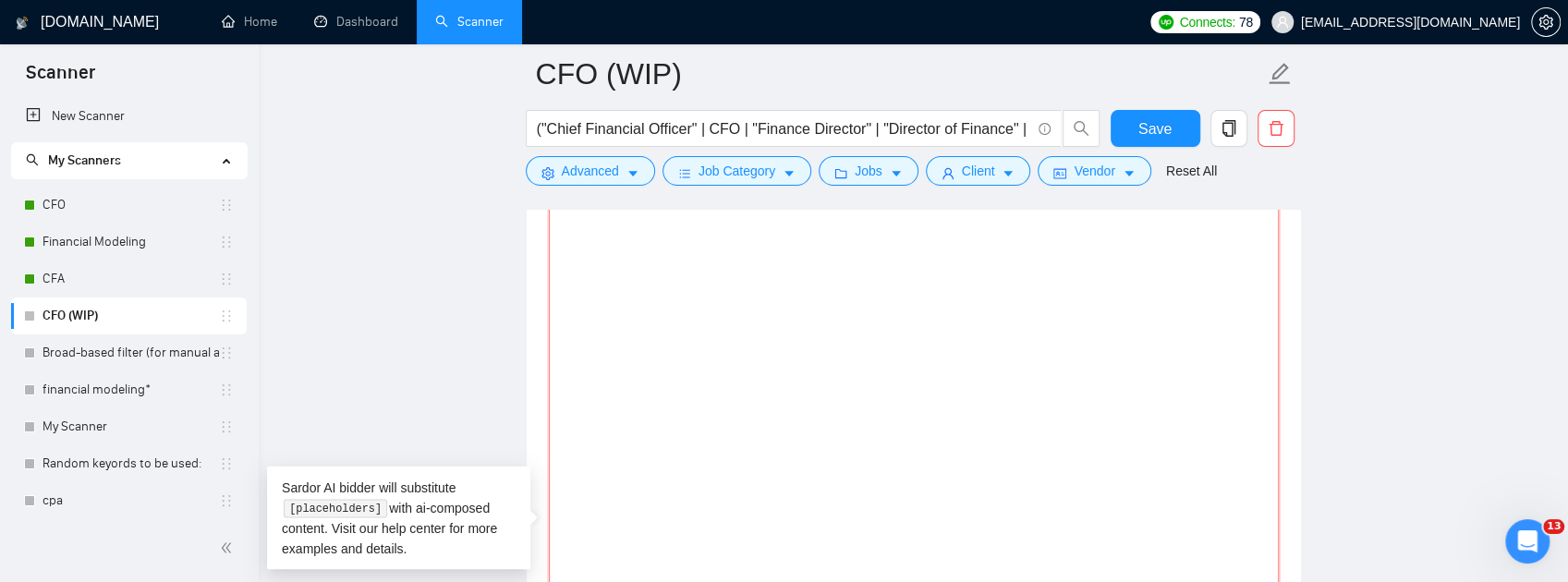
click at [882, 351] on textarea "Cover letter template:" at bounding box center [914, 396] width 730 height 416
click at [891, 329] on textarea "Cover letter template:" at bounding box center [914, 396] width 730 height 416
paste textarea "[Loremi dol sitame consectet adipi elitse, doeiusmod te inc utl etdolor' magnaa…"
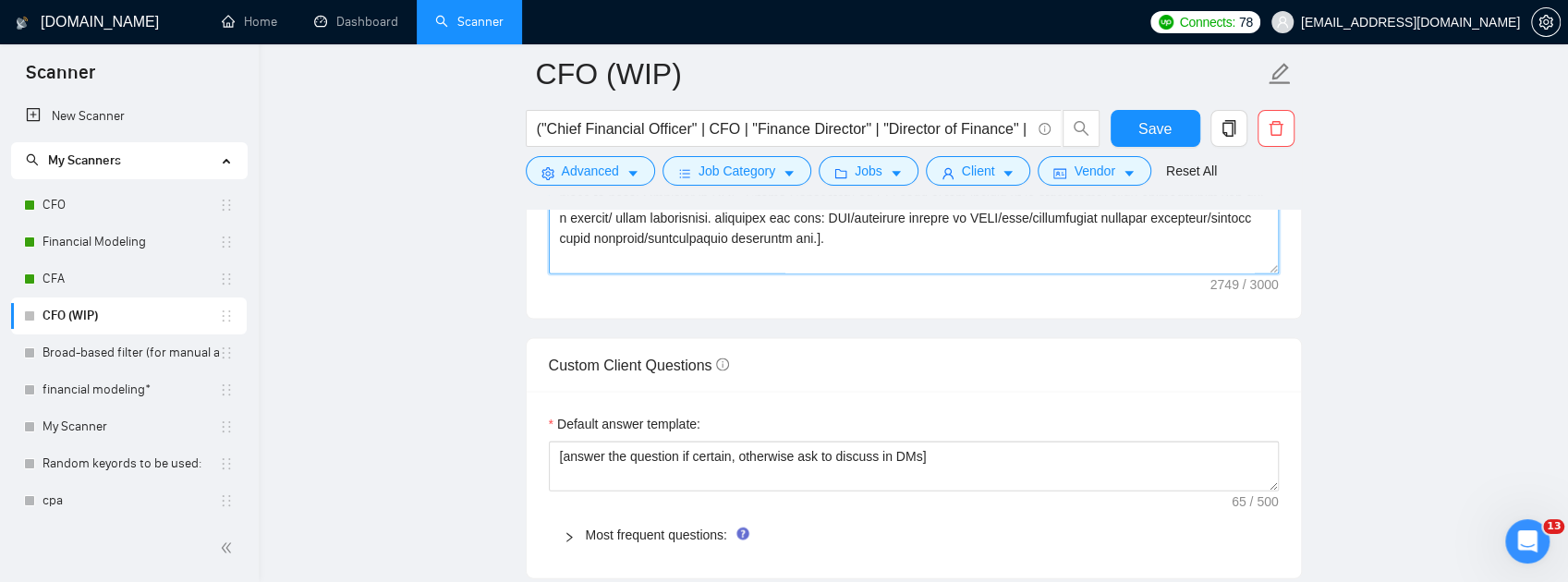
scroll to position [0, 0]
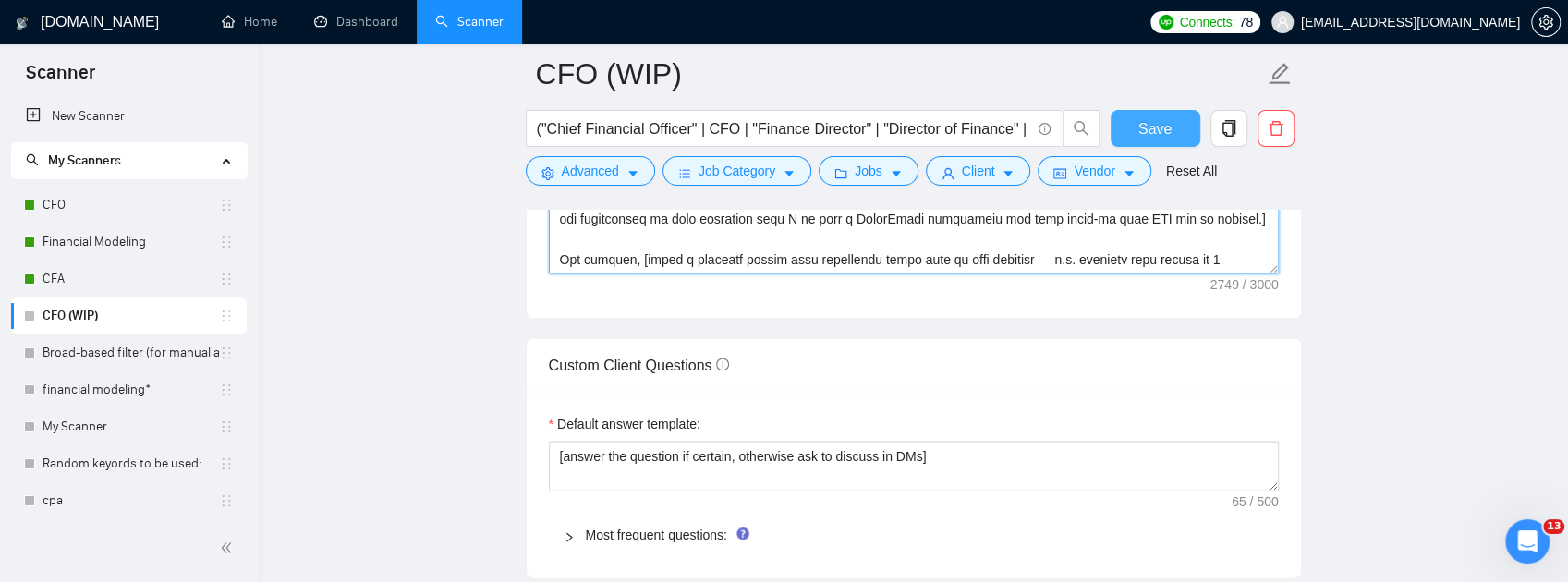
type textarea "[Loremi dol sitame consectet adipi elitse, doeiusmod te inc utl etdolor' magnaa…"
click at [1173, 118] on button "Save" at bounding box center [1155, 128] width 89 height 37
click at [98, 212] on link "CFO" at bounding box center [131, 204] width 177 height 37
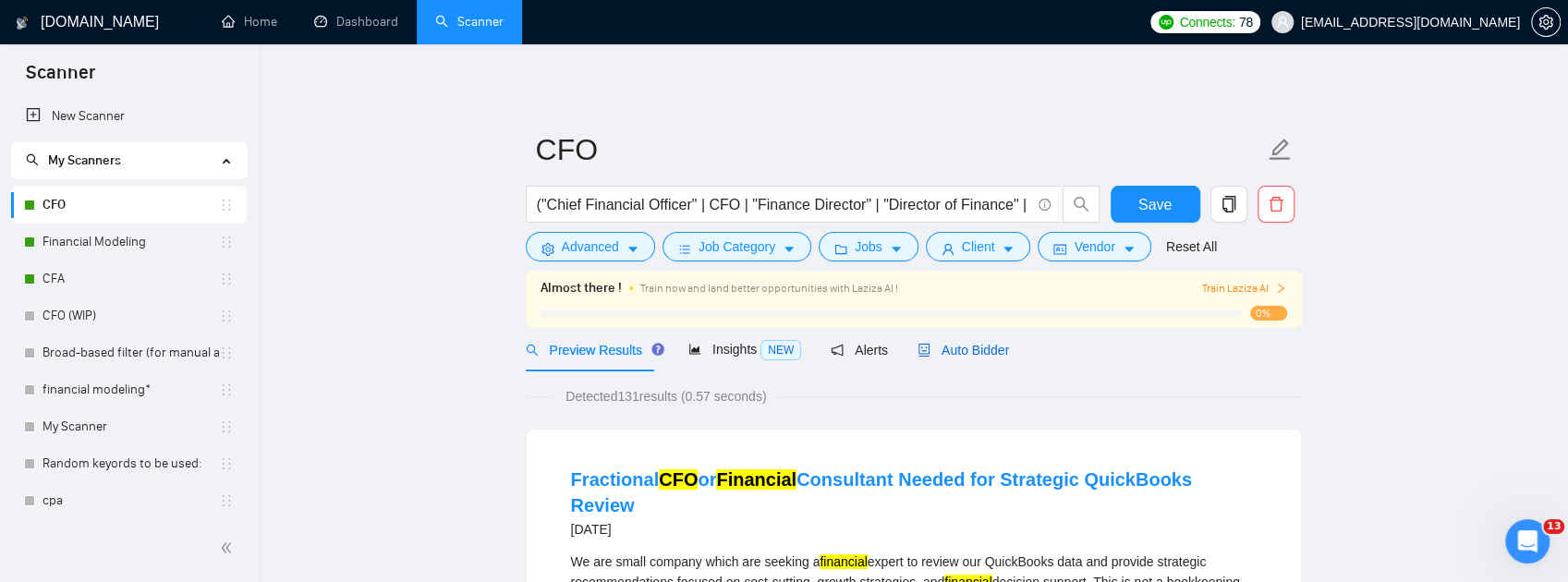
click at [989, 347] on span "Auto Bidder" at bounding box center [963, 351] width 91 height 15
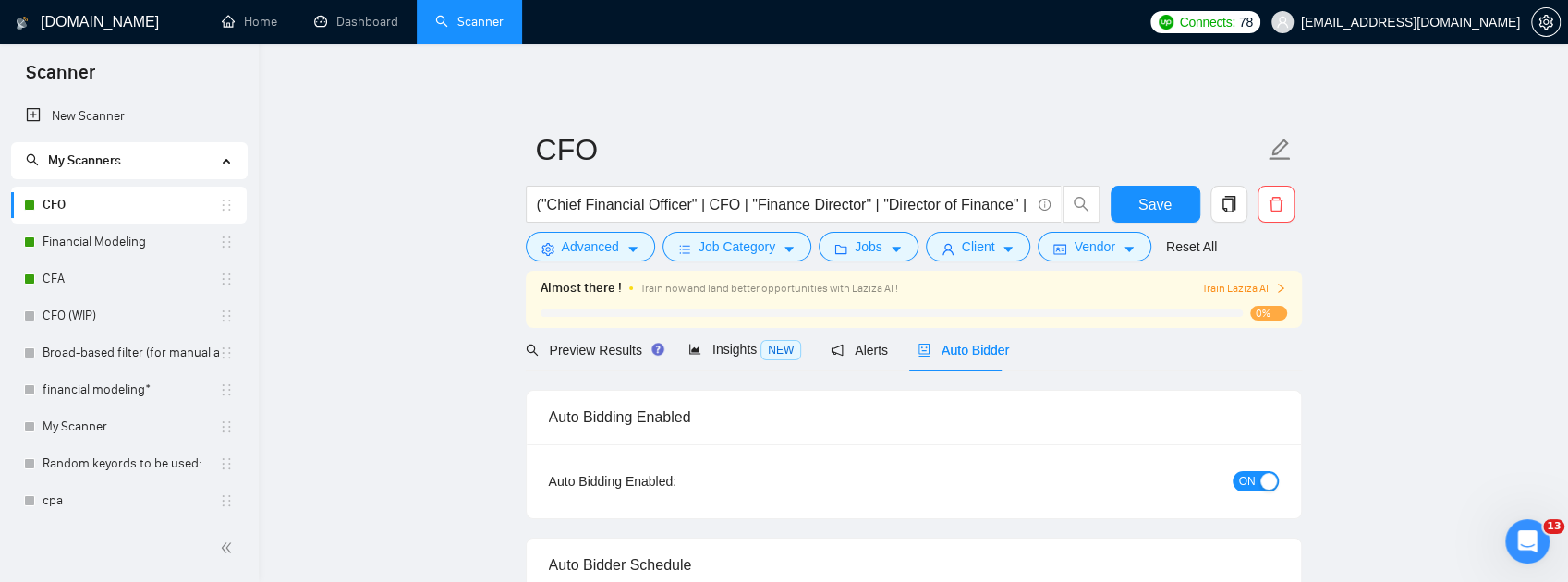
checkbox input "true"
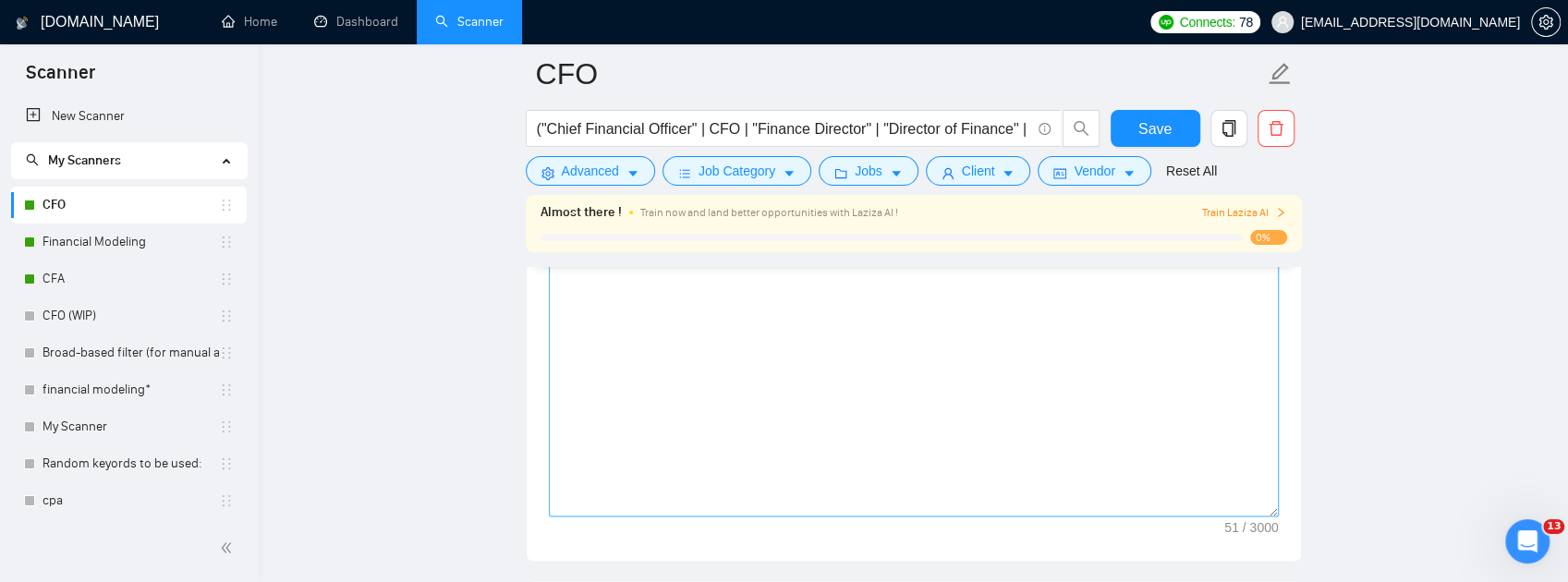
scroll to position [2218, 0]
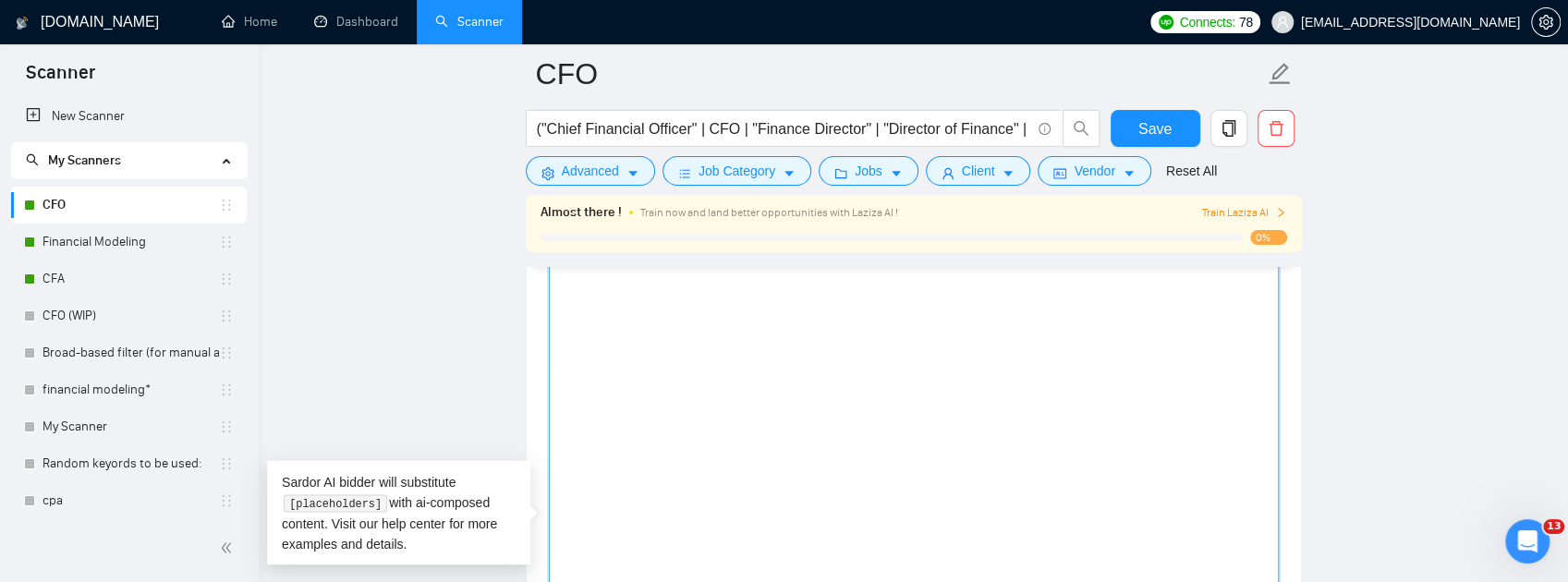
drag, startPoint x: 848, startPoint y: 367, endPoint x: 288, endPoint y: 278, distance: 567.0
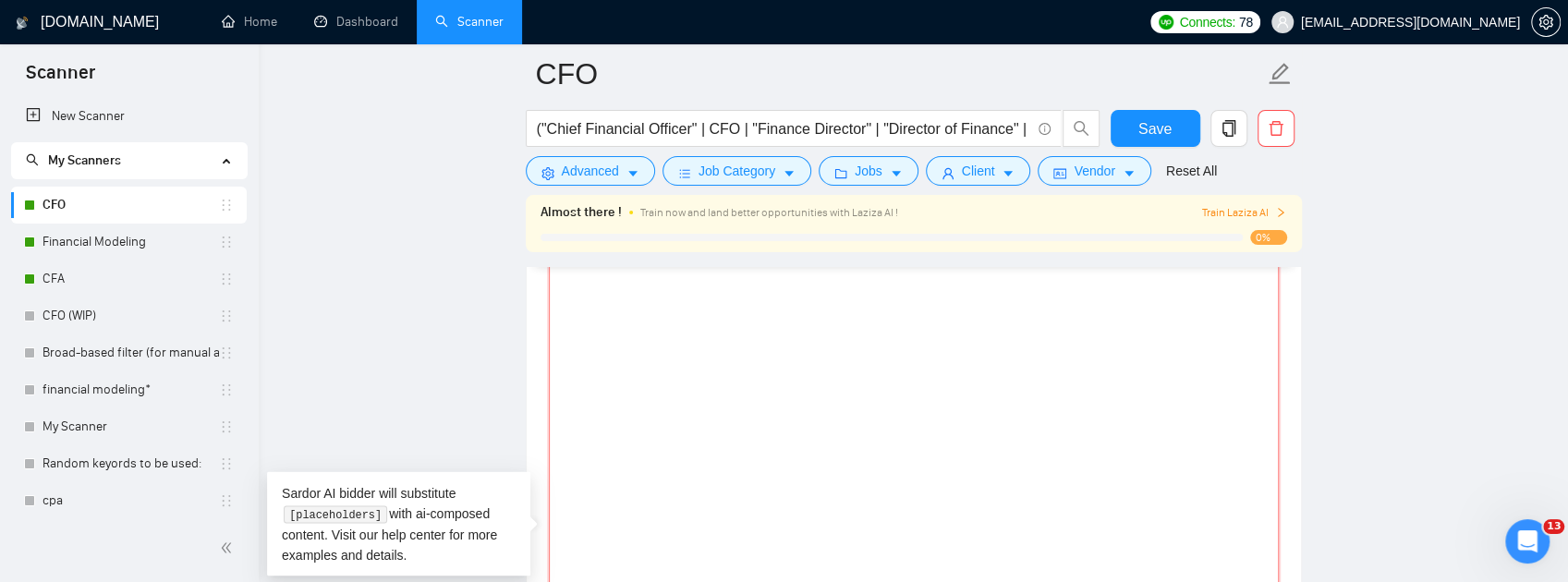
paste textarea "[Lo ips dolors ame consectet adip. Elit seddo eiusmo 932–973 tempo incididun ut…"
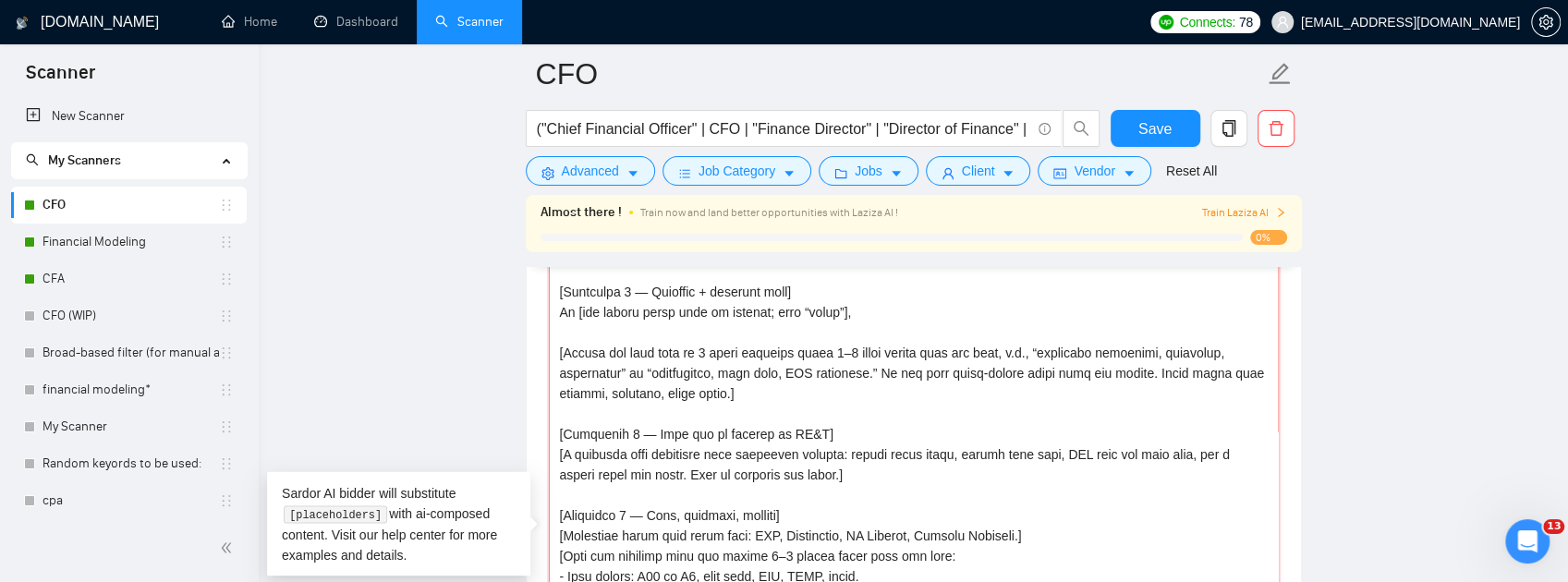
scroll to position [523, 0]
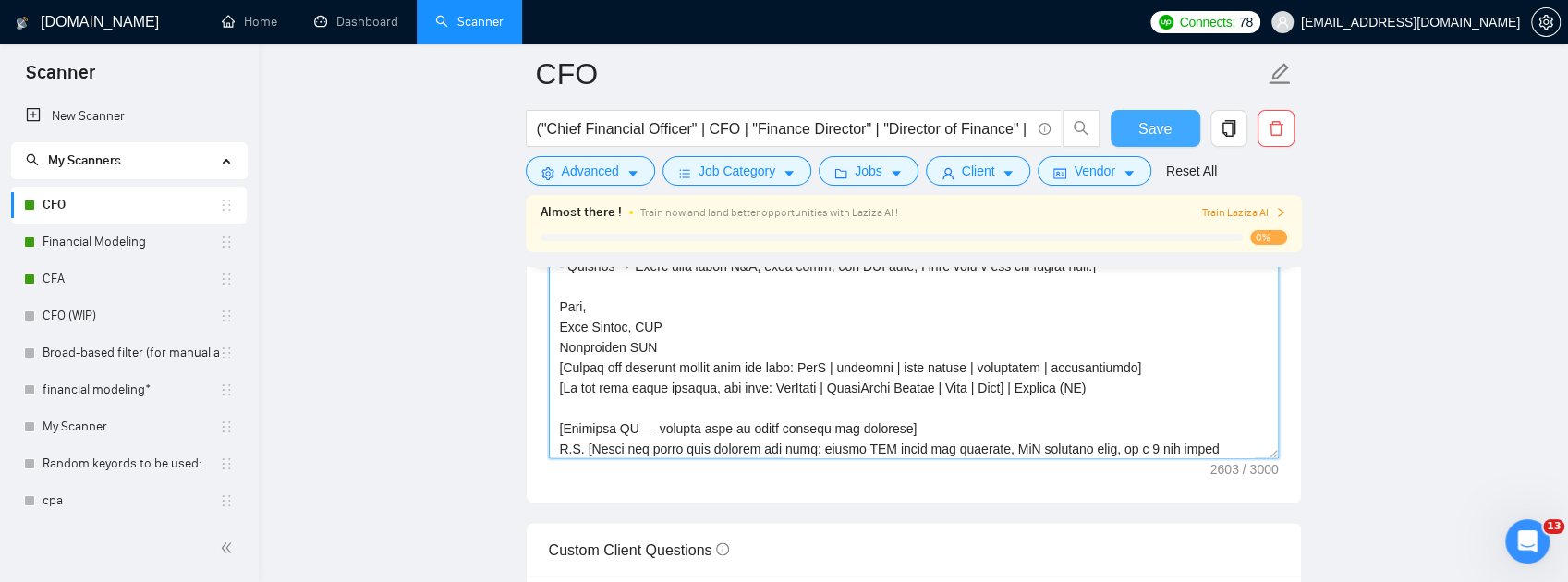
type textarea "[Lo ips dolors ame consectet adip. Elit seddo eiusmo 932–973 tempo incididun ut…"
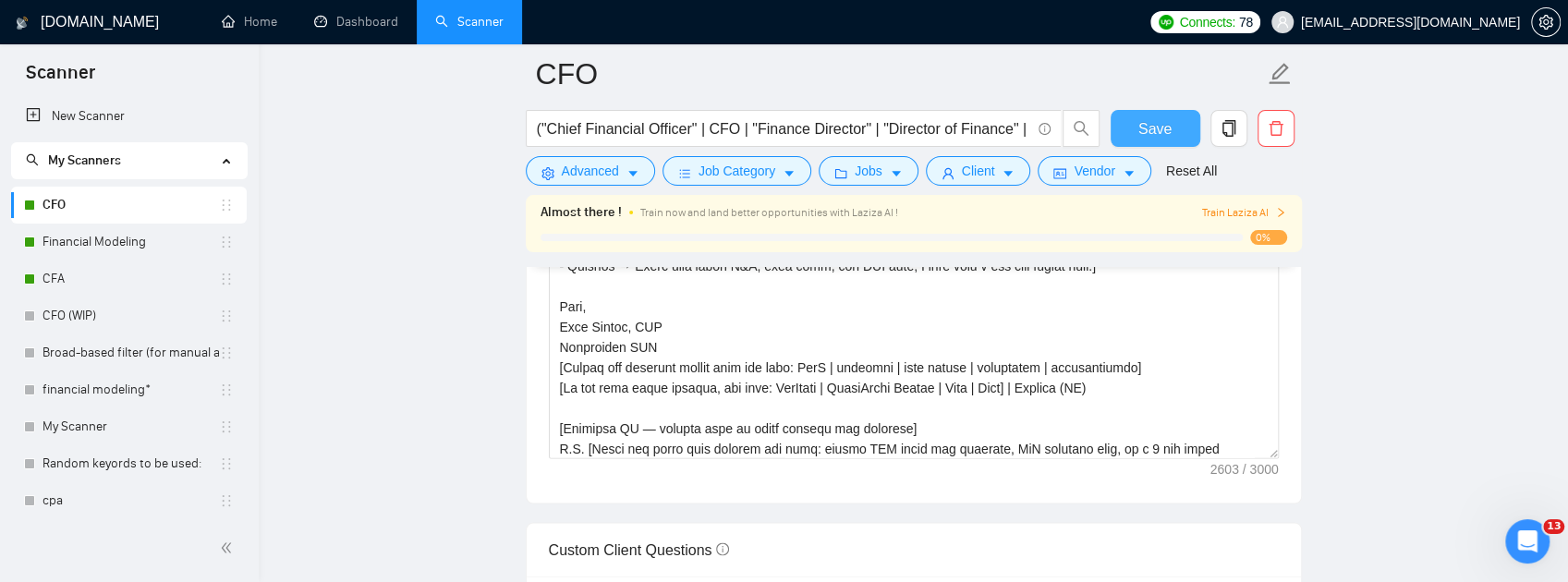
click at [1150, 129] on span "Save" at bounding box center [1154, 128] width 33 height 23
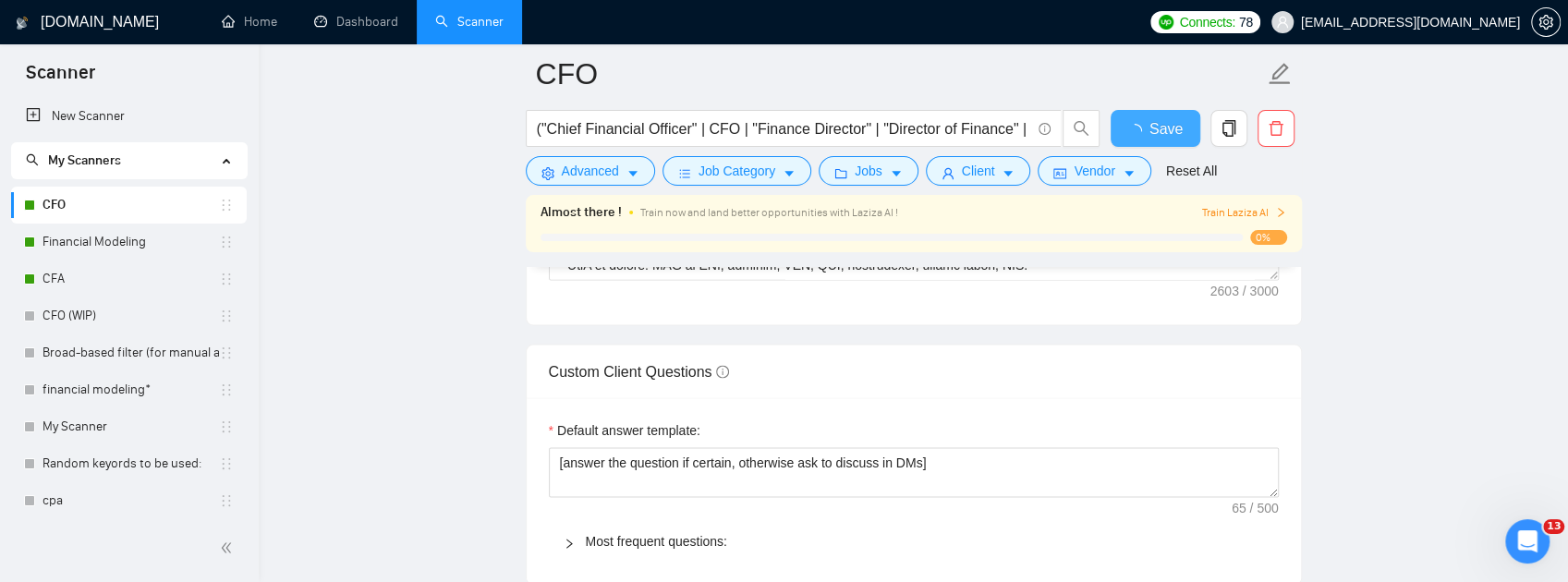
checkbox input "true"
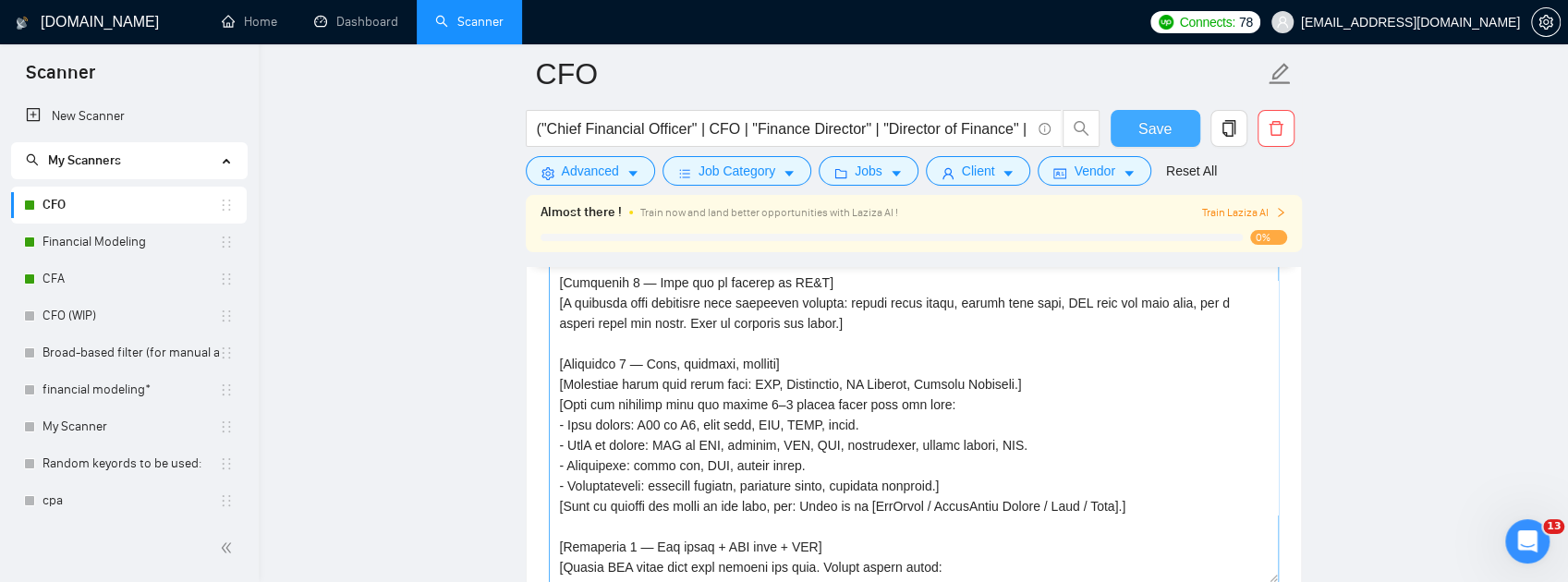
scroll to position [184, 0]
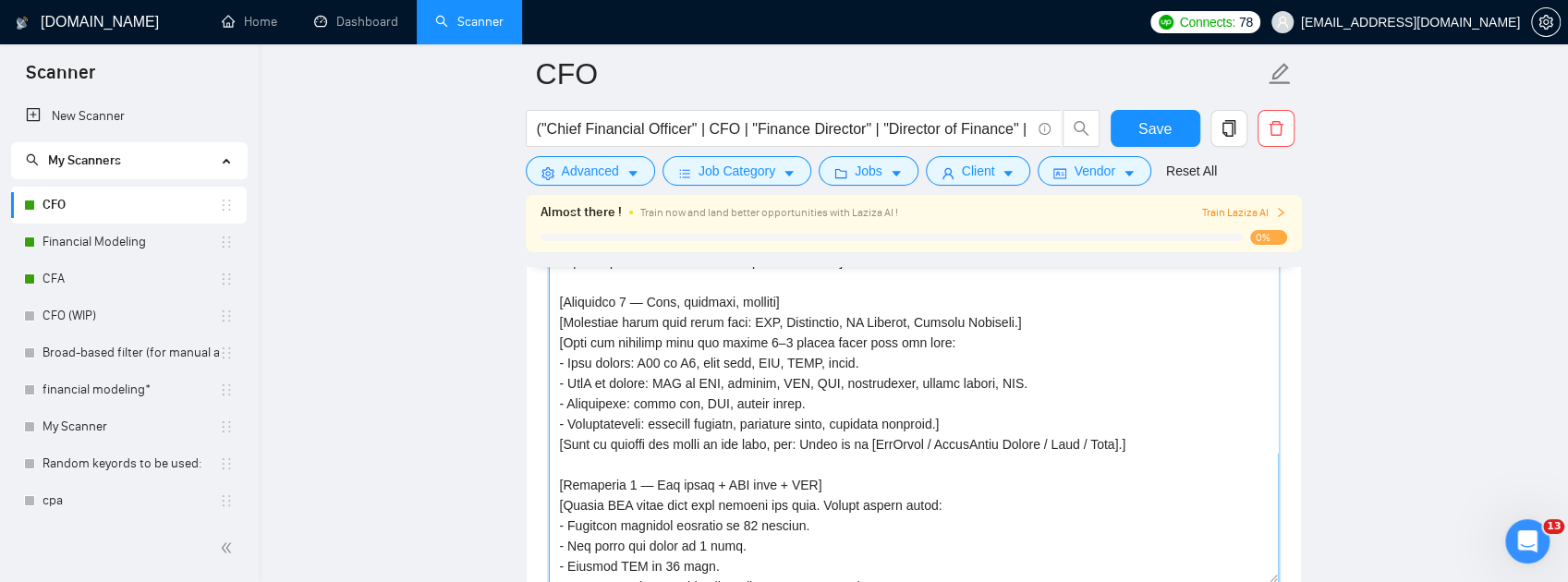
click at [564, 364] on textarea "Cover letter template:" at bounding box center [914, 375] width 730 height 416
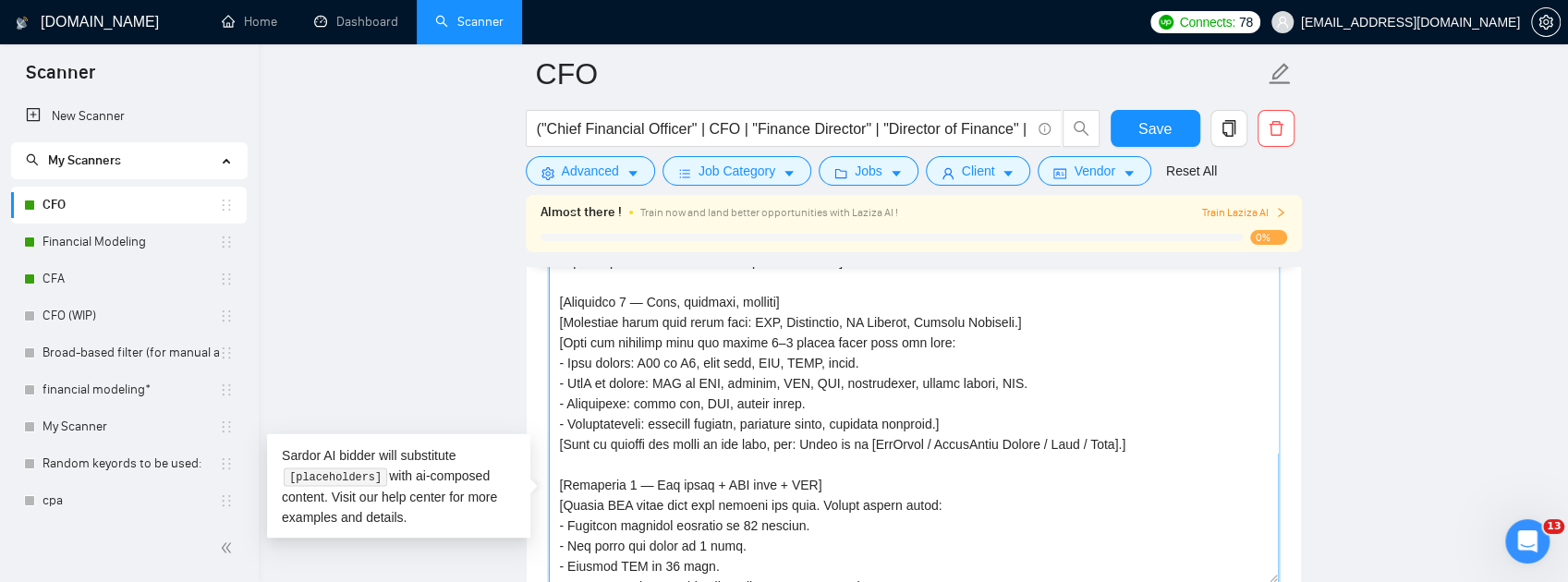
click at [570, 364] on textarea "Cover letter template:" at bounding box center [914, 375] width 730 height 416
click at [564, 365] on textarea "Cover letter template:" at bounding box center [914, 375] width 730 height 416
type textarea "[Lo ips dolors ame consectet adip. Elit seddo eiusmo 932–973 tempo incididun ut…"
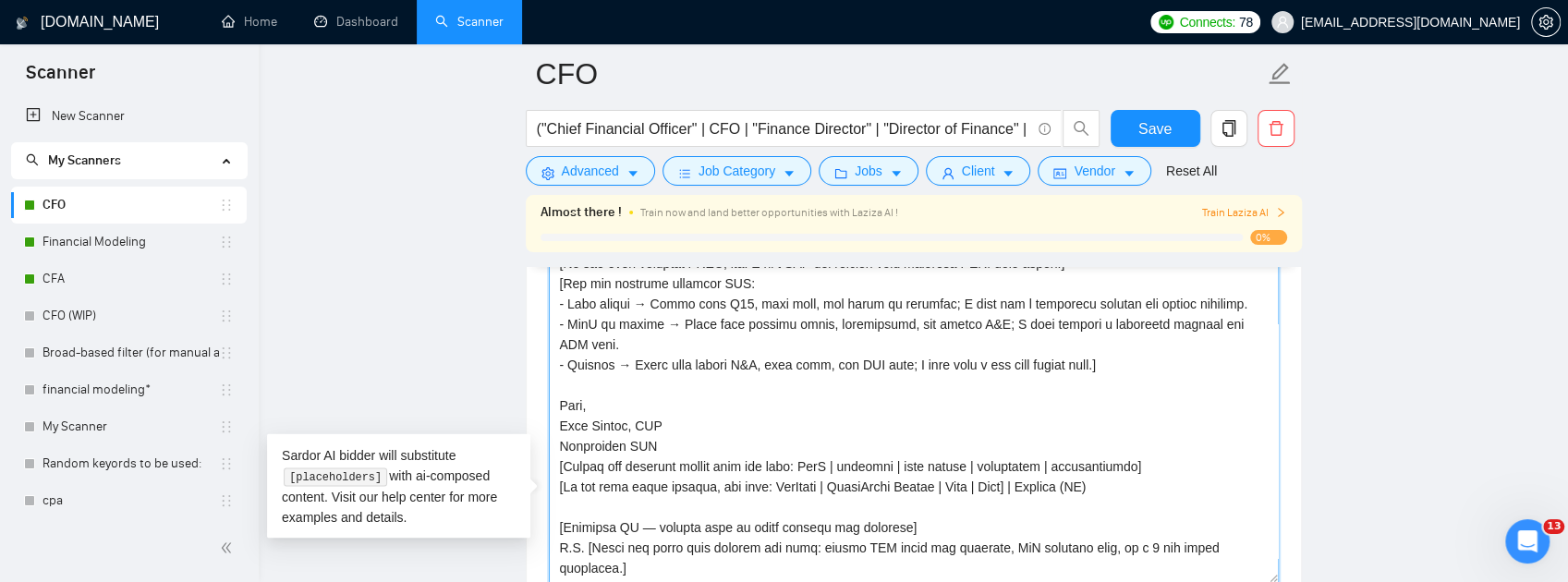
scroll to position [650, 0]
click at [1142, 128] on span "Save" at bounding box center [1154, 128] width 33 height 23
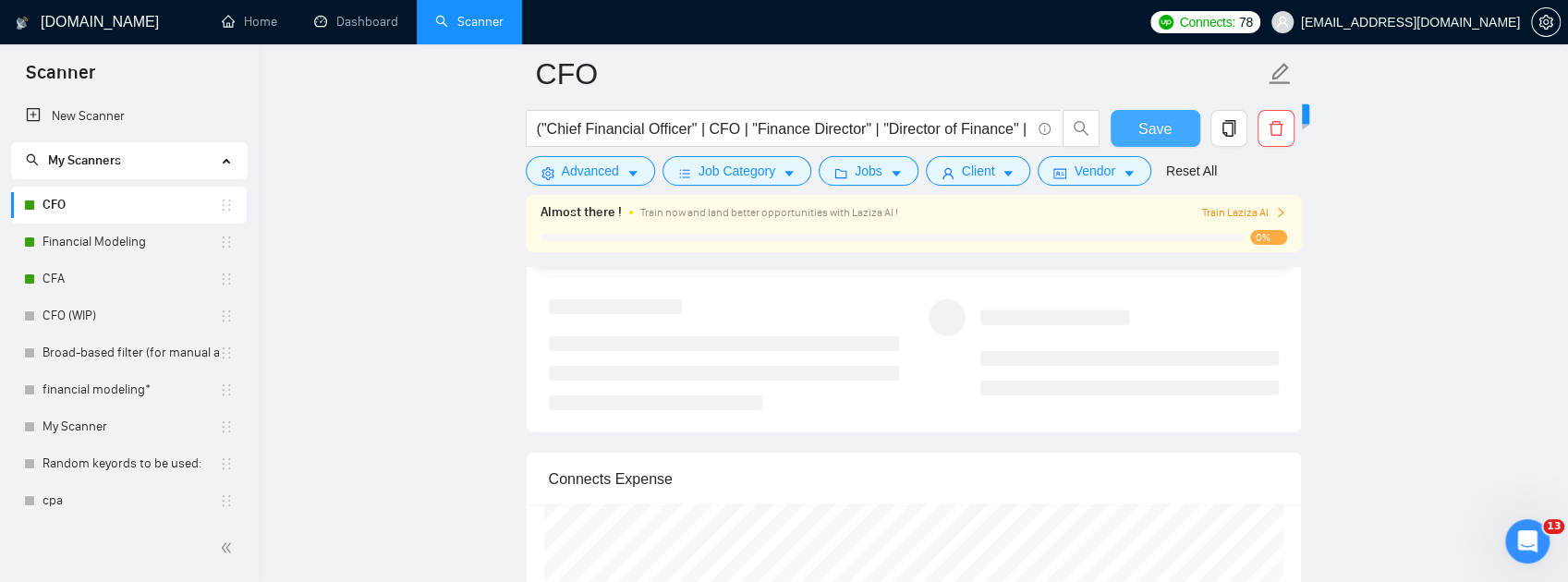
scroll to position [3663, 0]
drag, startPoint x: 959, startPoint y: 376, endPoint x: 971, endPoint y: 361, distance: 19.2
click at [959, 376] on div "1 Select a job 2 Generate preview Select a job Generate Preview" at bounding box center [914, 286] width 774 height 281
click at [978, 241] on input "search" at bounding box center [839, 225] width 521 height 28
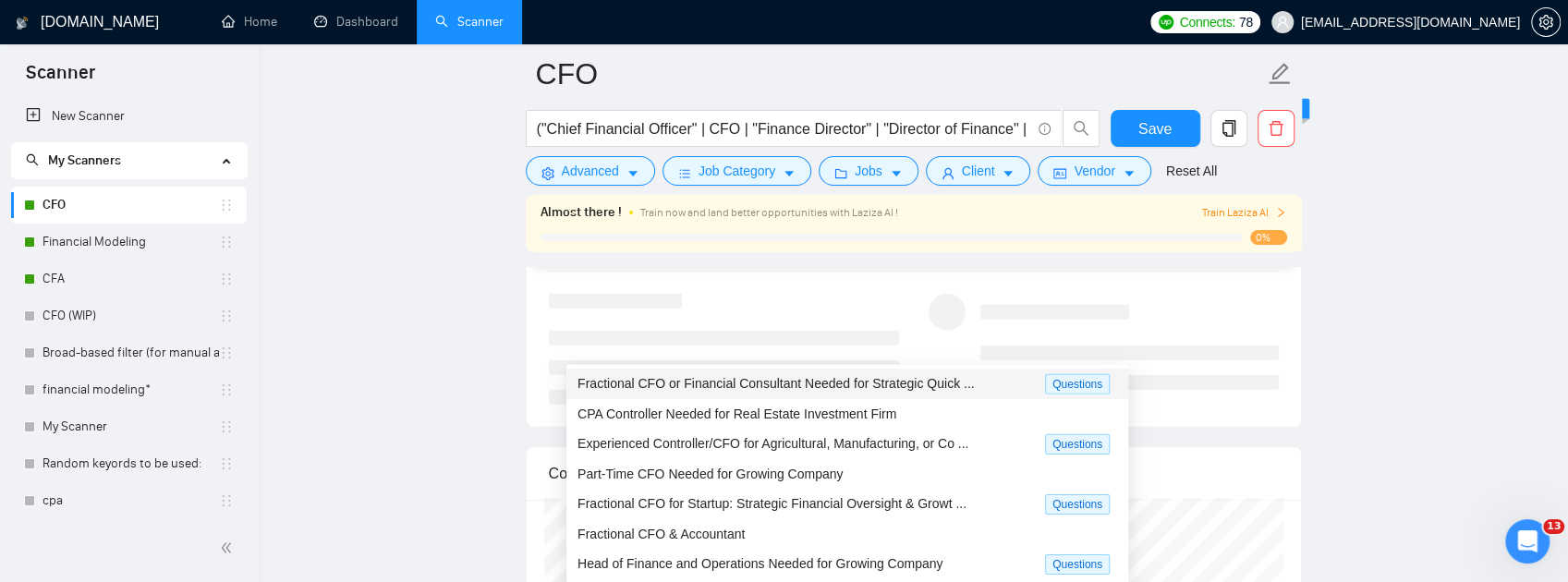
click at [929, 388] on span "Fractional CFO or Financial Consultant Needed for Strategic Quick ..." at bounding box center [776, 383] width 397 height 15
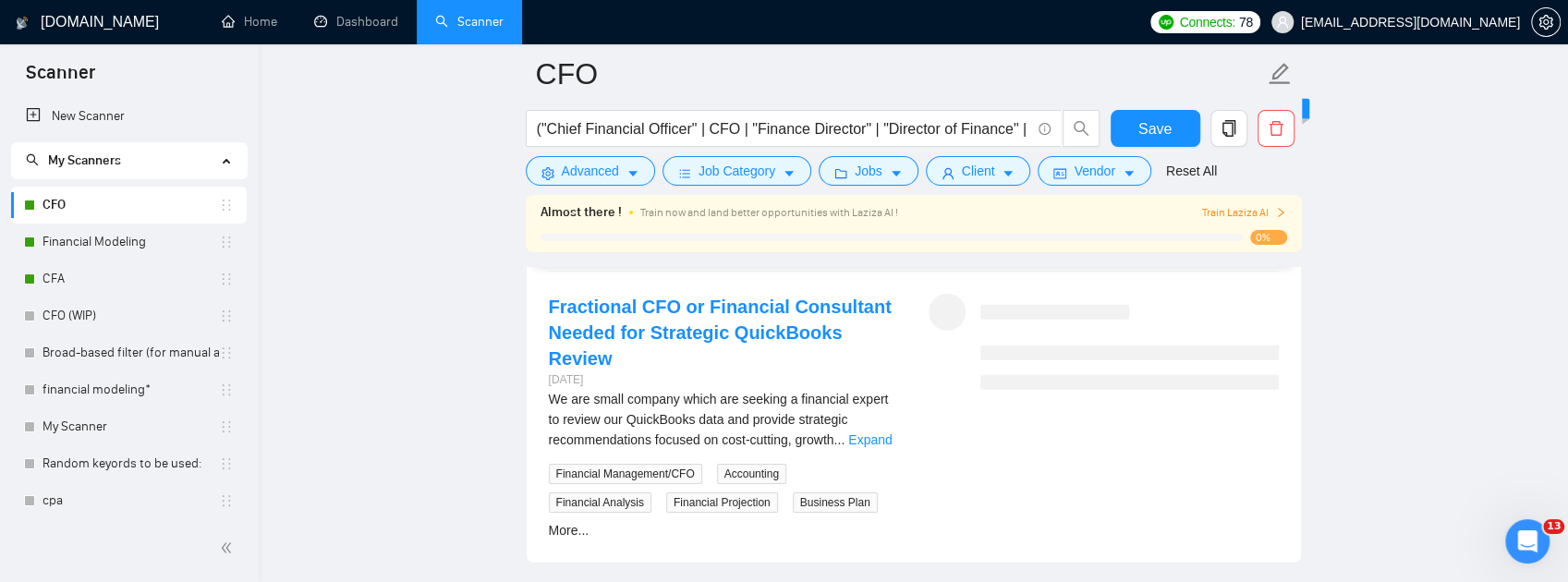
click at [1236, 237] on span "Generate Preview" at bounding box center [1192, 225] width 104 height 20
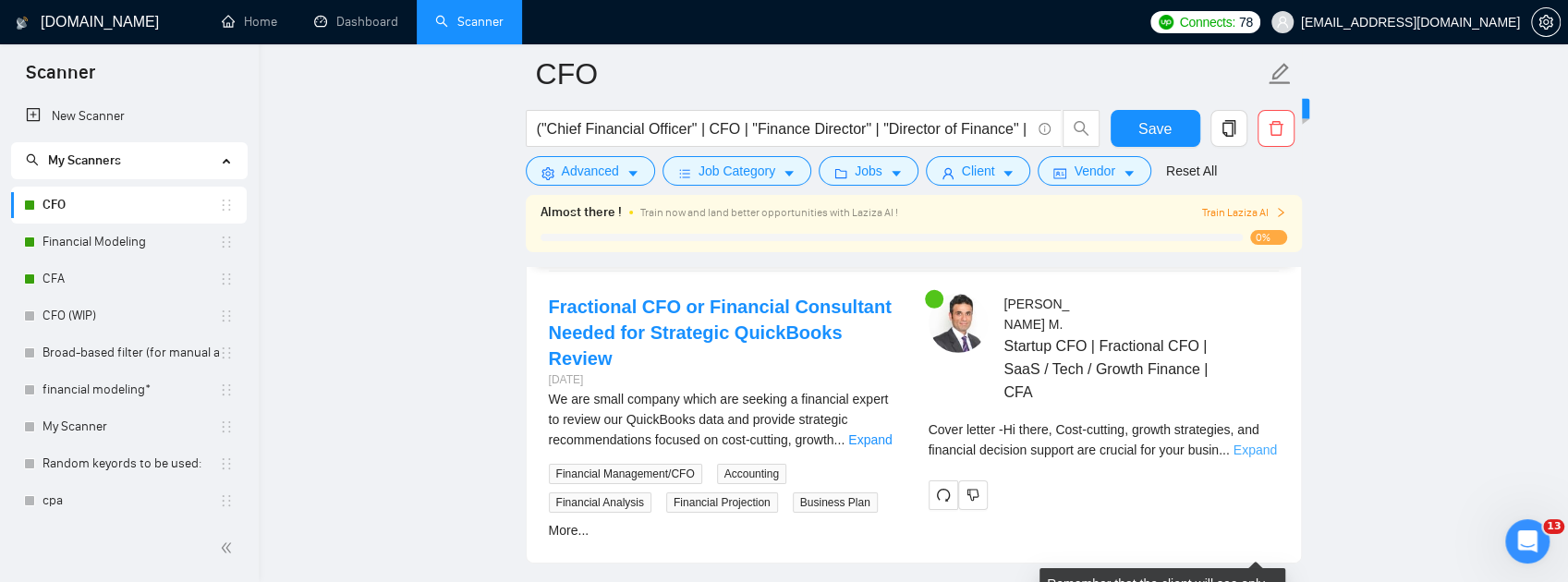
click at [1251, 457] on link "Expand" at bounding box center [1255, 450] width 44 height 15
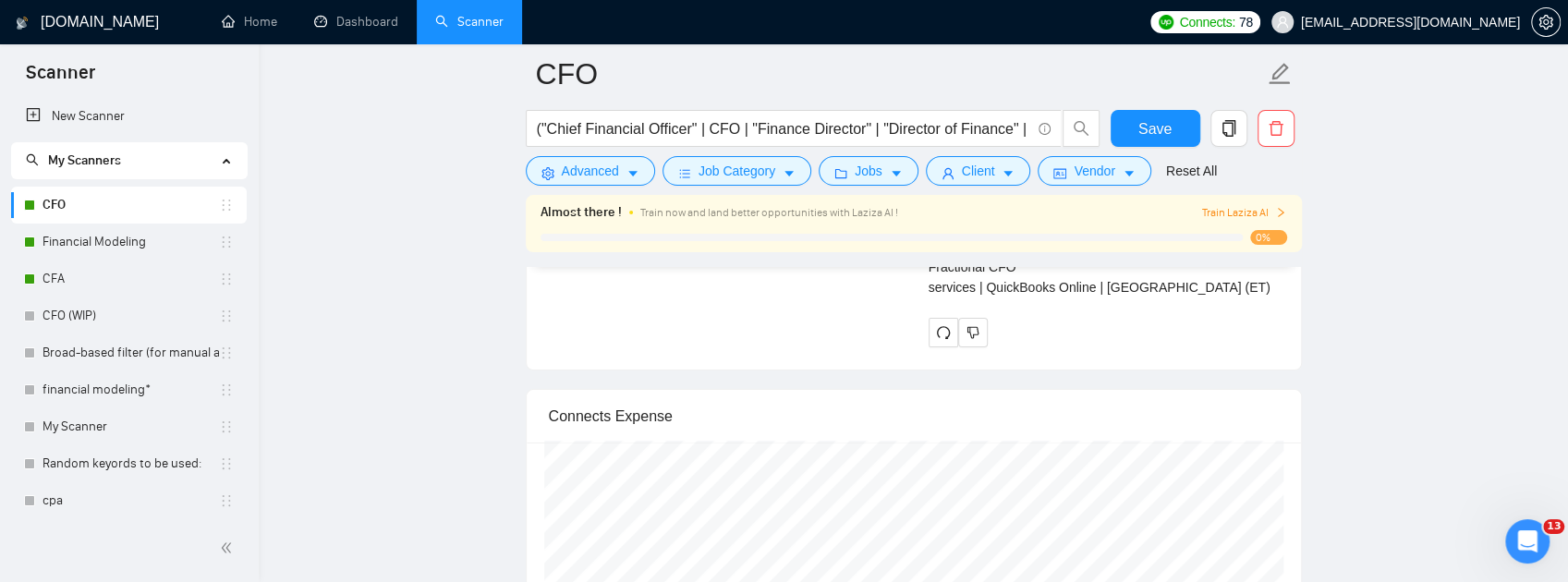
scroll to position [4648, 0]
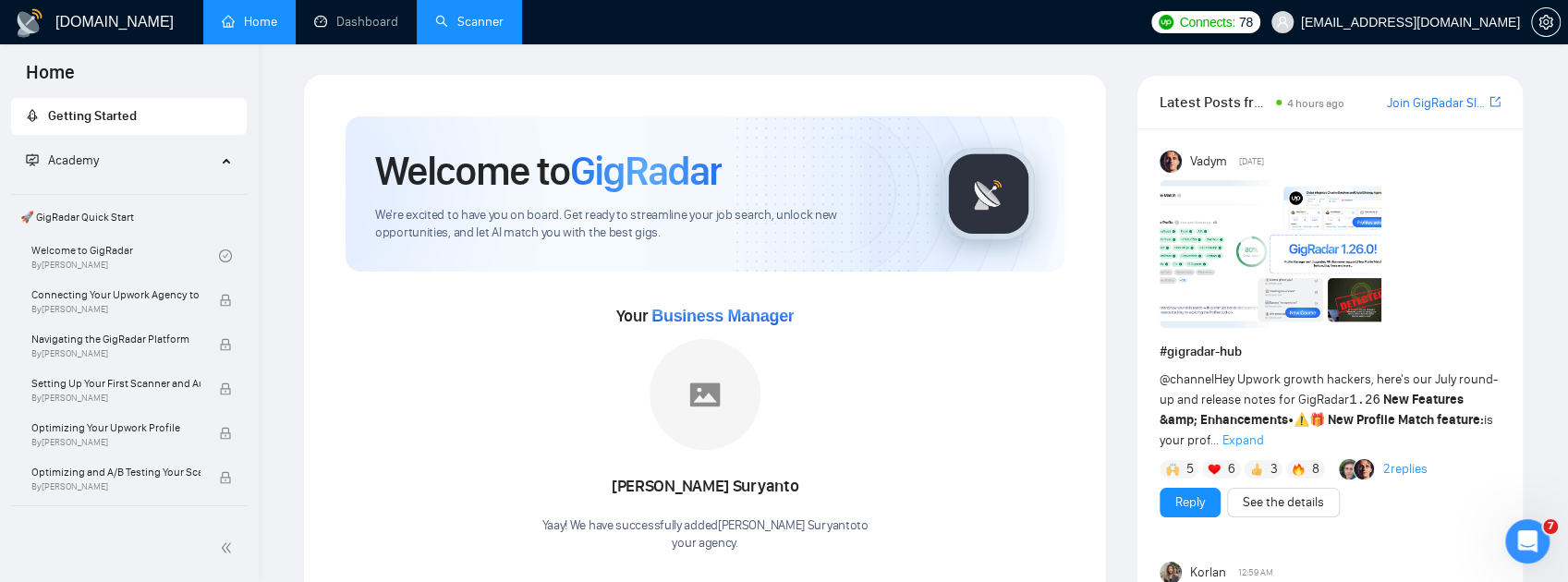
click at [501, 20] on link "Scanner" at bounding box center [470, 22] width 68 height 16
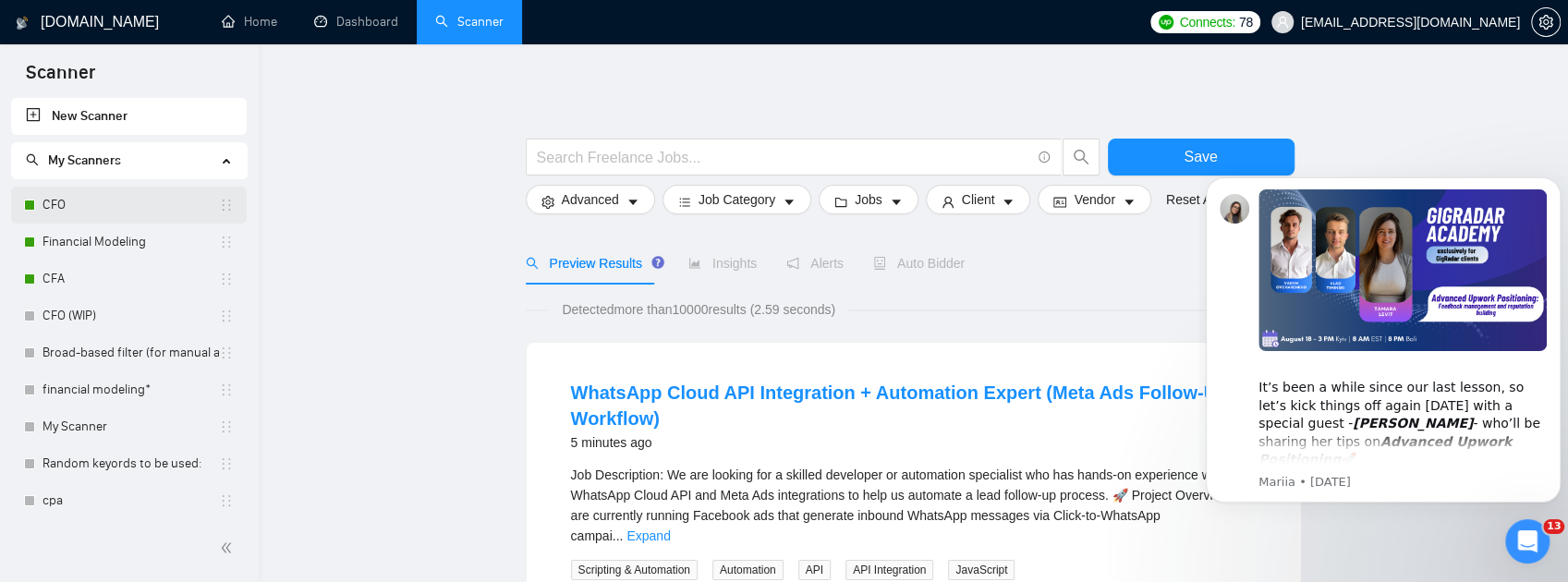
click at [103, 212] on link "CFO" at bounding box center [131, 204] width 177 height 37
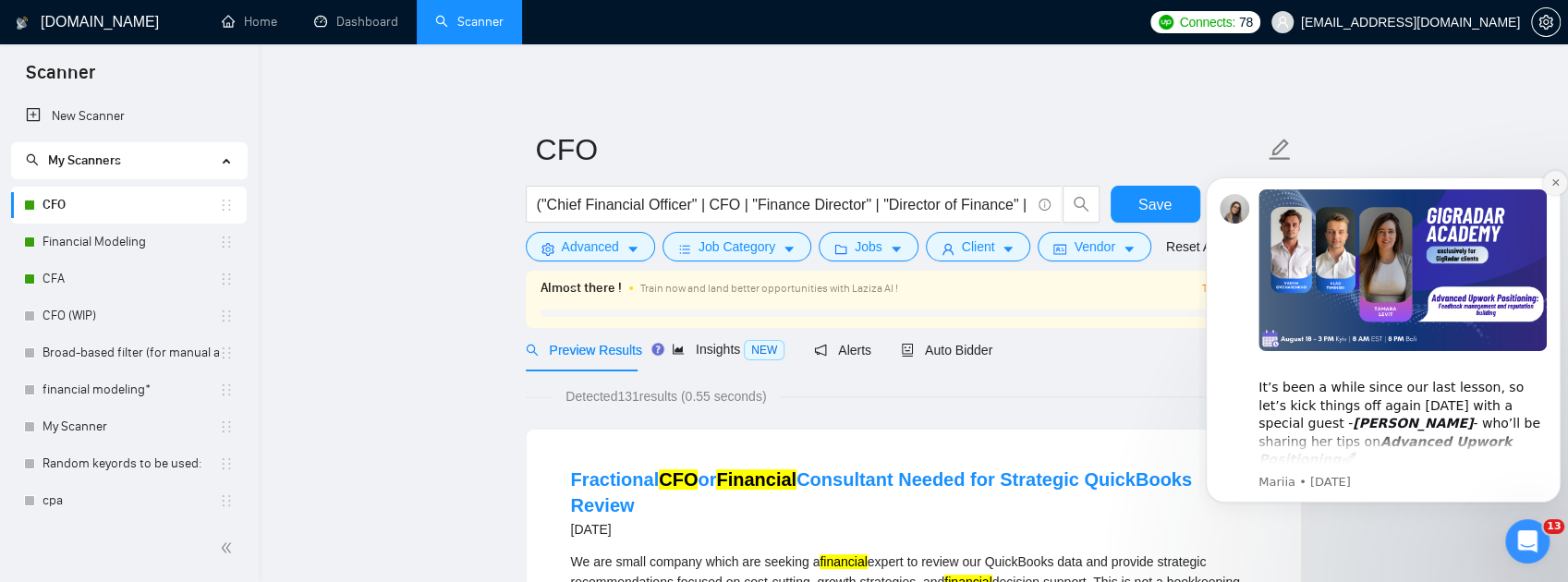
click at [1552, 179] on icon "Dismiss notification" at bounding box center [1556, 183] width 10 height 10
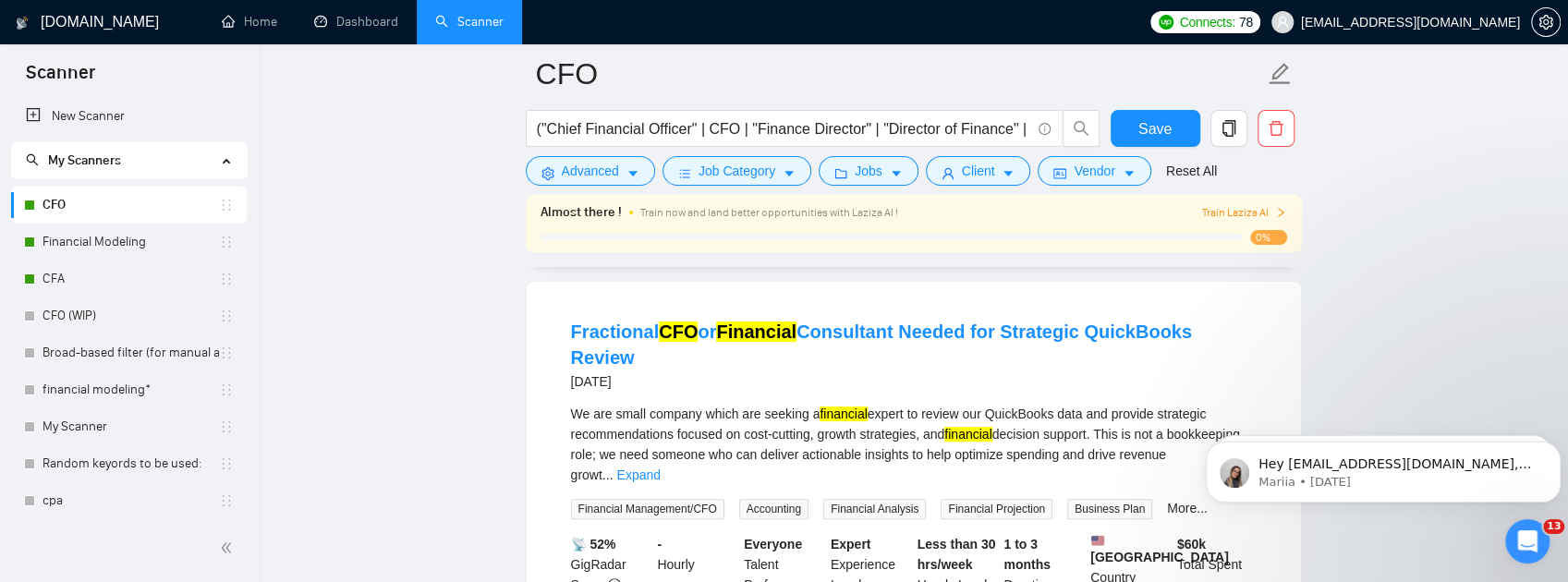
scroll to position [184, 0]
